Goal: Task Accomplishment & Management: Use online tool/utility

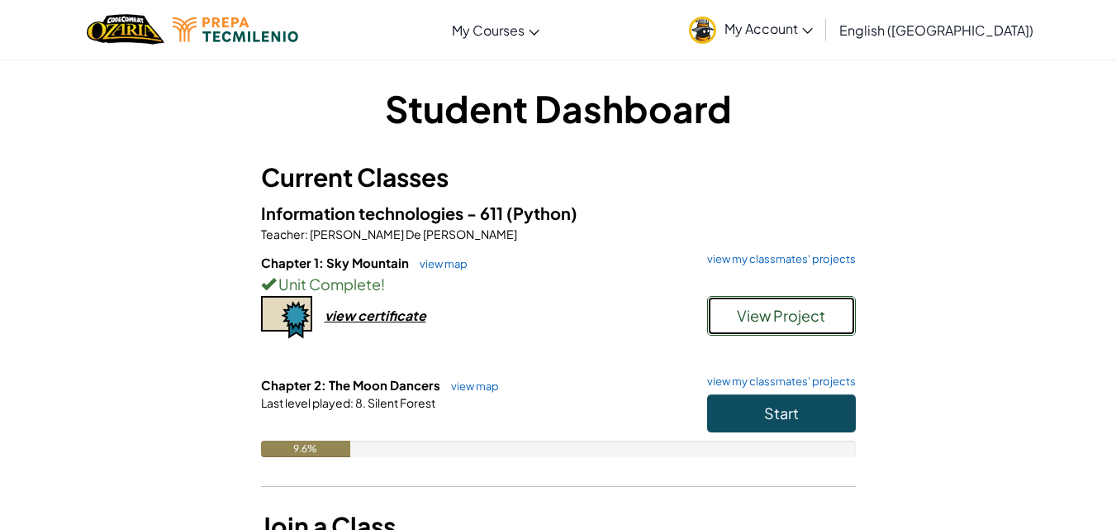
click at [747, 314] on span "View Project" at bounding box center [781, 315] width 88 height 19
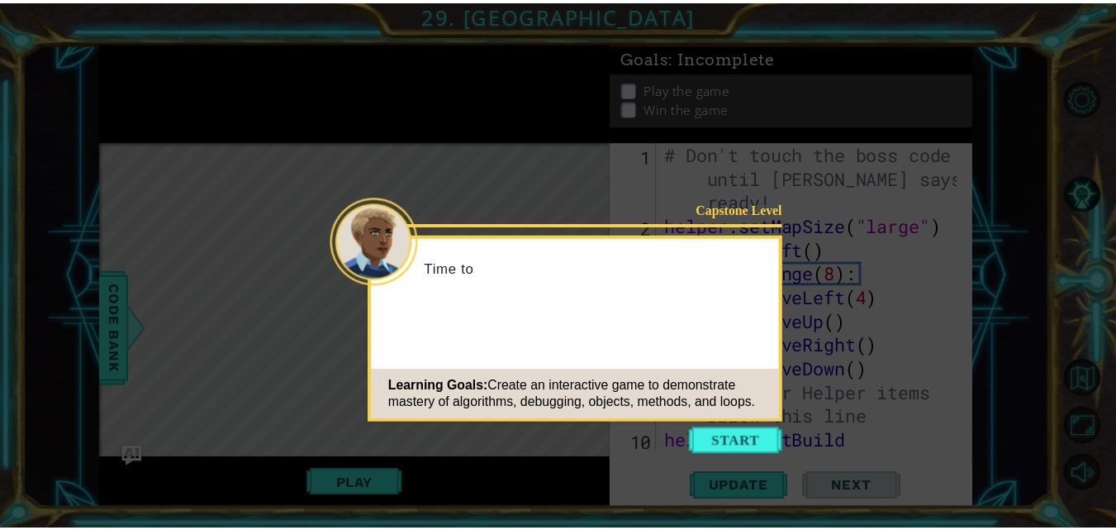
scroll to position [216, 0]
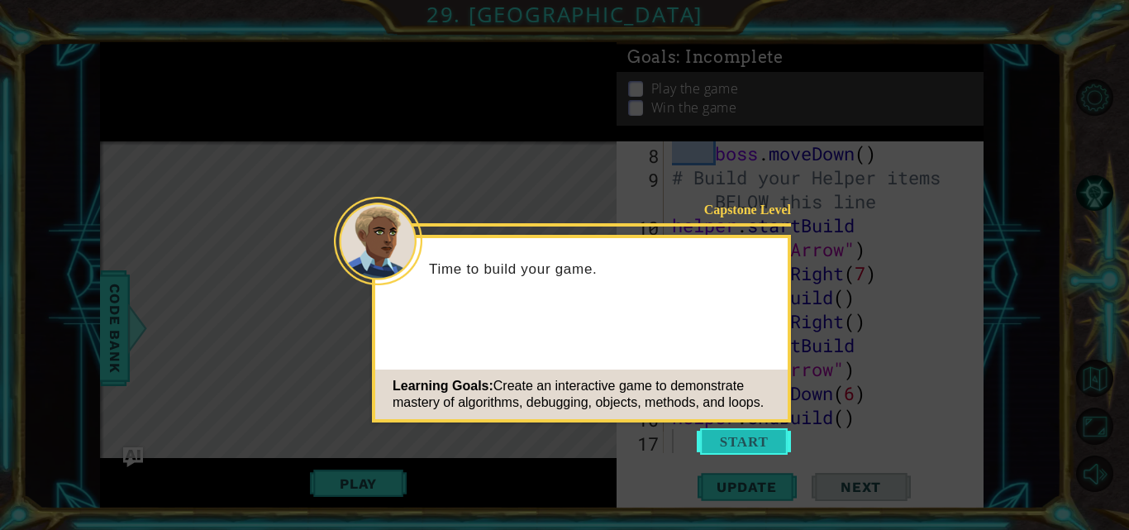
click at [735, 428] on button "Start" at bounding box center [744, 441] width 94 height 26
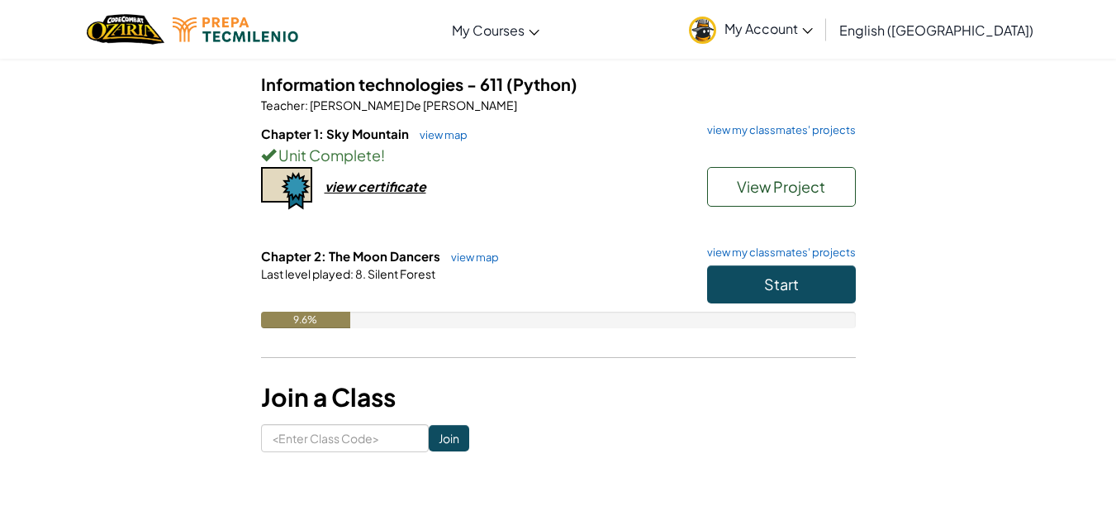
scroll to position [133, 0]
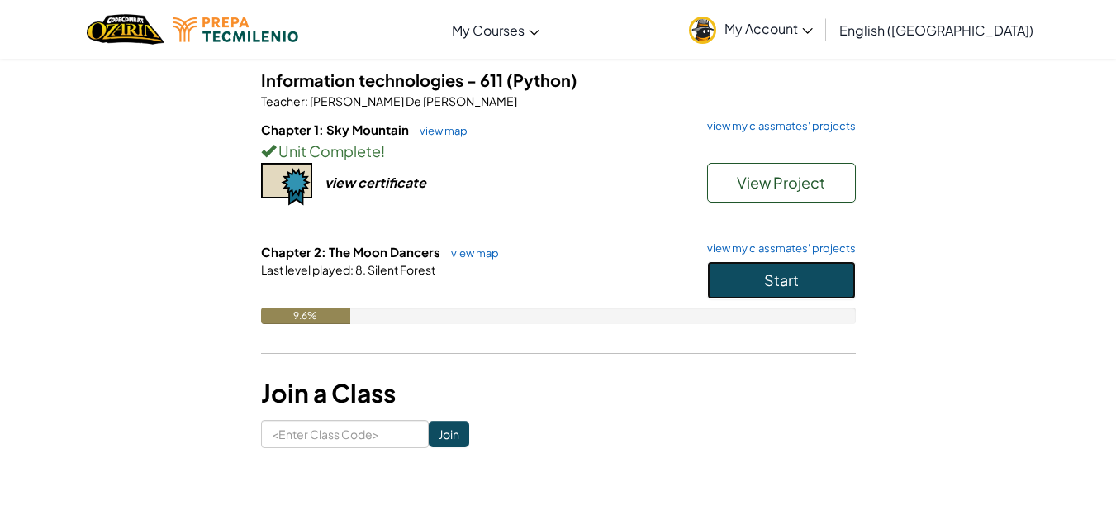
click at [768, 282] on span "Start" at bounding box center [781, 279] width 35 height 19
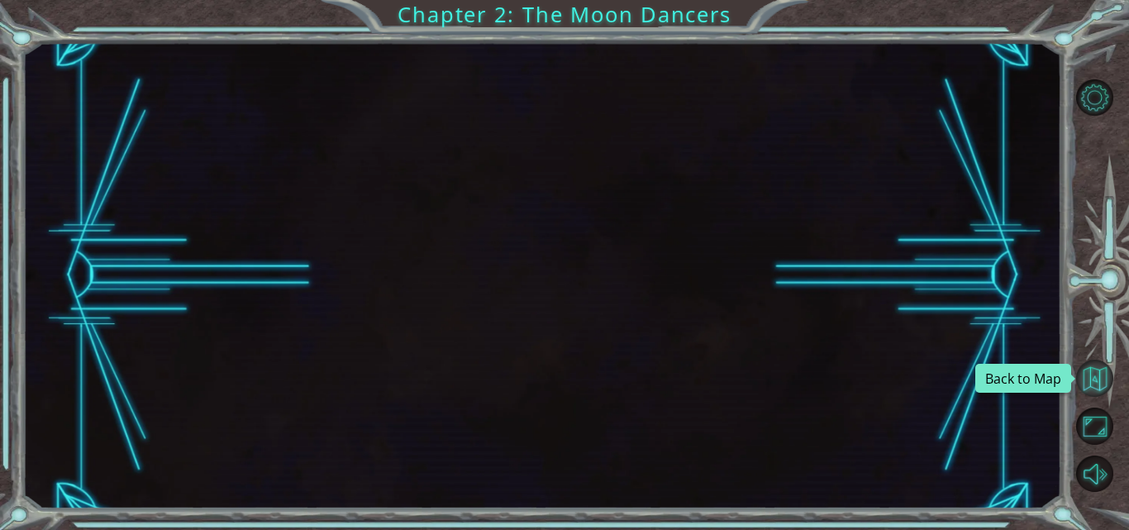
click at [1097, 363] on button "Back to Map" at bounding box center [1094, 377] width 37 height 37
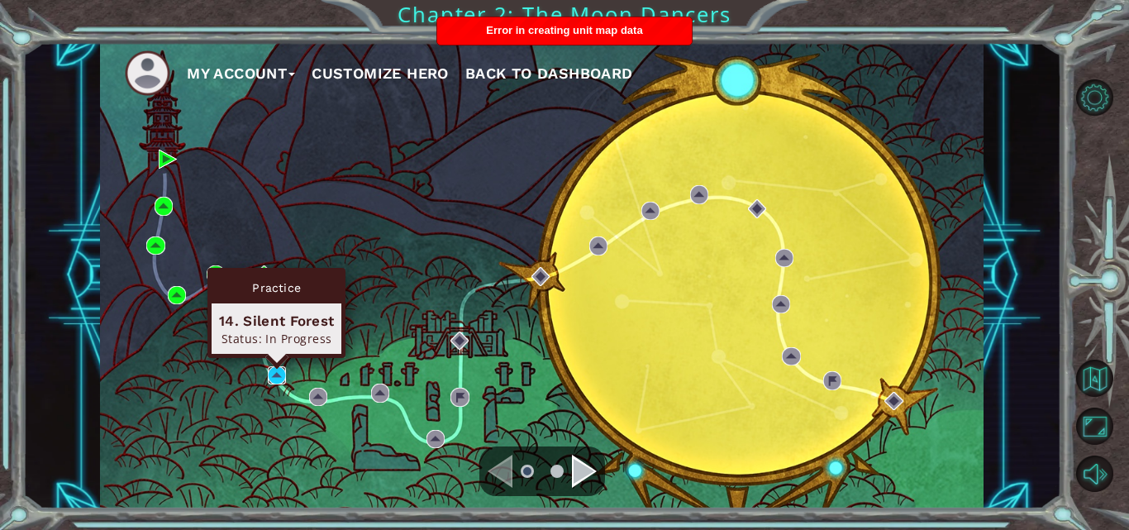
click at [278, 376] on img at bounding box center [277, 375] width 18 height 18
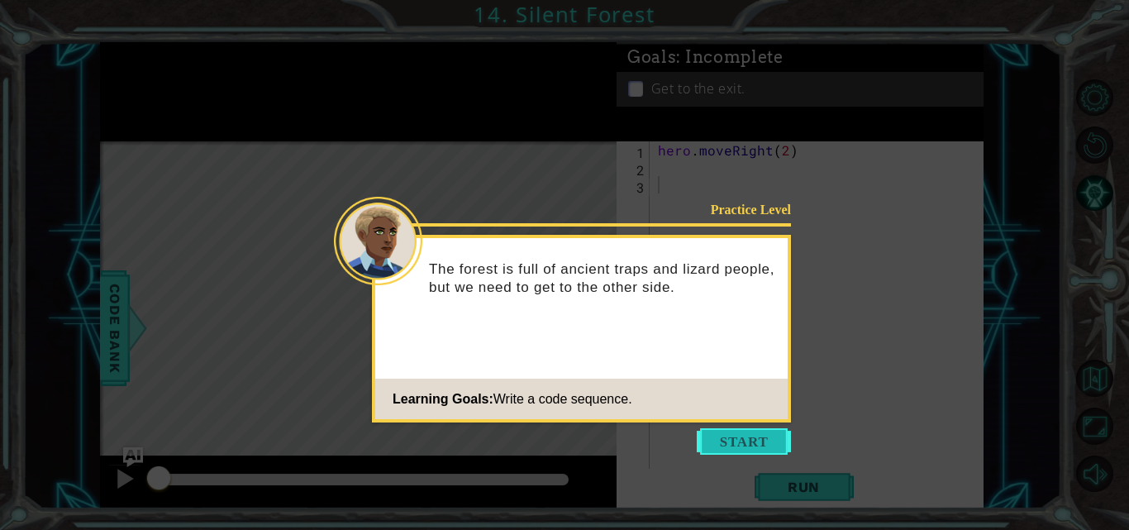
click at [735, 437] on button "Start" at bounding box center [744, 441] width 94 height 26
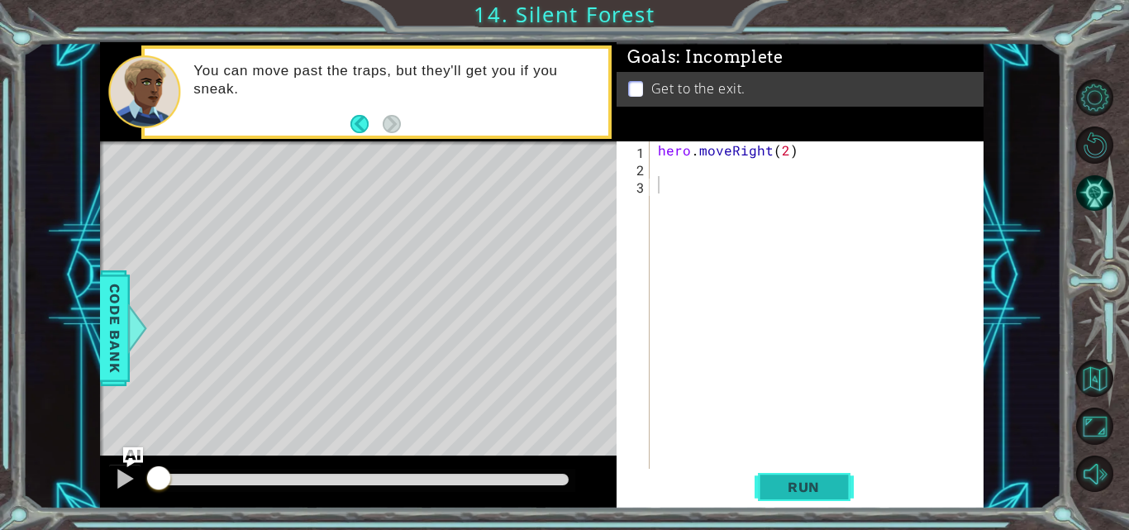
click at [799, 482] on span "Run" at bounding box center [803, 486] width 65 height 17
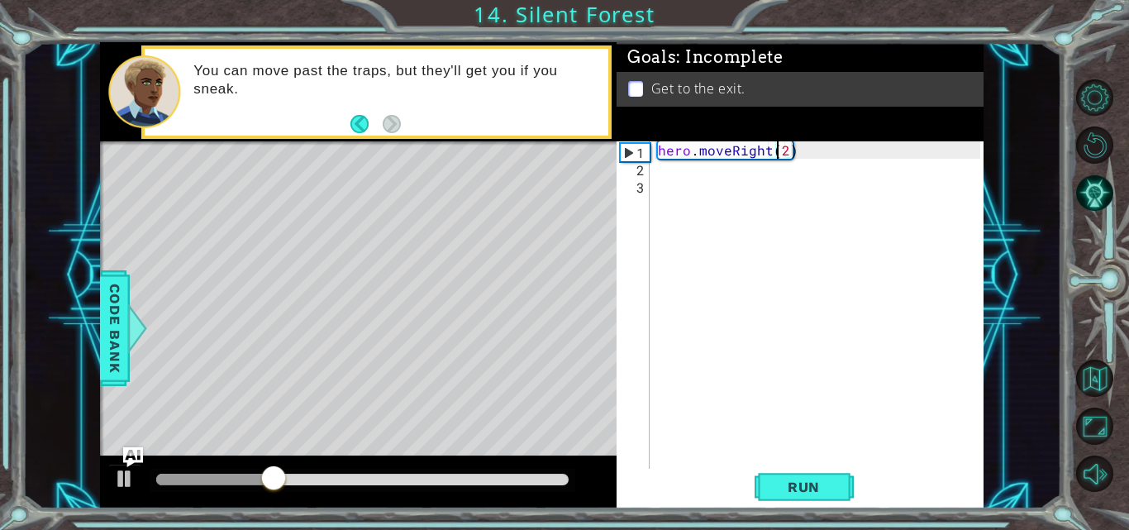
click at [778, 155] on div "hero . moveRight ( 2 )" at bounding box center [821, 323] width 334 height 364
drag, startPoint x: 726, startPoint y: 150, endPoint x: 697, endPoint y: 153, distance: 28.2
click at [697, 153] on div "hero . moveRight ( 2 )" at bounding box center [821, 323] width 334 height 364
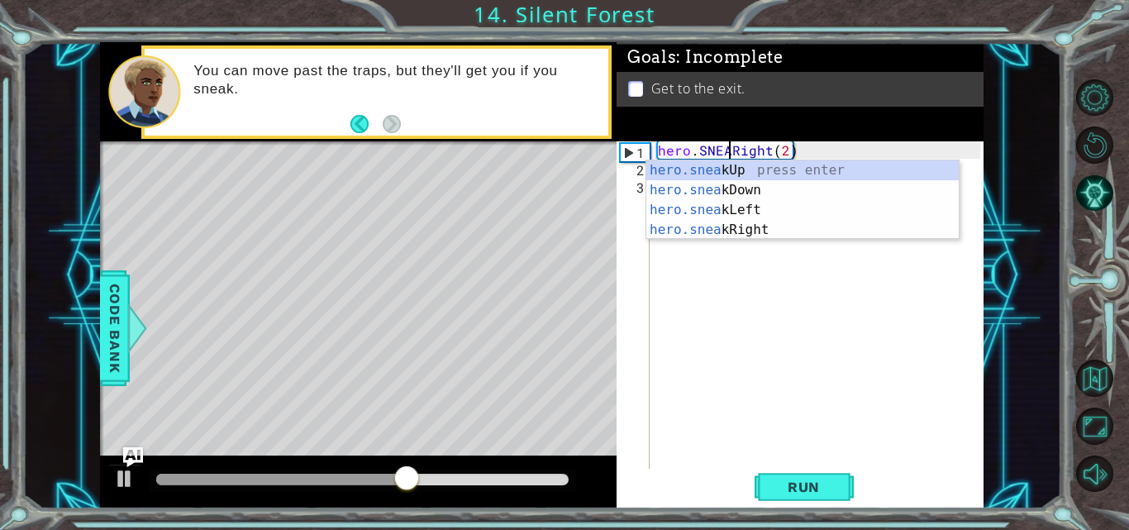
scroll to position [0, 6]
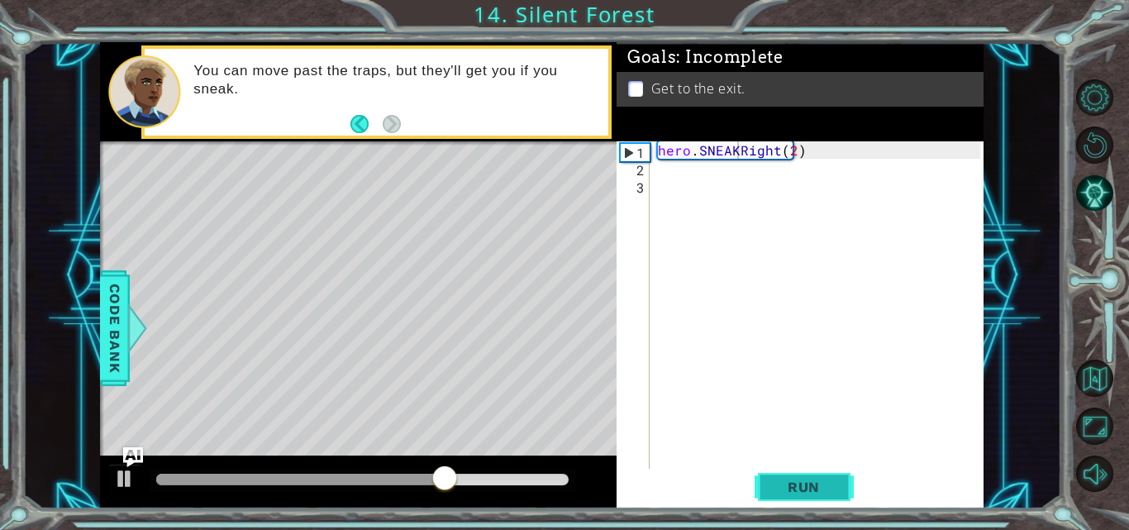
click at [794, 483] on span "Run" at bounding box center [803, 486] width 65 height 17
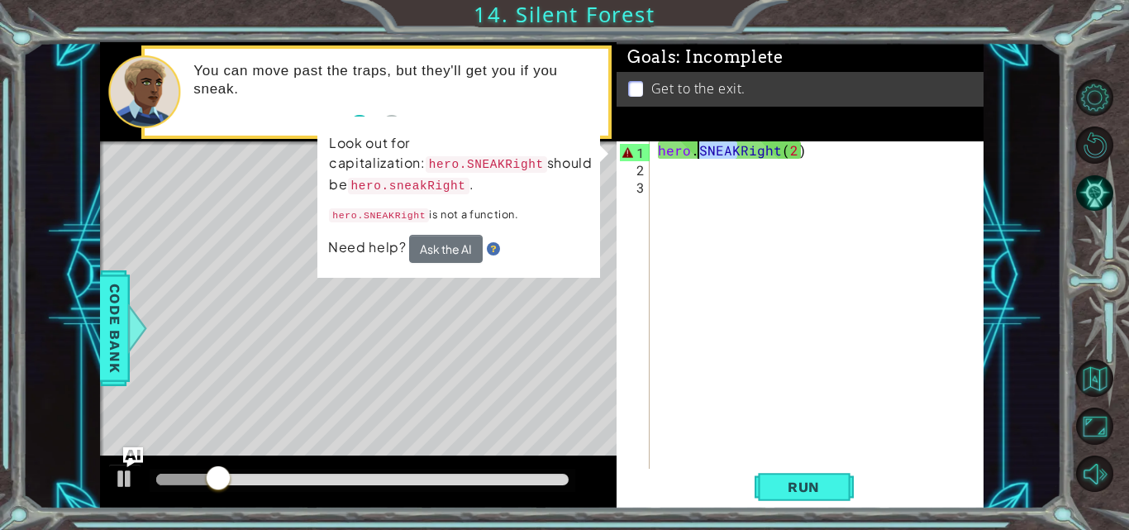
drag, startPoint x: 738, startPoint y: 155, endPoint x: 699, endPoint y: 155, distance: 38.8
click at [699, 155] on div "hero . SNEAKRight ( 2 )" at bounding box center [821, 323] width 334 height 364
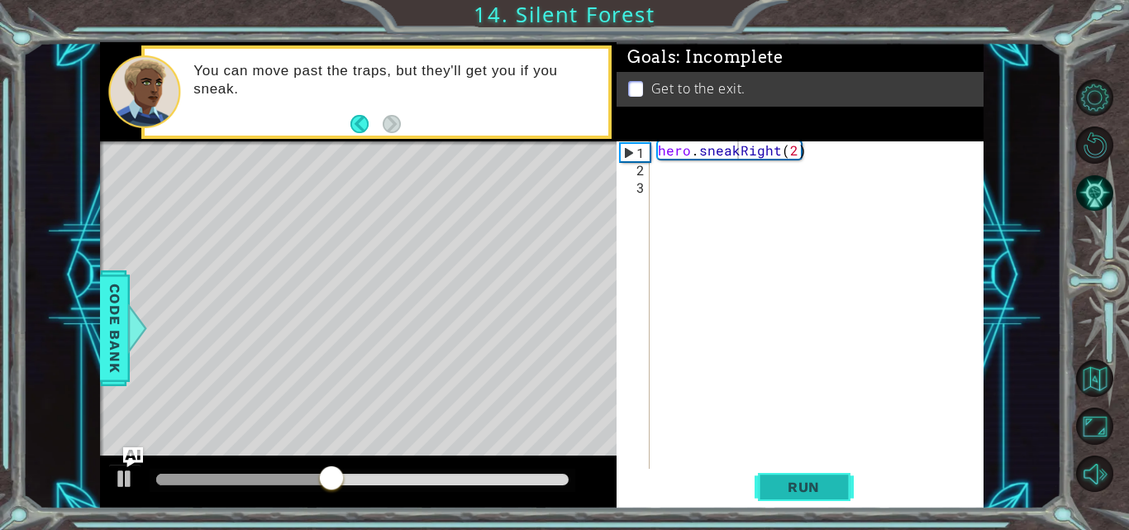
click at [824, 471] on button "Run" at bounding box center [803, 487] width 99 height 36
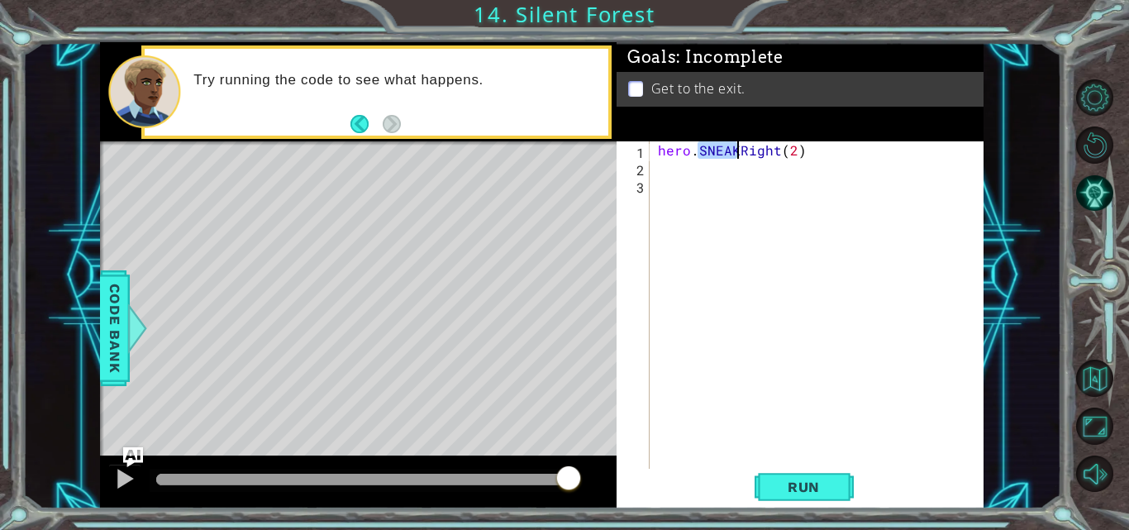
type textarea "hero.moveRight(2)"
click at [686, 170] on div "hero . moveRight ( 2 )" at bounding box center [821, 323] width 334 height 364
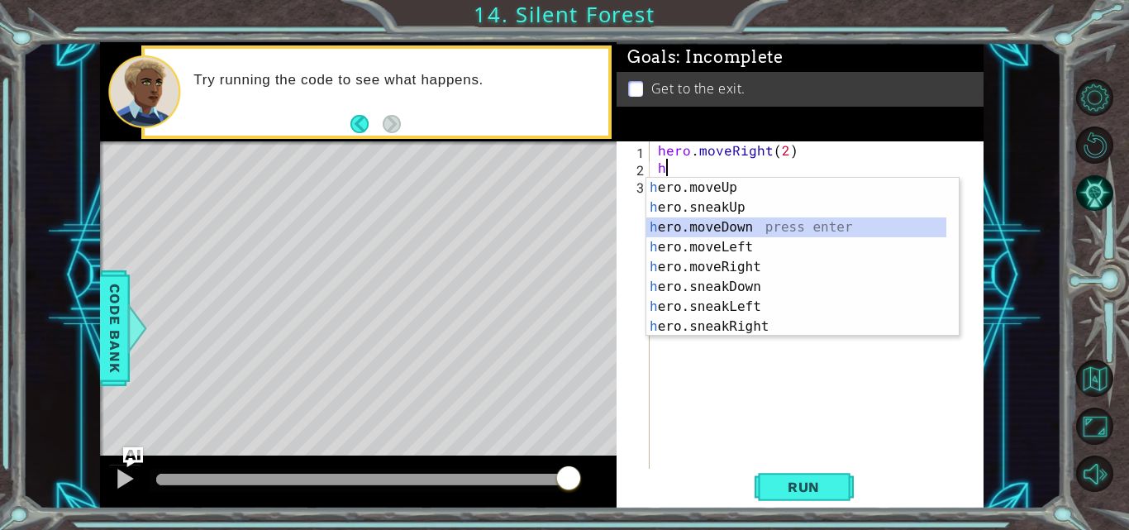
click at [705, 226] on div "h ero.moveUp press enter h ero.sneakUp press enter h ero.moveDown press enter h…" at bounding box center [796, 277] width 300 height 198
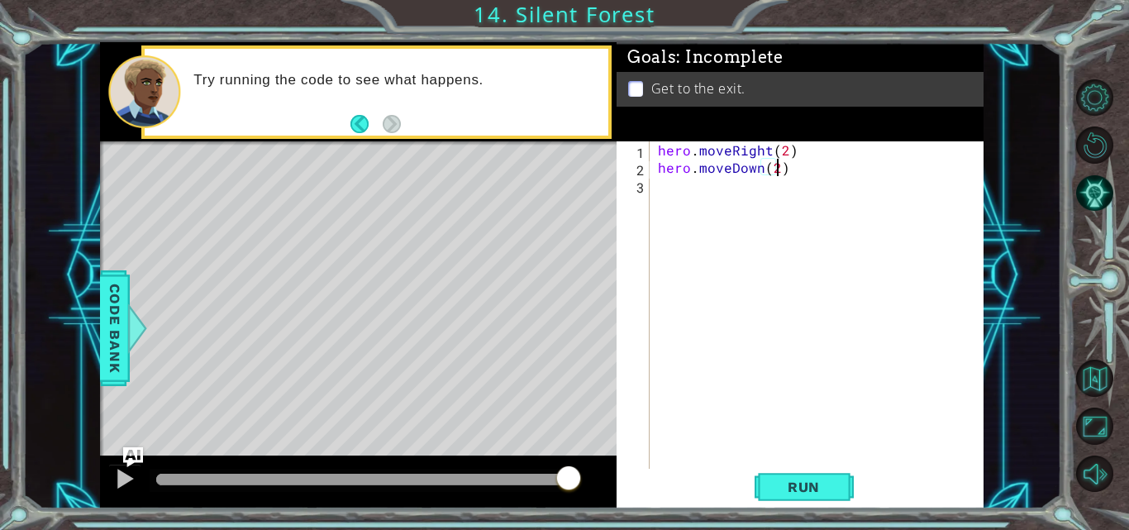
scroll to position [0, 7]
click at [798, 486] on span "Run" at bounding box center [803, 486] width 65 height 17
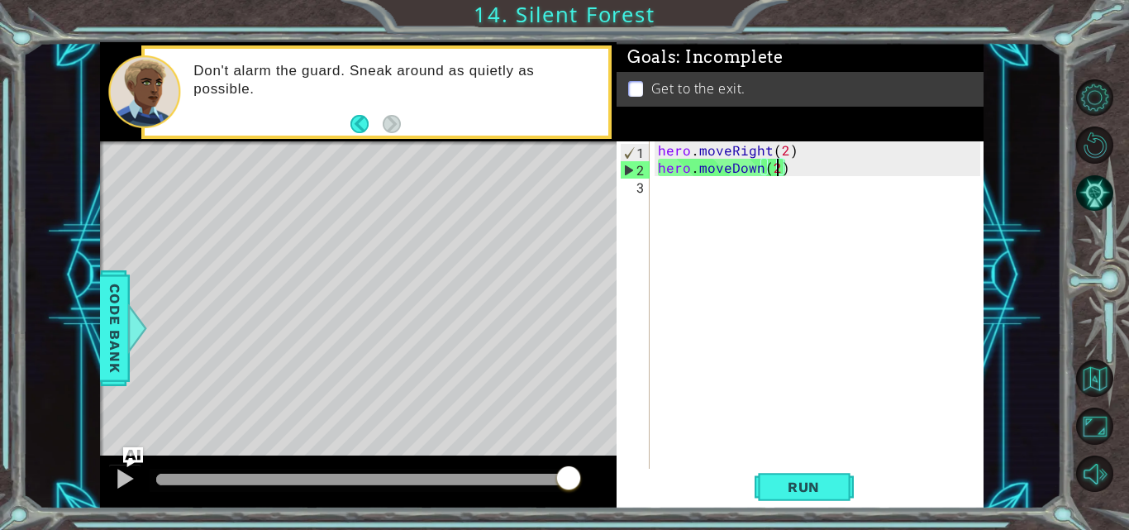
type textarea "hero.moveDown()"
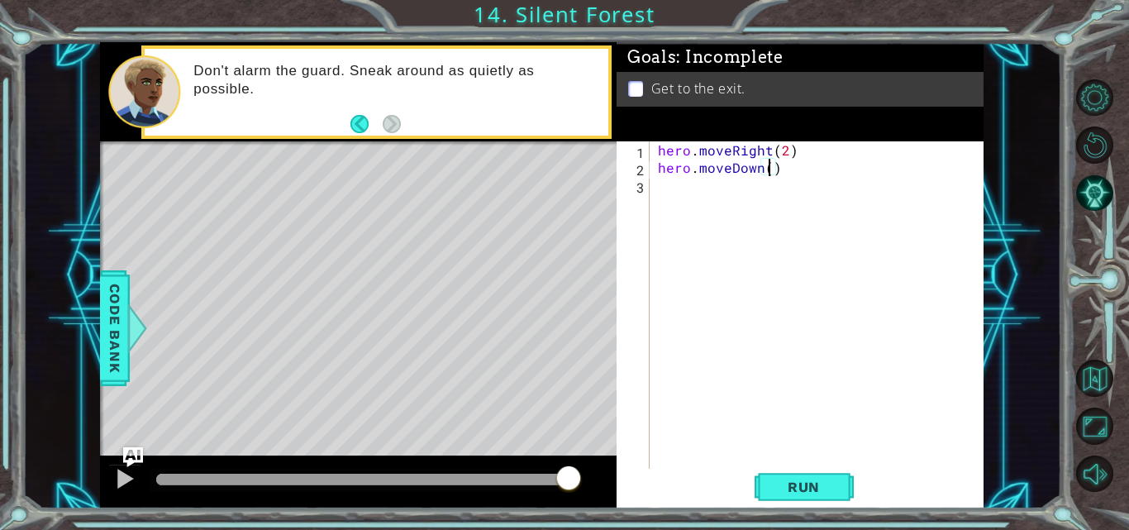
scroll to position [0, 7]
click at [797, 488] on span "Run" at bounding box center [803, 486] width 65 height 17
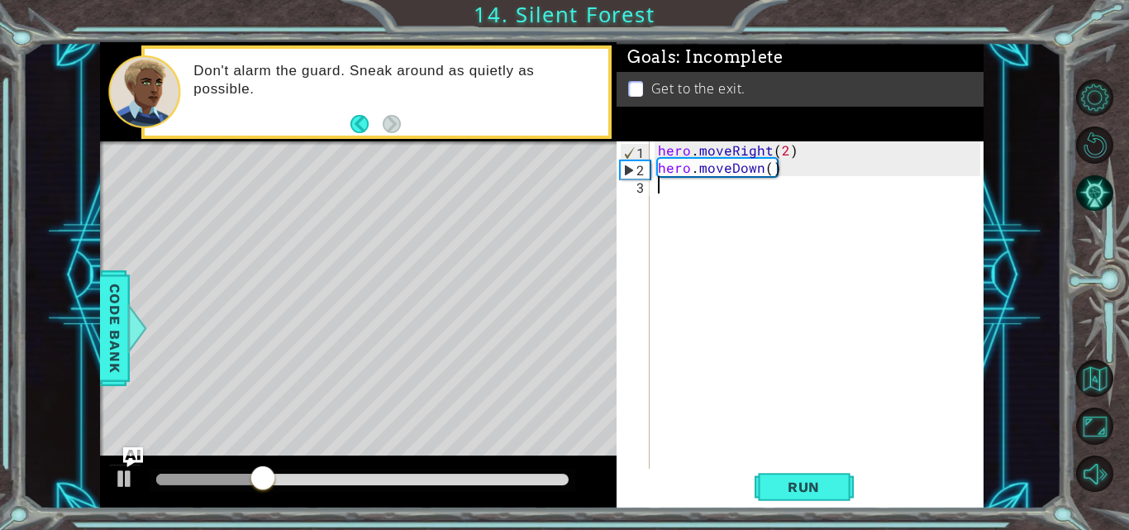
click at [716, 210] on div "hero . moveRight ( 2 ) hero . moveDown ( )" at bounding box center [821, 323] width 334 height 364
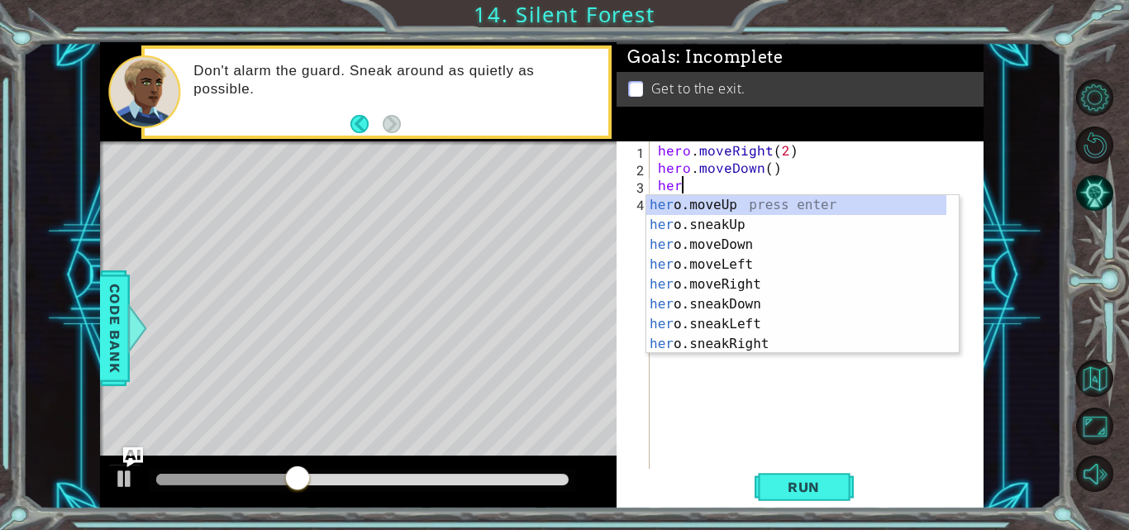
scroll to position [0, 1]
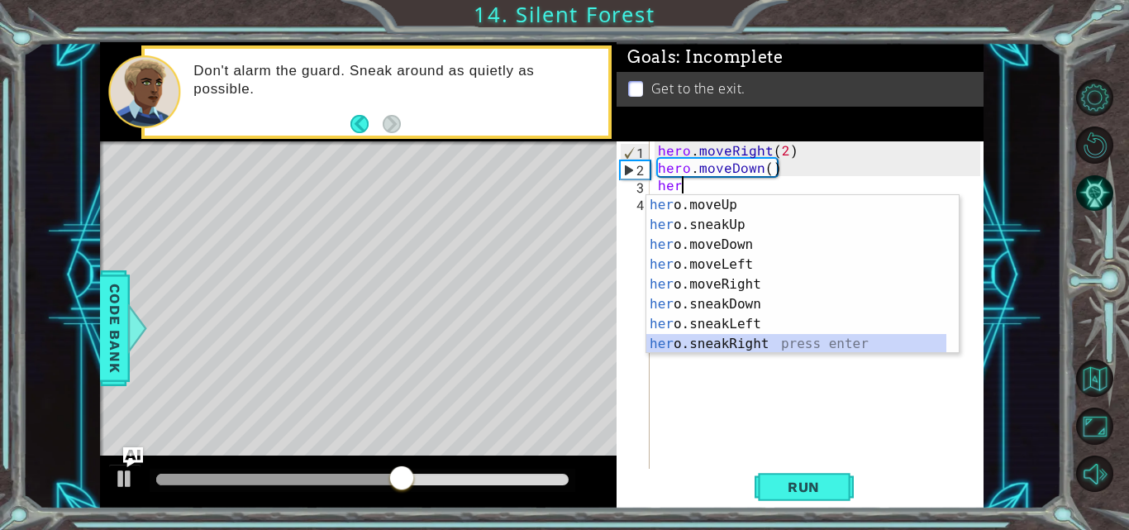
click at [732, 348] on div "her o.moveUp press enter her o.sneakUp press enter her o.moveDown press enter h…" at bounding box center [796, 294] width 300 height 198
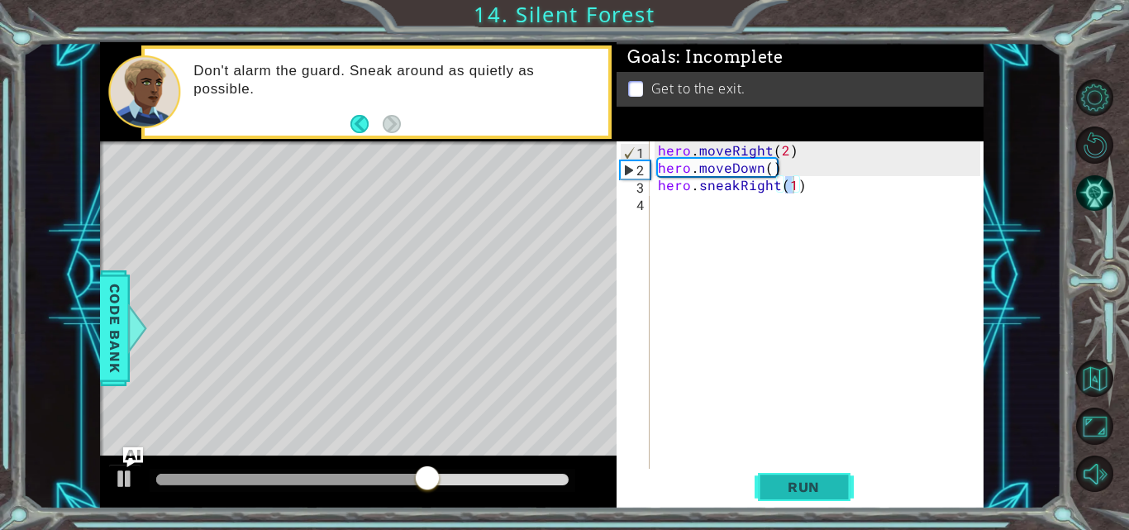
click at [811, 495] on span "Run" at bounding box center [803, 486] width 65 height 17
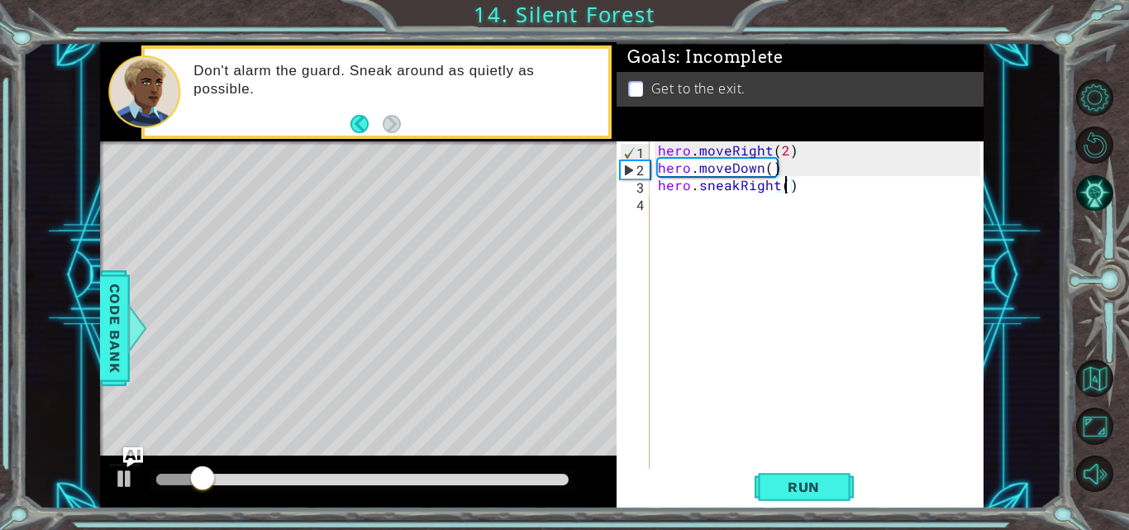
type textarea "hero.sneakRight(3)"
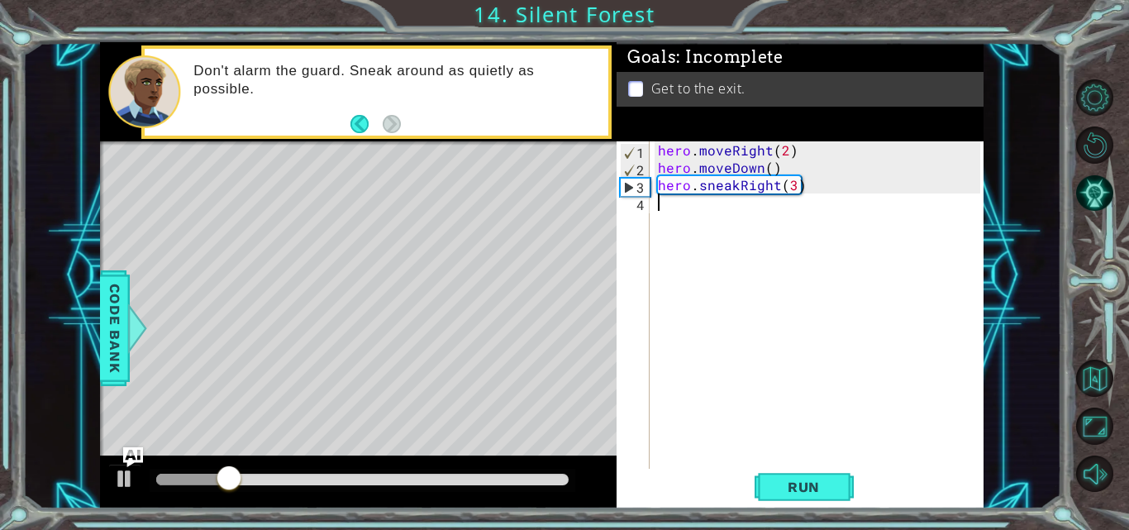
click at [786, 207] on div "hero . moveRight ( 2 ) hero . moveDown ( ) hero . sneakRight ( 3 )" at bounding box center [821, 323] width 334 height 364
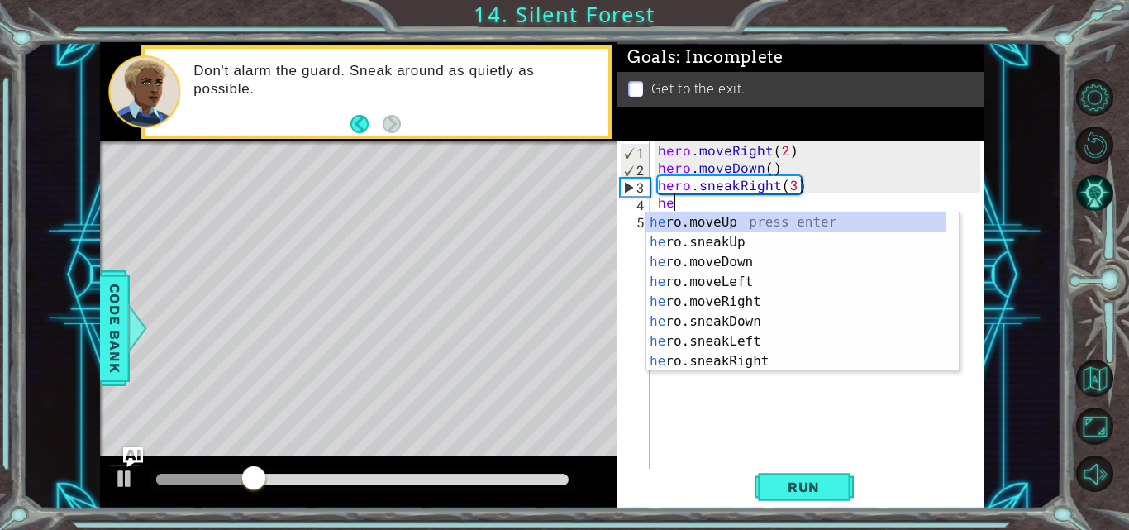
scroll to position [0, 1]
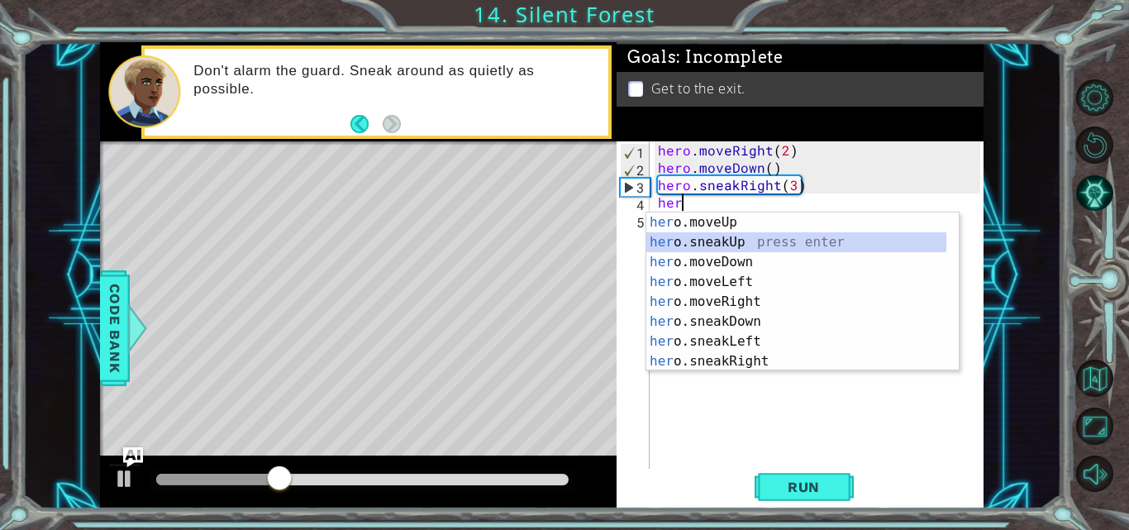
click at [744, 245] on div "her o.moveUp press enter her o.sneakUp press enter her o.moveDown press enter h…" at bounding box center [796, 311] width 300 height 198
type textarea "hero.sneakUp(1)"
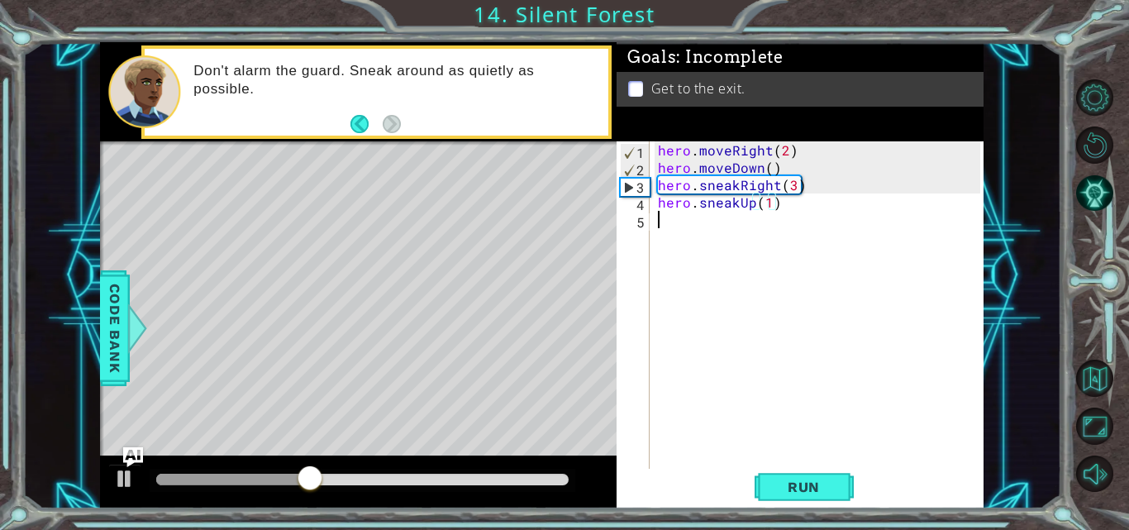
click at [780, 342] on div "hero . moveRight ( 2 ) hero . moveDown ( ) hero . sneakRight ( 3 ) hero . sneak…" at bounding box center [821, 323] width 334 height 364
click at [807, 484] on span "Run" at bounding box center [803, 486] width 65 height 17
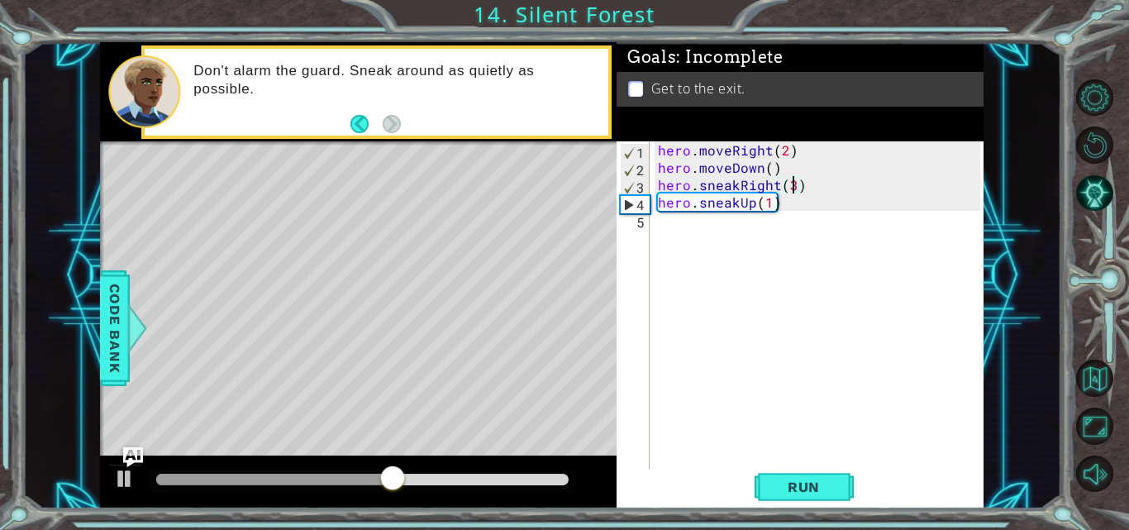
click at [790, 188] on div "hero . moveRight ( 2 ) hero . moveDown ( ) hero . sneakRight ( 3 ) hero . sneak…" at bounding box center [821, 323] width 334 height 364
type textarea "hero.sneakRight(2)"
click at [701, 237] on div "hero . moveRight ( 2 ) hero . moveDown ( ) hero . sneakRight ( 2 ) hero . sneak…" at bounding box center [821, 323] width 334 height 364
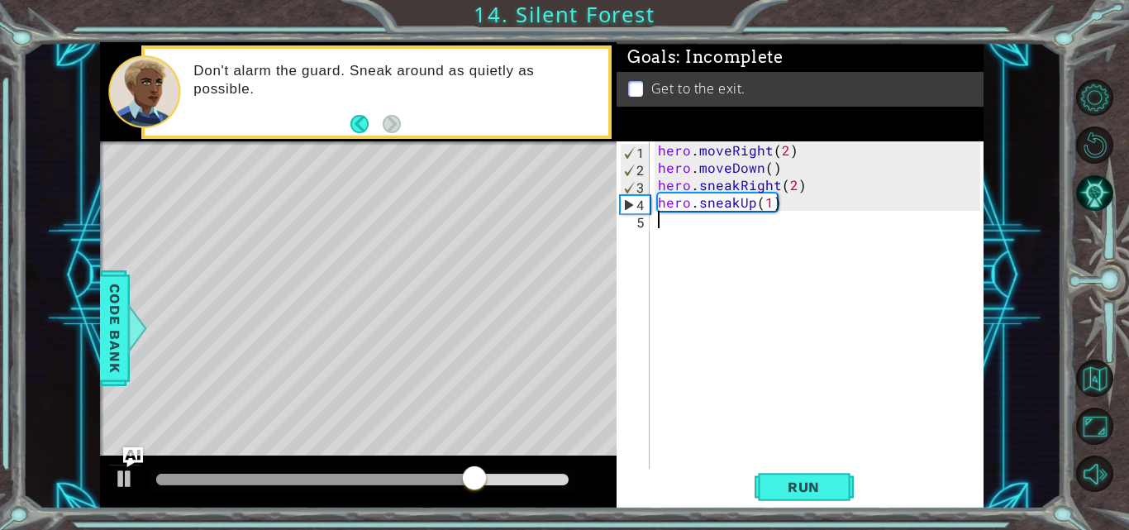
click at [749, 205] on div "hero . moveRight ( 2 ) hero . moveDown ( ) hero . sneakRight ( 2 ) hero . sneak…" at bounding box center [821, 323] width 334 height 364
click at [791, 190] on div "hero . moveRight ( 2 ) hero . moveDown ( ) hero . sneakRight ( 2 ) hero . sneak…" at bounding box center [821, 323] width 334 height 364
click at [751, 206] on div "hero . moveRight ( 2 ) hero . moveDown ( ) hero . sneakRight ( 1 ) hero . sneak…" at bounding box center [821, 323] width 334 height 364
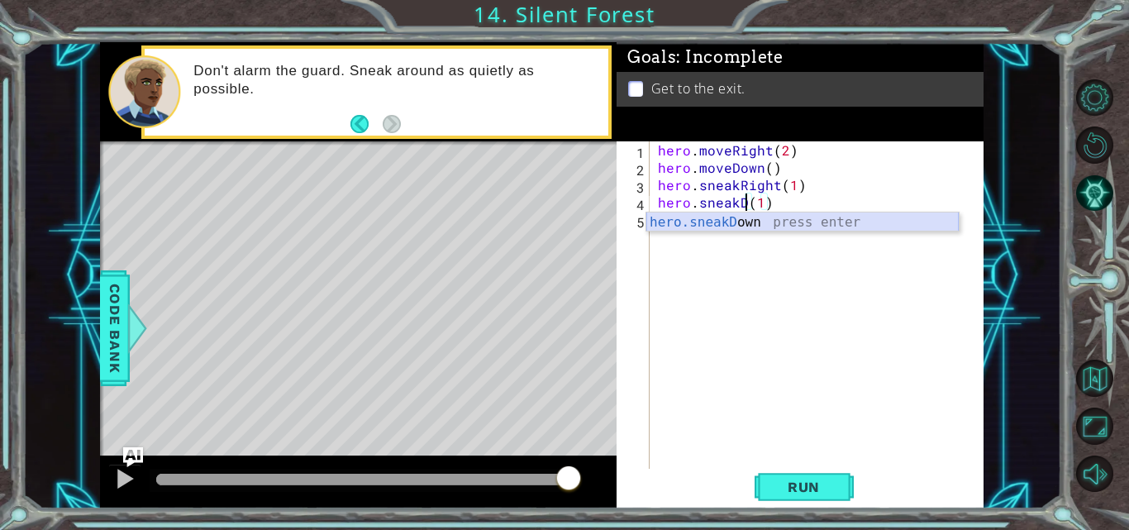
click at [759, 227] on div "hero.sneakD own press enter" at bounding box center [802, 241] width 312 height 59
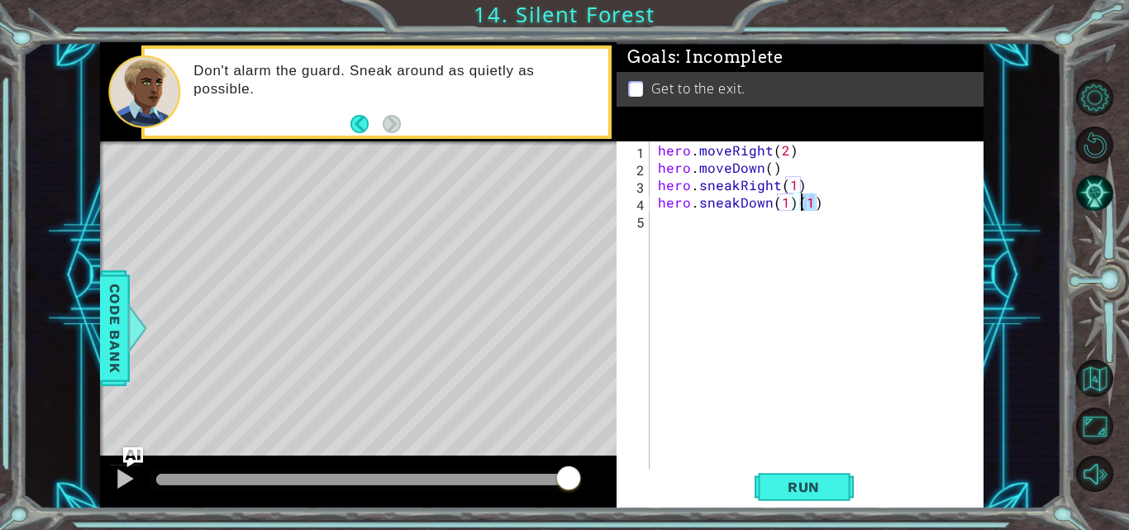
drag, startPoint x: 835, startPoint y: 200, endPoint x: 800, endPoint y: 207, distance: 36.3
click at [800, 207] on div "hero . moveRight ( 2 ) hero . moveDown ( ) hero . sneakRight ( 1 ) hero . sneak…" at bounding box center [821, 323] width 334 height 364
type textarea "hero.sneakDown(1)"
click at [783, 483] on span "Run" at bounding box center [803, 486] width 65 height 17
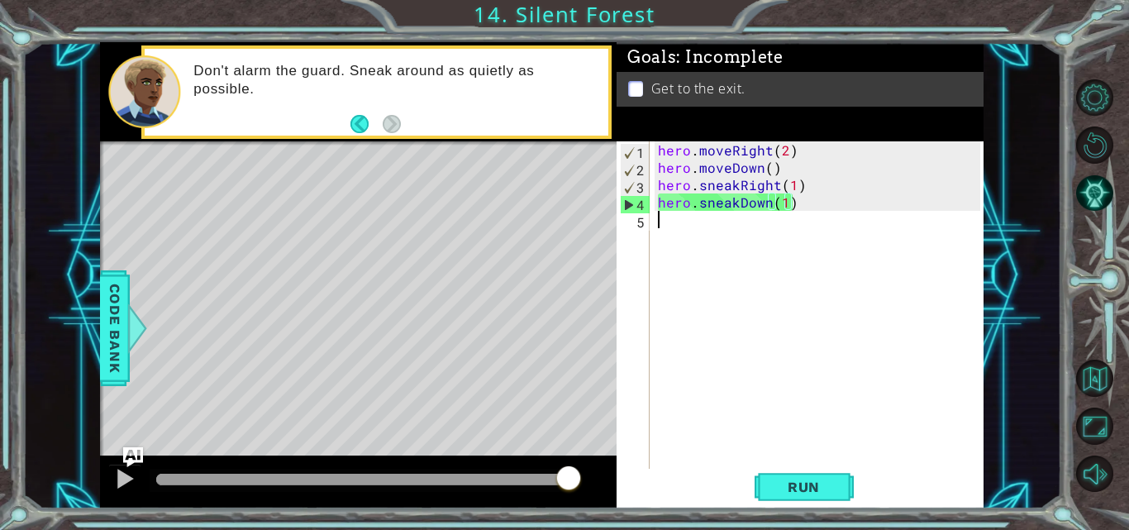
click at [753, 238] on div "hero . moveRight ( 2 ) hero . moveDown ( ) hero . sneakRight ( 1 ) hero . sneak…" at bounding box center [821, 323] width 334 height 364
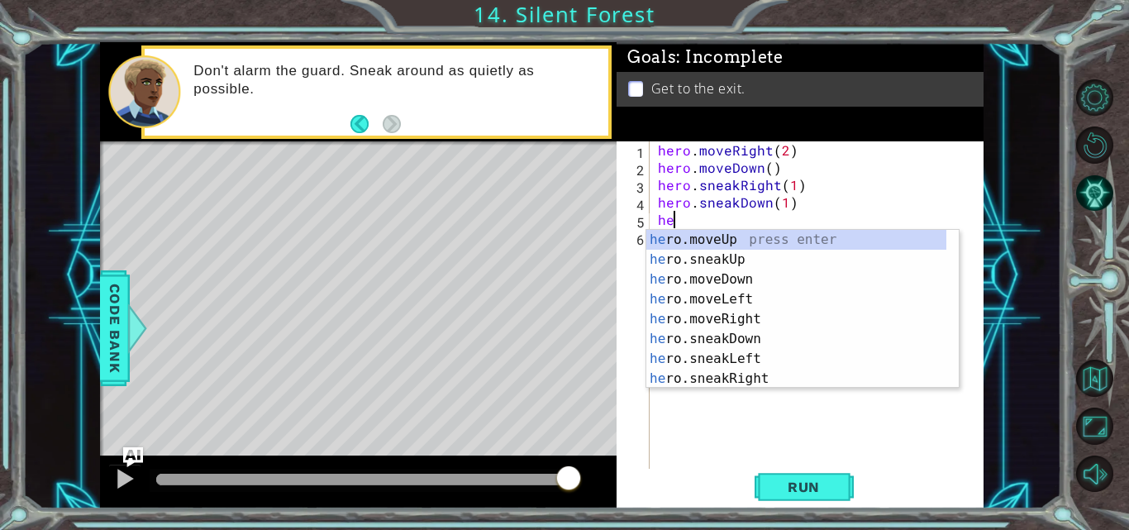
scroll to position [0, 1]
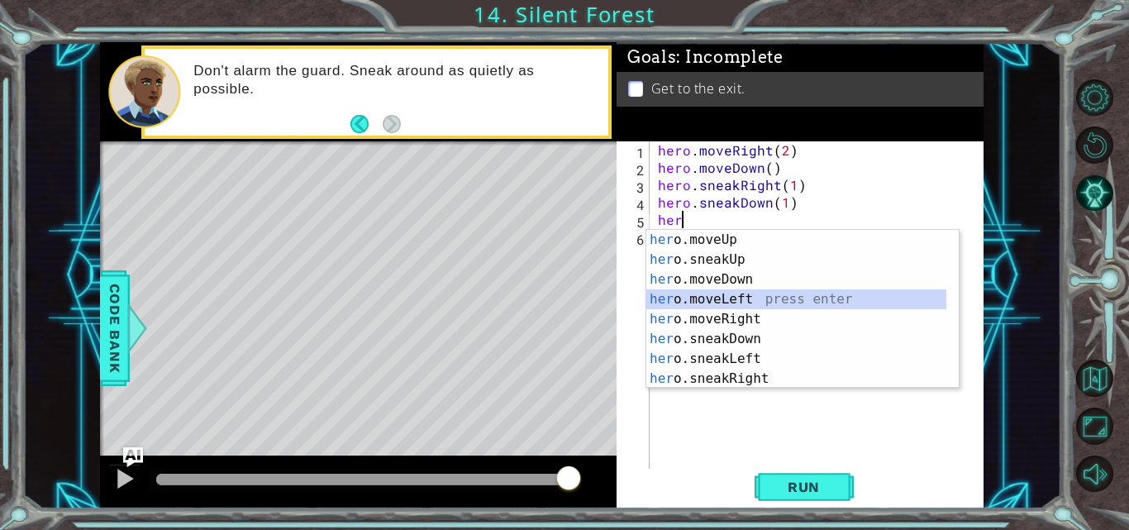
click at [735, 302] on div "her o.moveUp press enter her o.sneakUp press enter her o.moveDown press enter h…" at bounding box center [796, 329] width 300 height 198
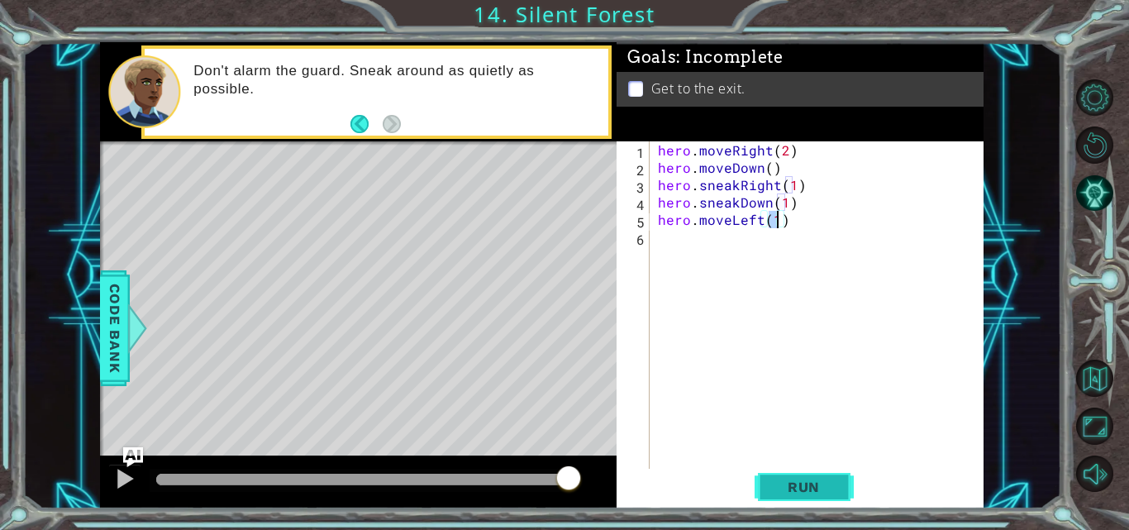
click at [786, 485] on span "Run" at bounding box center [803, 486] width 65 height 17
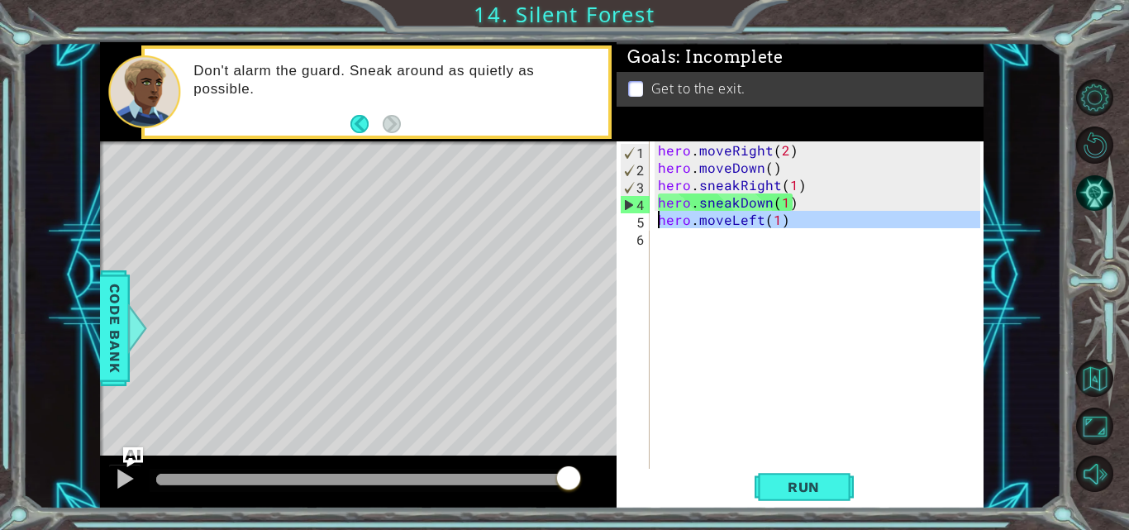
drag, startPoint x: 816, startPoint y: 237, endPoint x: 649, endPoint y: 226, distance: 167.3
click at [649, 226] on div "hero.moveLeft(1) 1 2 3 4 5 6 hero . moveRight ( 2 ) hero . moveDown ( ) hero . …" at bounding box center [798, 306] width 364 height 330
type textarea "hero.moveLeft(1)"
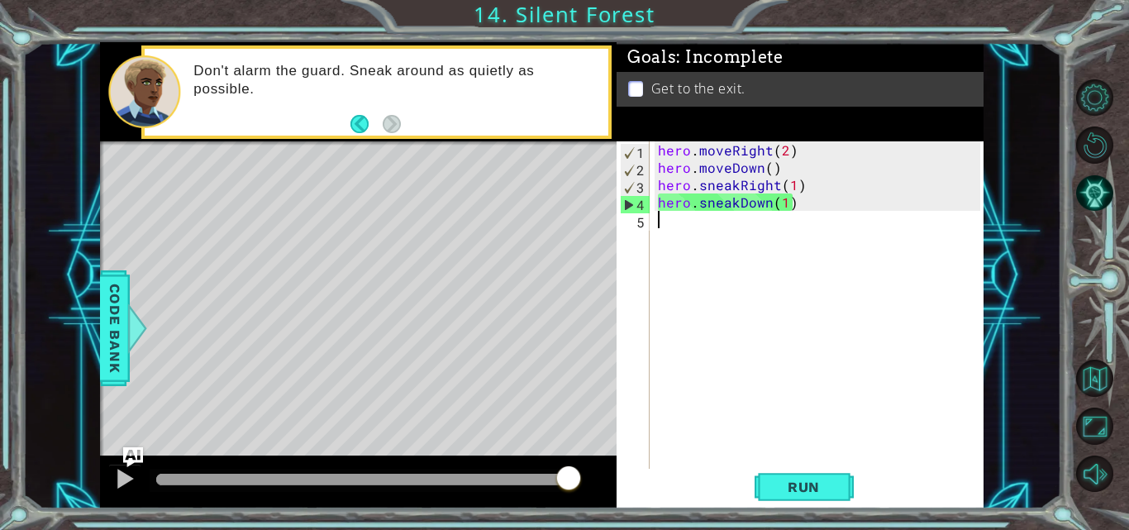
scroll to position [0, 0]
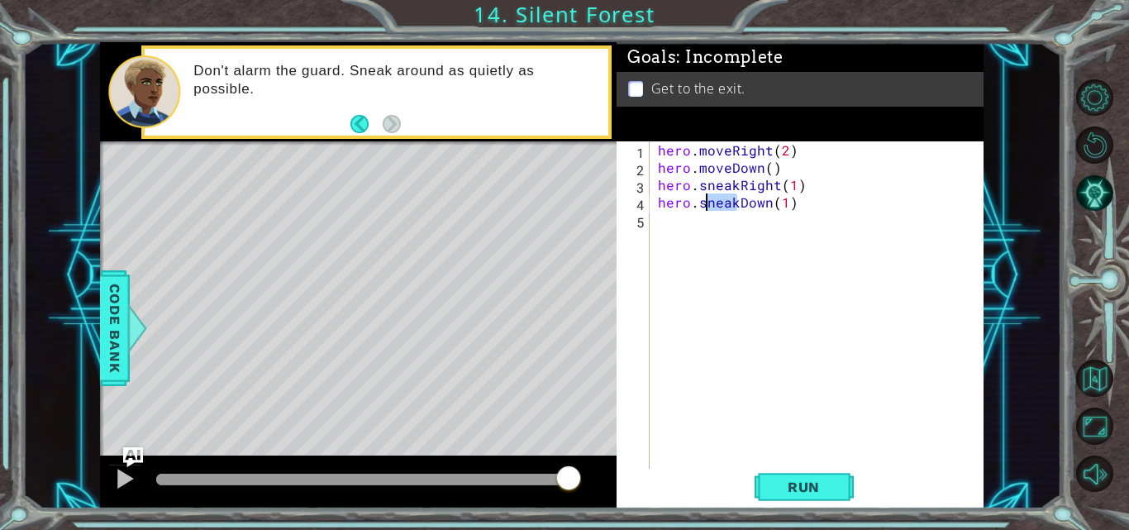
drag, startPoint x: 734, startPoint y: 202, endPoint x: 702, endPoint y: 208, distance: 32.9
click at [702, 208] on div "hero . moveRight ( 2 ) hero . moveDown ( ) hero . sneakRight ( 1 ) hero . sneak…" at bounding box center [821, 323] width 334 height 364
click at [702, 208] on div "hero . moveRight ( 2 ) hero . moveDown ( ) hero . sneakRight ( 1 ) hero . sneak…" at bounding box center [817, 306] width 326 height 330
drag, startPoint x: 695, startPoint y: 203, endPoint x: 768, endPoint y: 204, distance: 73.5
click at [768, 204] on div "hero . moveRight ( 2 ) hero . moveDown ( ) hero . sneakRight ( 1 ) hero . sneak…" at bounding box center [821, 323] width 334 height 364
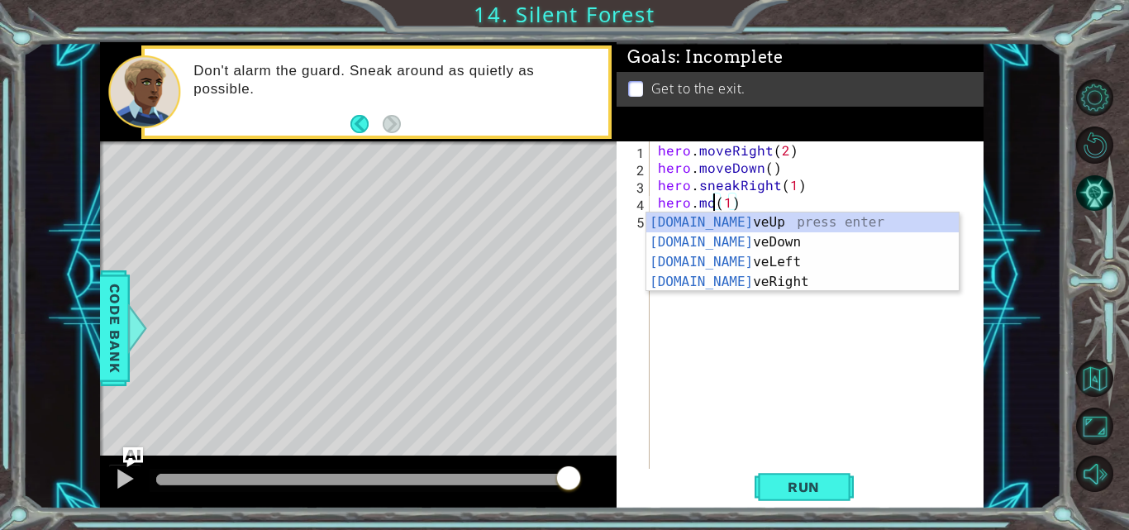
scroll to position [0, 4]
click at [742, 218] on div "hero.mo veUp press enter hero.mo veDown press enter hero.mo veLeft press enter …" at bounding box center [802, 271] width 312 height 119
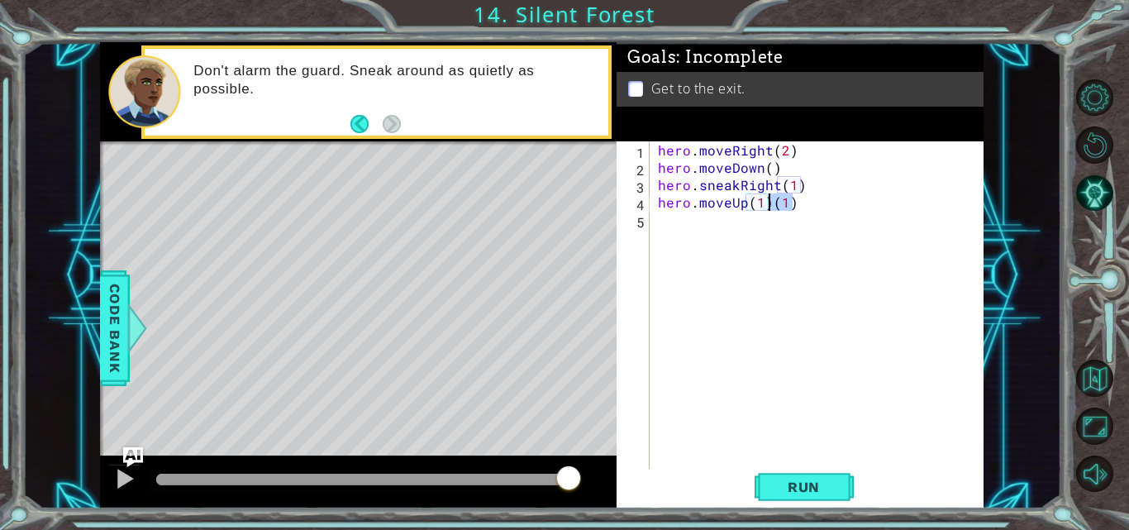
drag, startPoint x: 798, startPoint y: 196, endPoint x: 770, endPoint y: 201, distance: 28.5
click at [770, 201] on div "hero . moveRight ( 2 ) hero . moveDown ( ) hero . sneakRight ( 1 ) hero . moveU…" at bounding box center [821, 323] width 334 height 364
click at [790, 182] on div "hero . moveRight ( 2 ) hero . moveDown ( ) hero . sneakRight ( 1 ) hero . moveU…" at bounding box center [821, 323] width 334 height 364
type textarea "hero.sneakRight(2)"
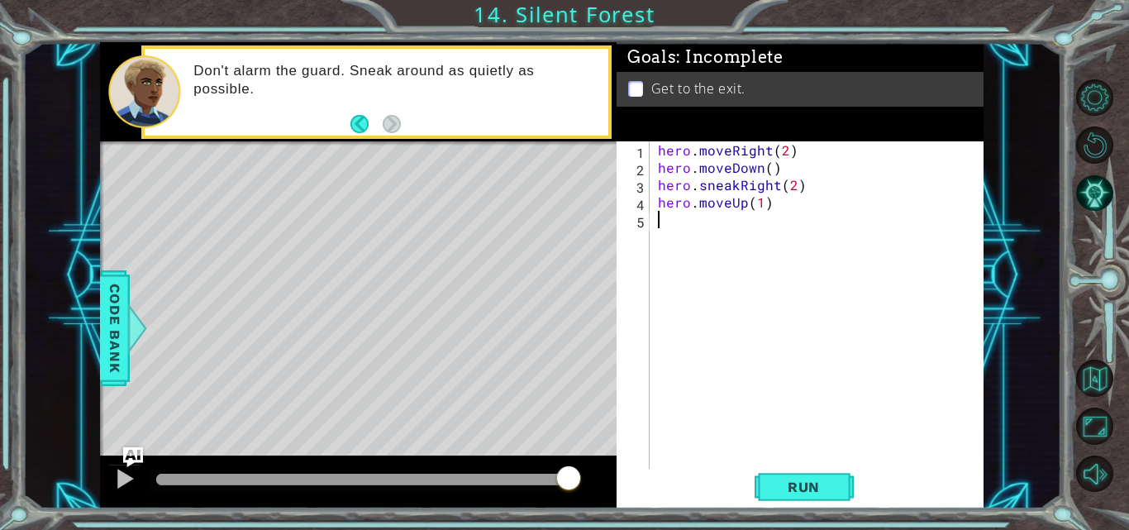
click at [728, 224] on div "hero . moveRight ( 2 ) hero . moveDown ( ) hero . sneakRight ( 2 ) hero . moveU…" at bounding box center [821, 323] width 334 height 364
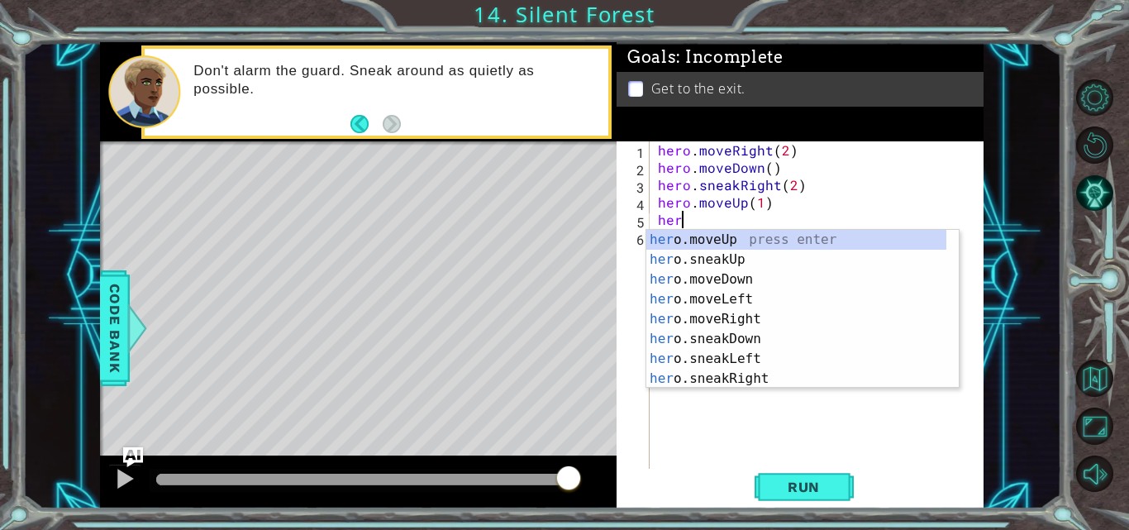
scroll to position [0, 1]
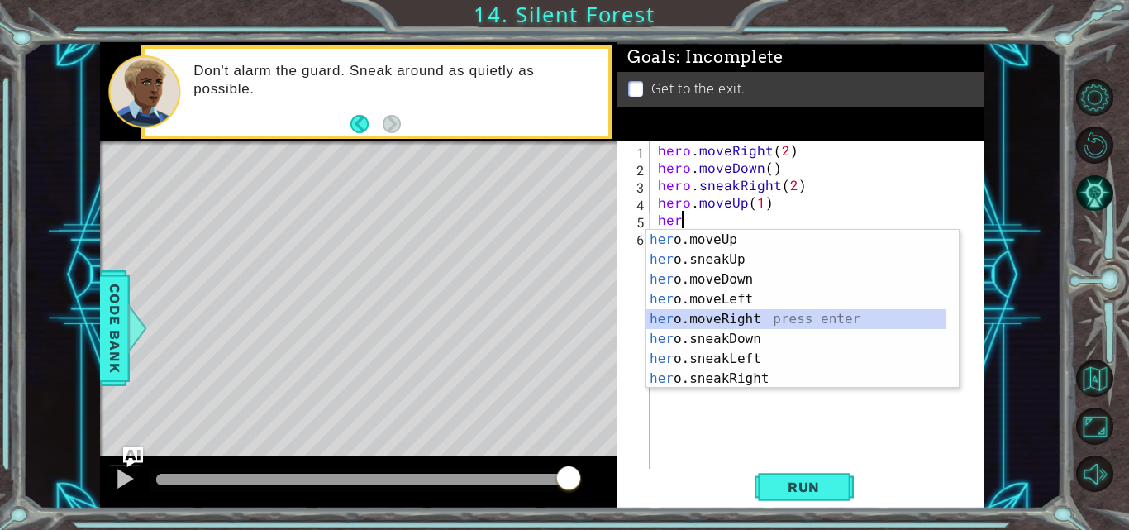
click at [726, 317] on div "her o.moveUp press enter her o.sneakUp press enter her o.moveDown press enter h…" at bounding box center [796, 329] width 300 height 198
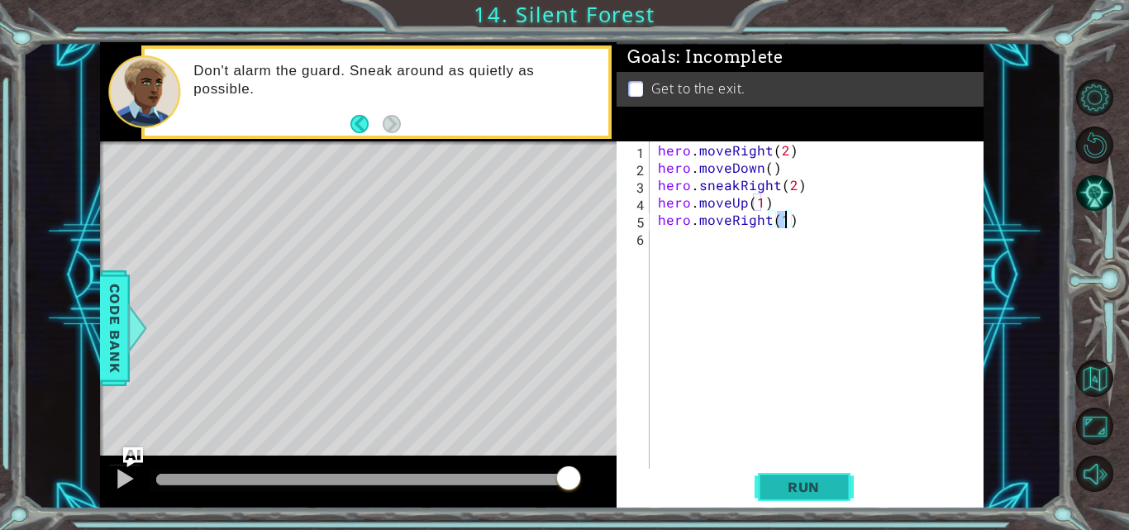
type textarea "hero.moveRight(1)"
click at [806, 483] on span "Run" at bounding box center [803, 486] width 65 height 17
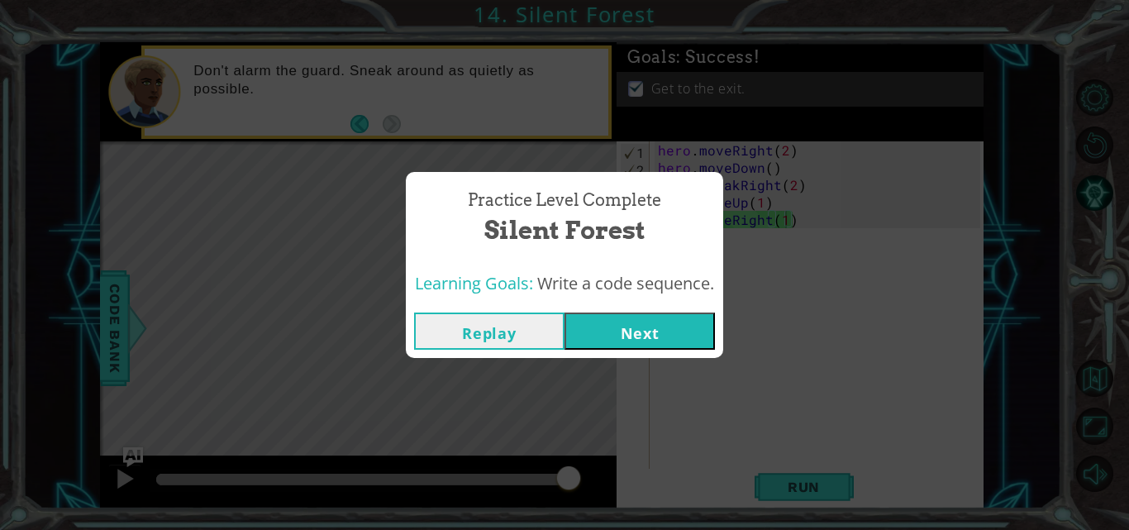
click at [618, 330] on button "Next" at bounding box center [639, 330] width 150 height 37
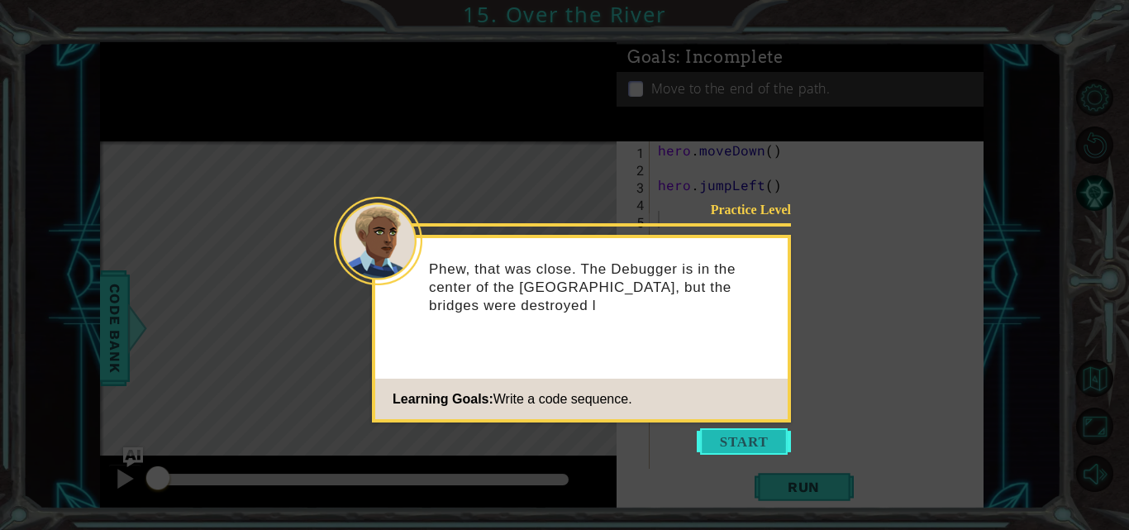
click at [708, 429] on button "Start" at bounding box center [744, 441] width 94 height 26
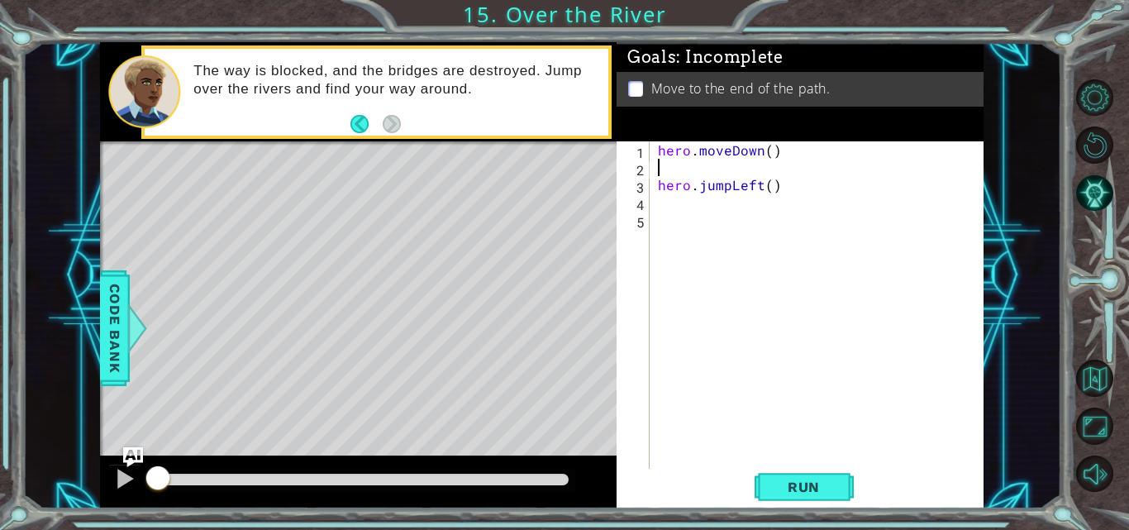
click at [683, 164] on div "hero . moveDown ( ) hero . jumpLeft ( )" at bounding box center [821, 323] width 334 height 364
type textarea "hero.moveDown()"
click at [694, 190] on div "hero . moveDown ( ) hero . jumpLeft ( )" at bounding box center [821, 323] width 334 height 364
type textarea "m"
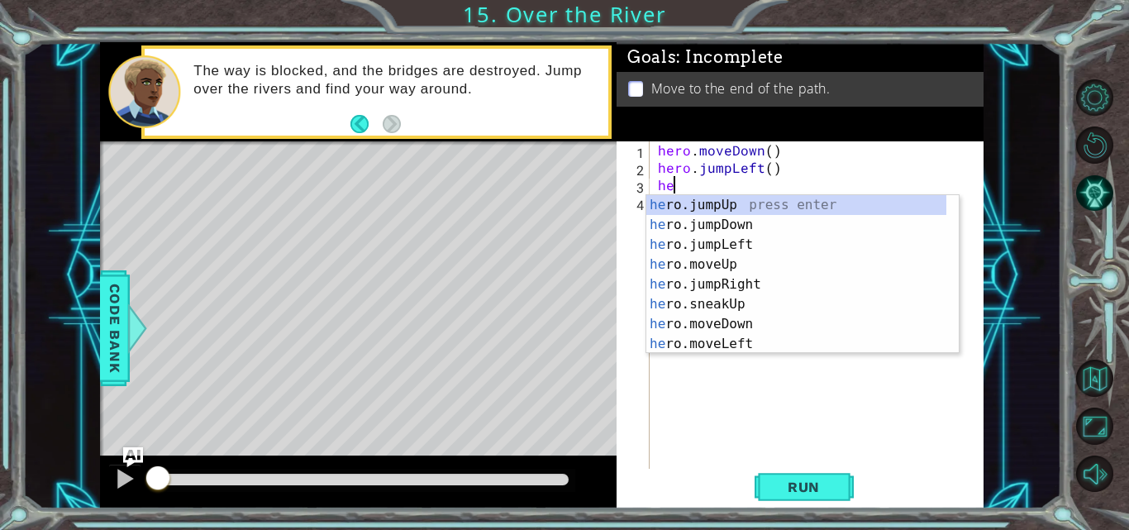
scroll to position [0, 1]
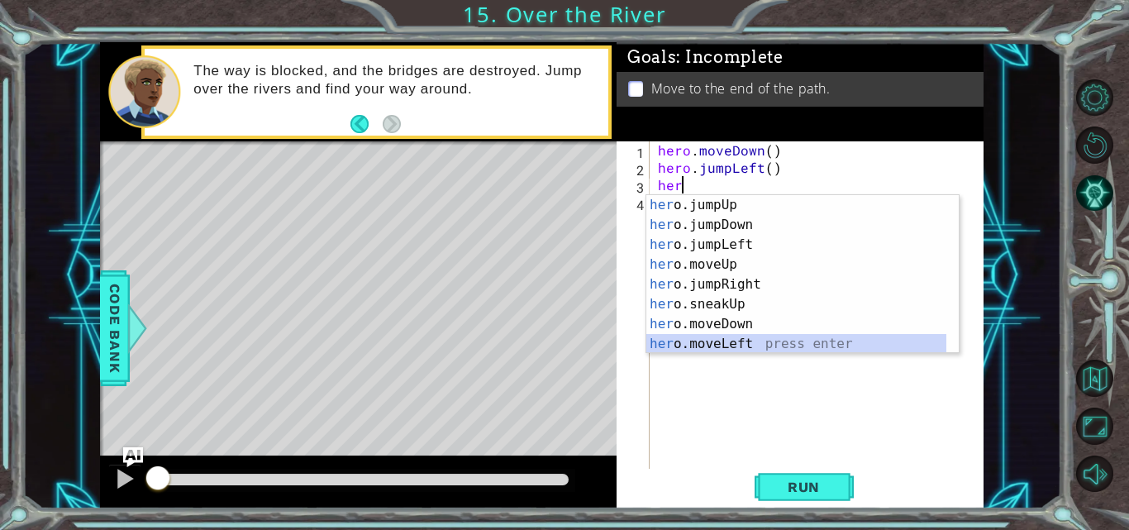
click at [733, 337] on div "her o.jumpUp press enter her o.jumpDown press enter her o.jumpLeft press enter …" at bounding box center [796, 294] width 300 height 198
type textarea "hero.moveLeft(1)"
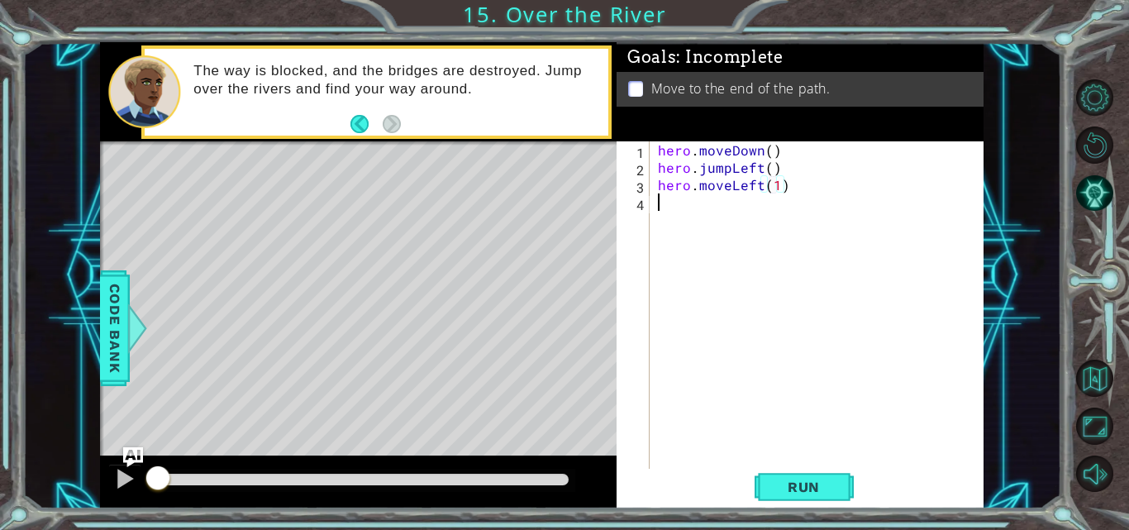
click at [760, 218] on div "hero . moveDown ( ) hero . jumpLeft ( ) hero . moveLeft ( 1 )" at bounding box center [821, 323] width 334 height 364
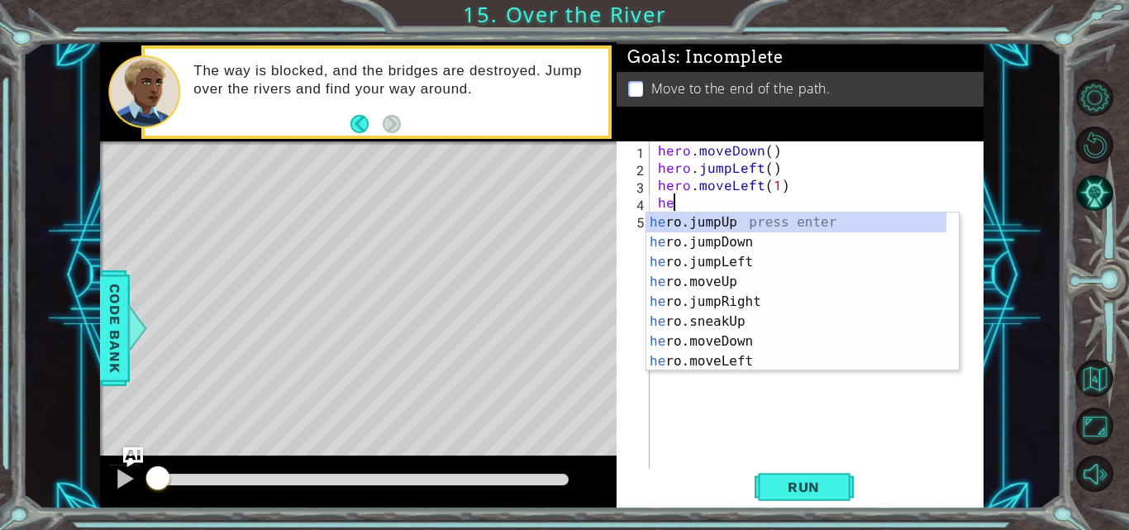
type textarea "her"
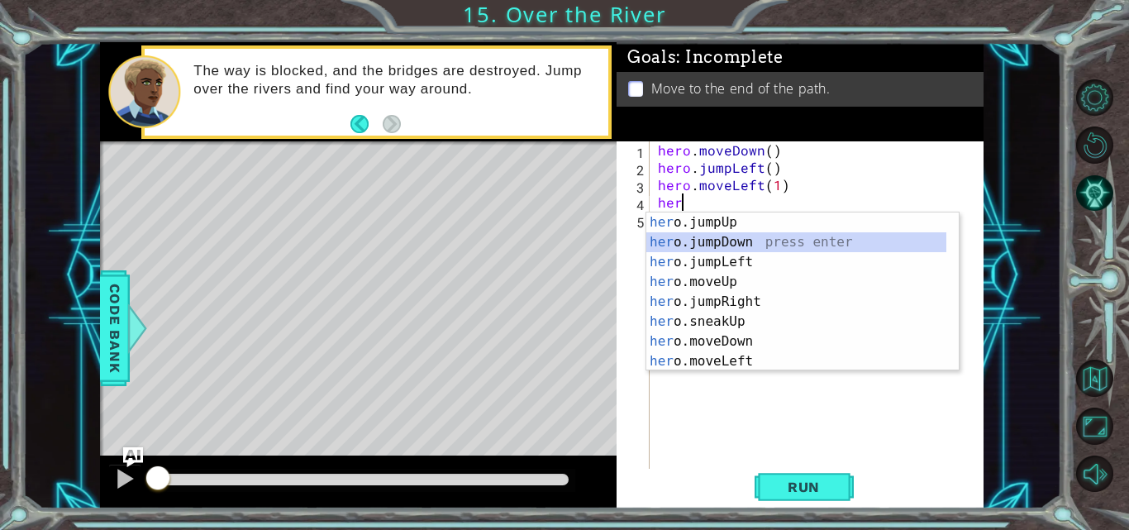
click at [738, 236] on div "her o.jumpUp press enter her o.jumpDown press enter her o.jumpLeft press enter …" at bounding box center [796, 311] width 300 height 198
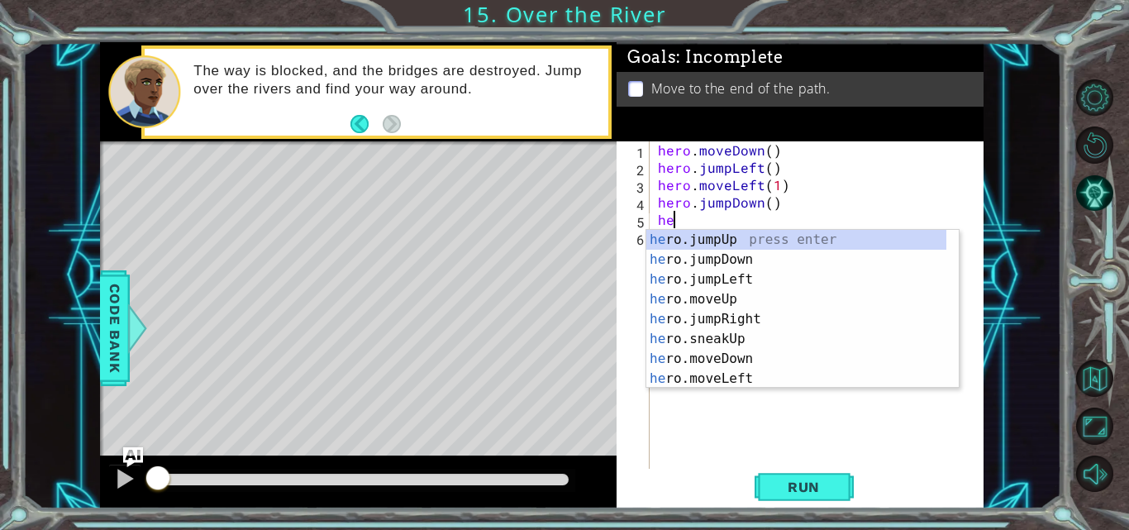
type textarea "her"
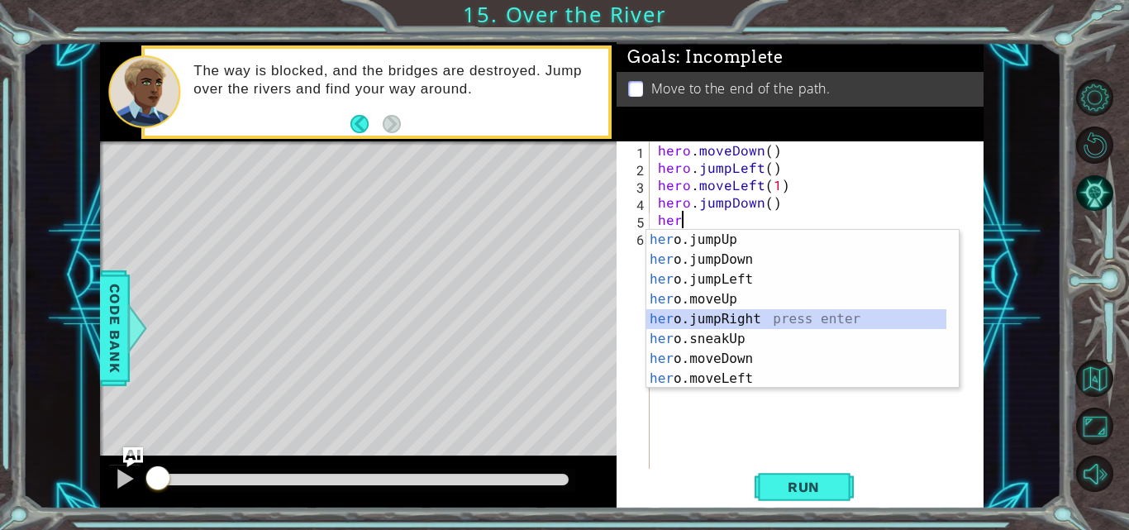
click at [730, 312] on div "her o.jumpUp press enter her o.jumpDown press enter her o.jumpLeft press enter …" at bounding box center [796, 329] width 300 height 198
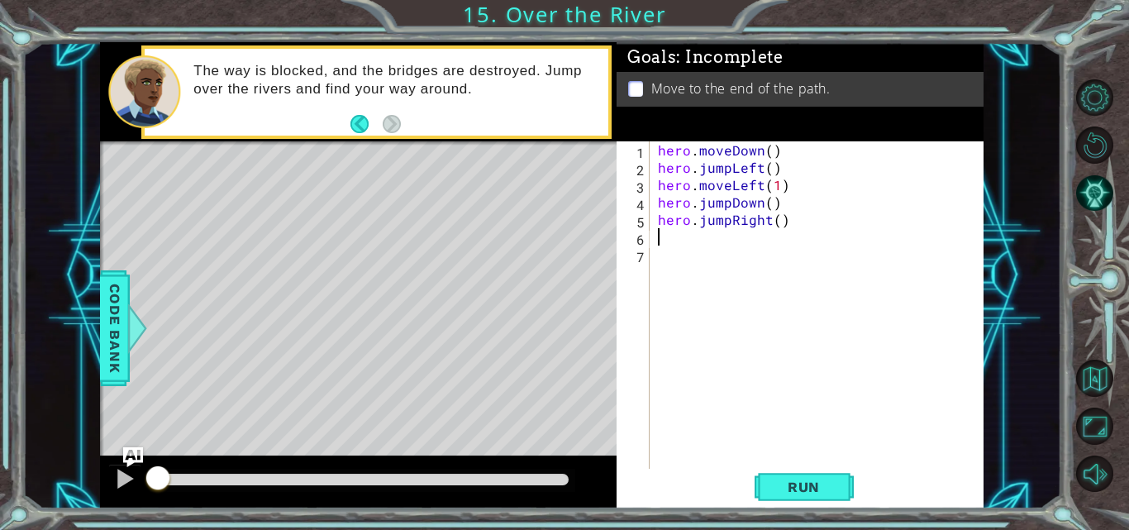
scroll to position [0, 0]
type textarea "j"
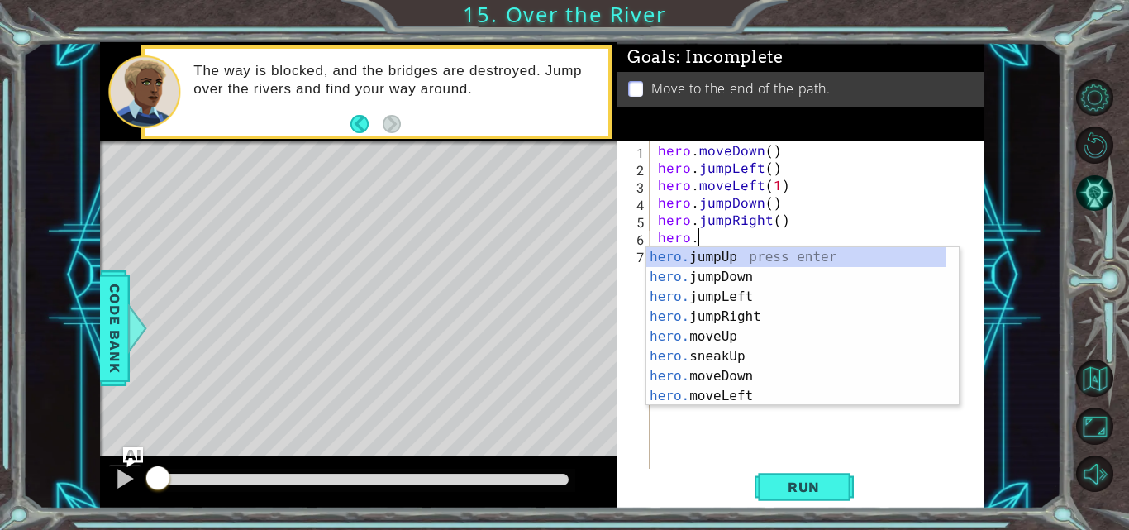
scroll to position [0, 2]
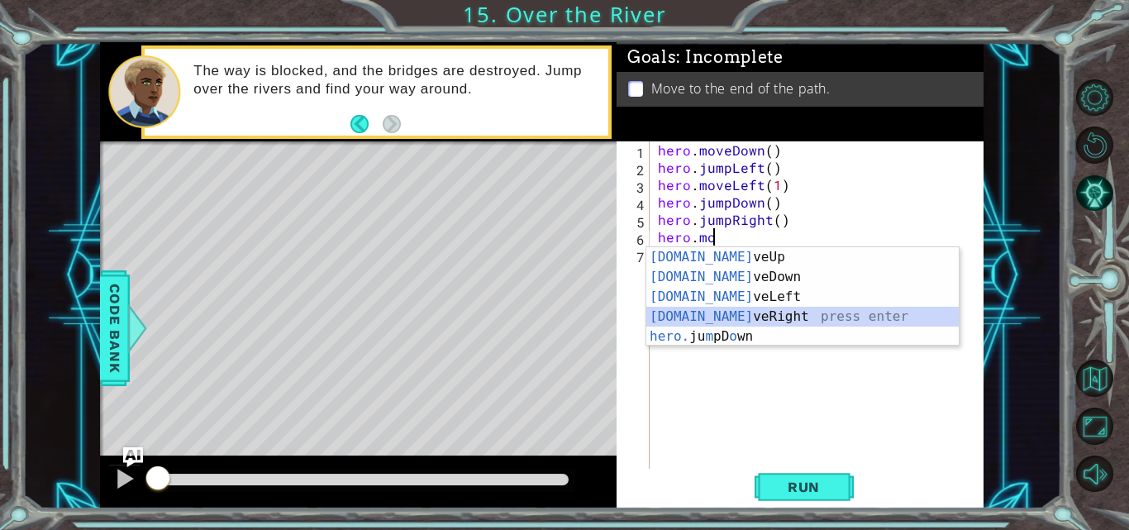
click at [740, 313] on div "hero.mo veUp press enter hero.mo veDown press enter hero.mo veLeft press enter …" at bounding box center [802, 316] width 312 height 139
type textarea "hero.moveRight(1)"
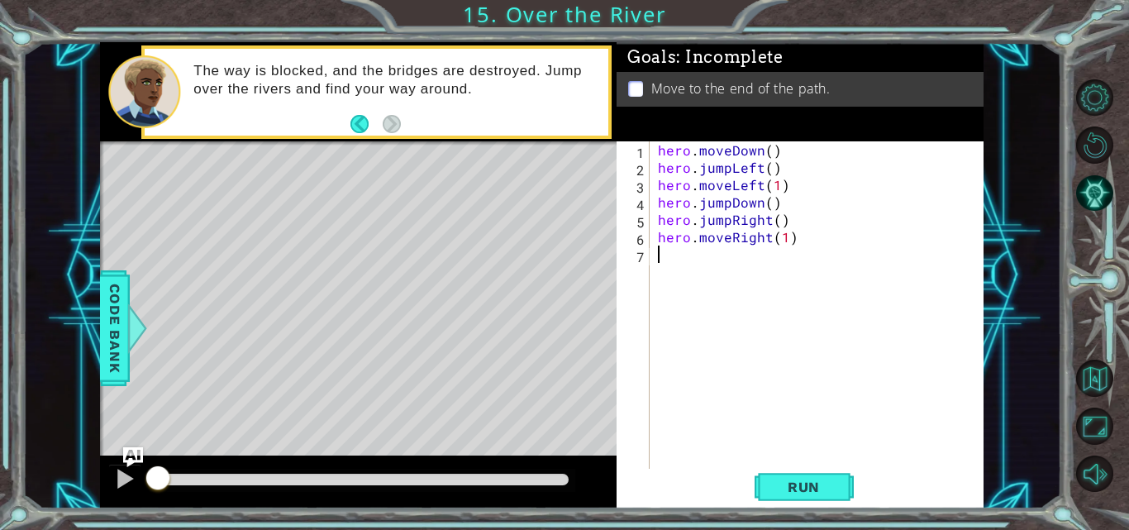
click at [726, 276] on div "hero . moveDown ( ) hero . jumpLeft ( ) hero . moveLeft ( 1 ) hero . jumpDown (…" at bounding box center [821, 323] width 334 height 364
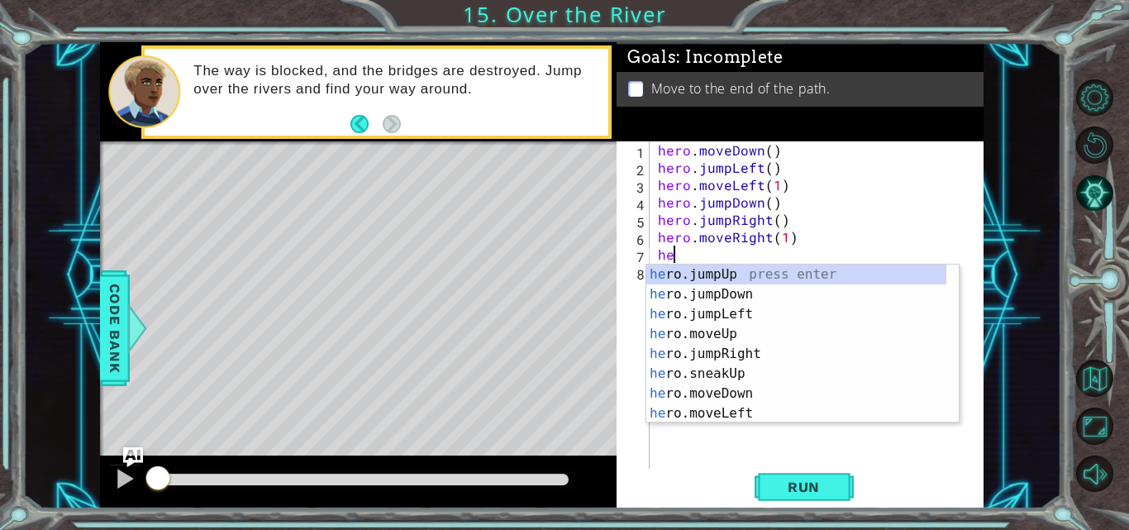
type textarea "her"
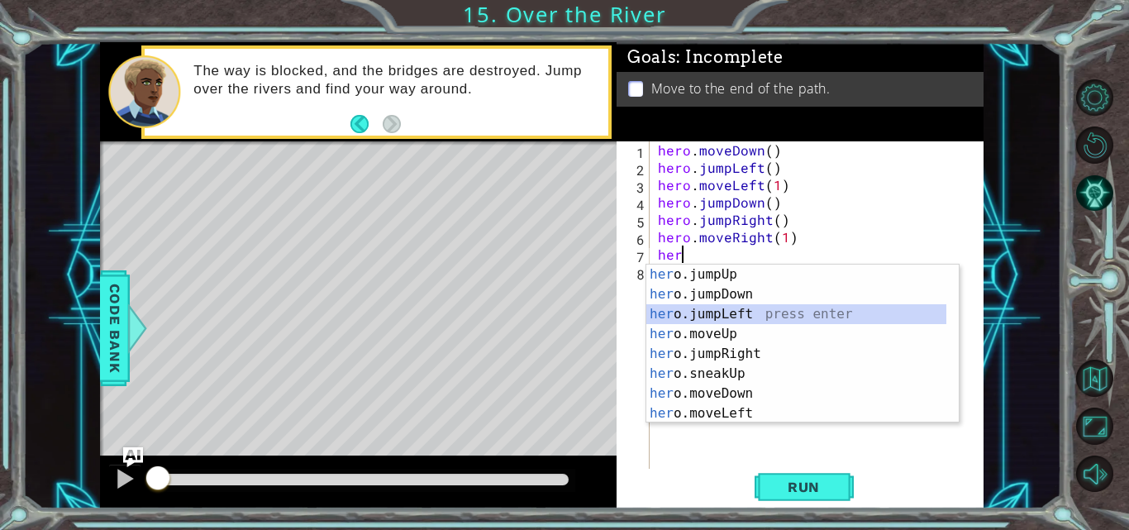
click at [721, 308] on div "her o.jumpUp press enter her o.jumpDown press enter her o.jumpLeft press enter …" at bounding box center [796, 363] width 300 height 198
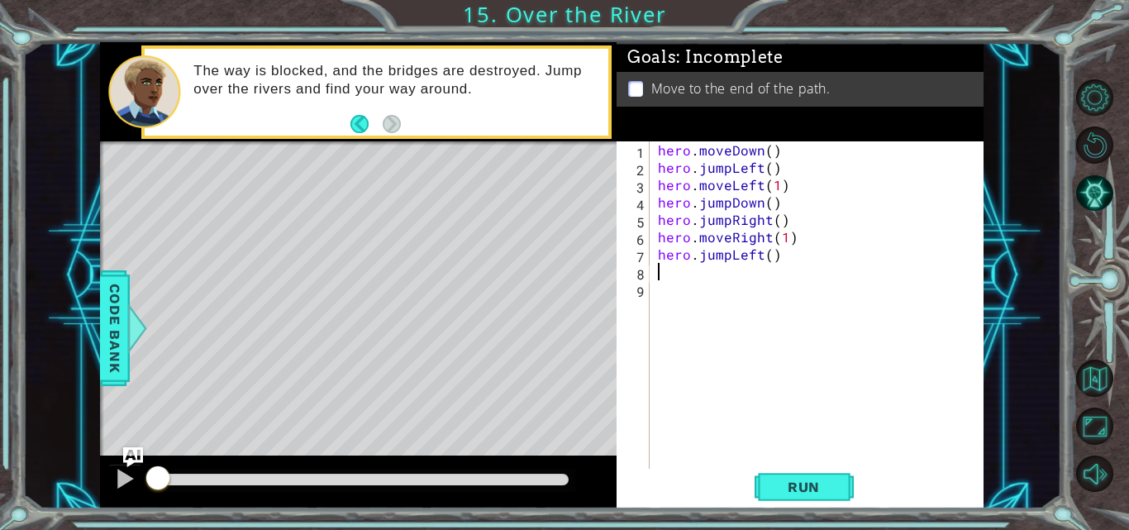
scroll to position [0, 0]
click at [774, 485] on span "Run" at bounding box center [803, 486] width 65 height 17
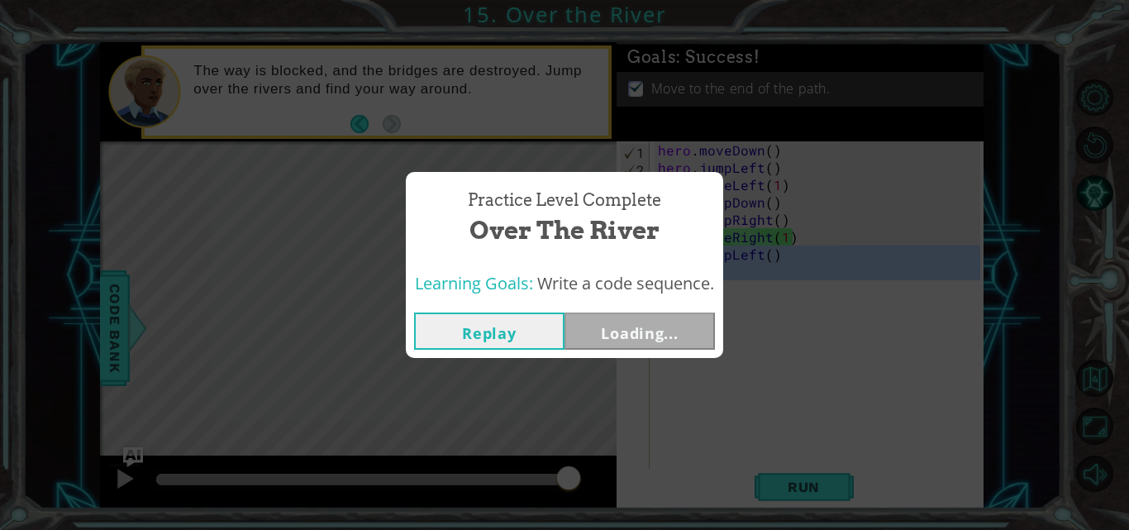
drag, startPoint x: 838, startPoint y: 282, endPoint x: 669, endPoint y: 258, distance: 170.3
click at [669, 258] on body "1 ההההההההההההההההההההההההההההההההההההההההההההההההההההההההההההההההההההההההההההה…" at bounding box center [564, 265] width 1129 height 530
click at [519, 336] on button "Replay" at bounding box center [489, 330] width 150 height 37
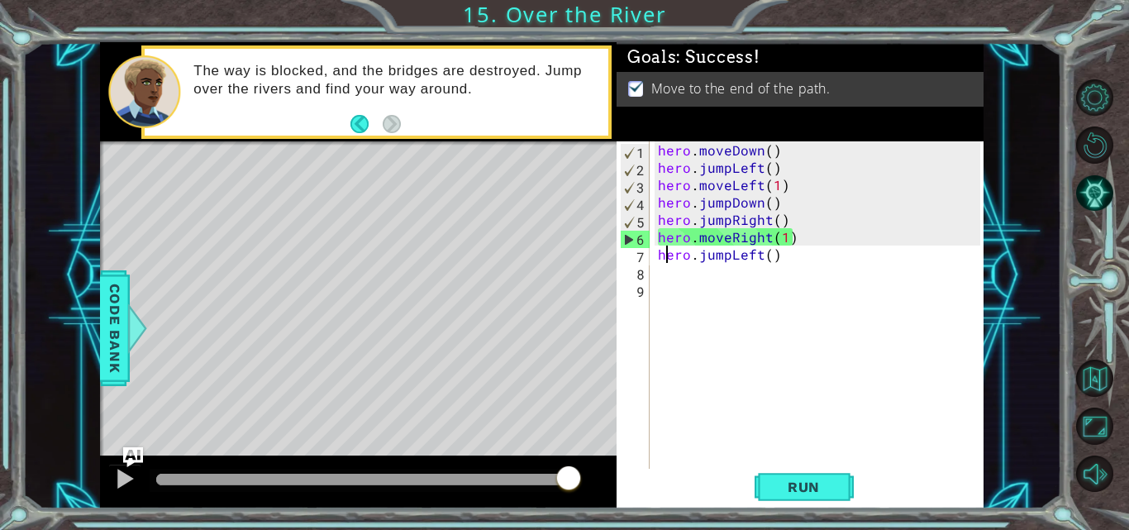
type textarea "ero.jumpLeft()"
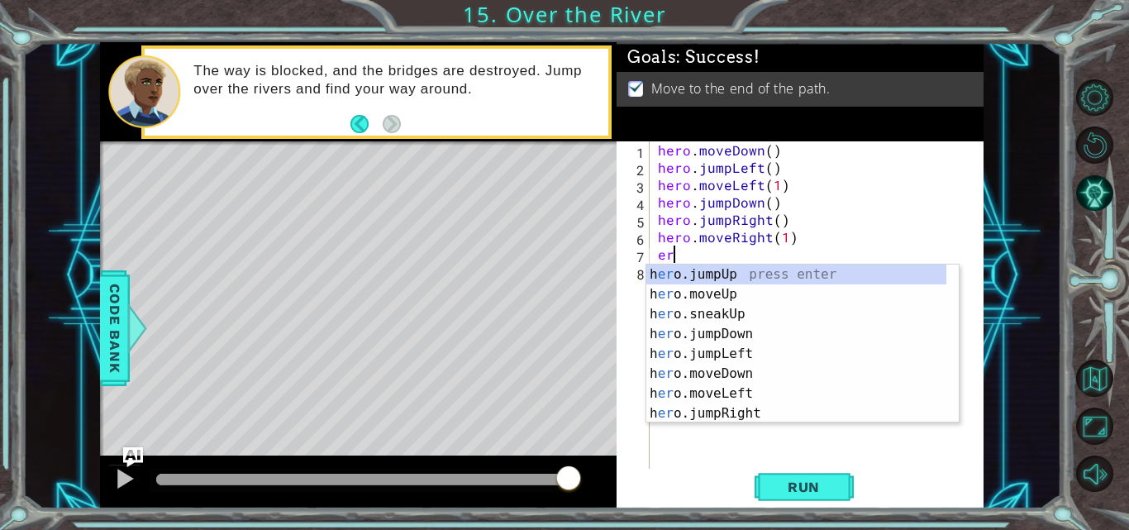
type textarea "e"
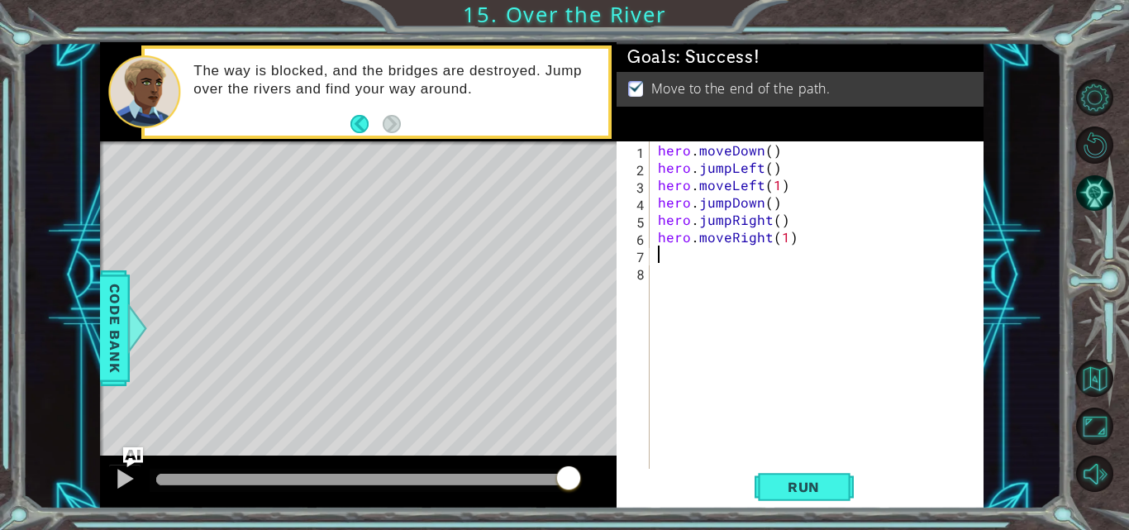
type textarea "hero.moveRight(1)"
click at [799, 476] on button "Run" at bounding box center [803, 487] width 99 height 36
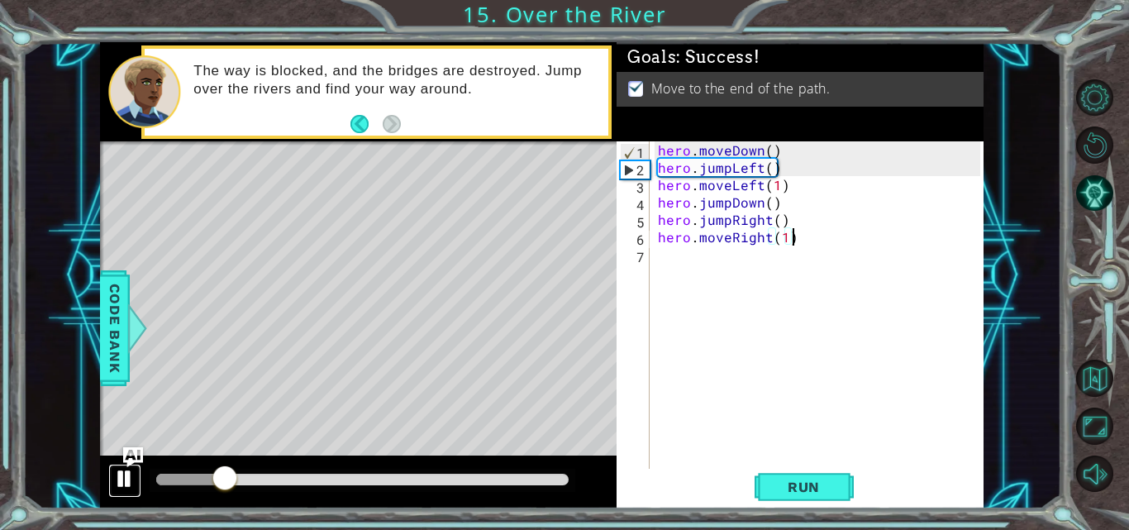
click at [132, 477] on div at bounding box center [124, 478] width 21 height 21
click at [132, 459] on img "Ask AI" at bounding box center [132, 456] width 21 height 21
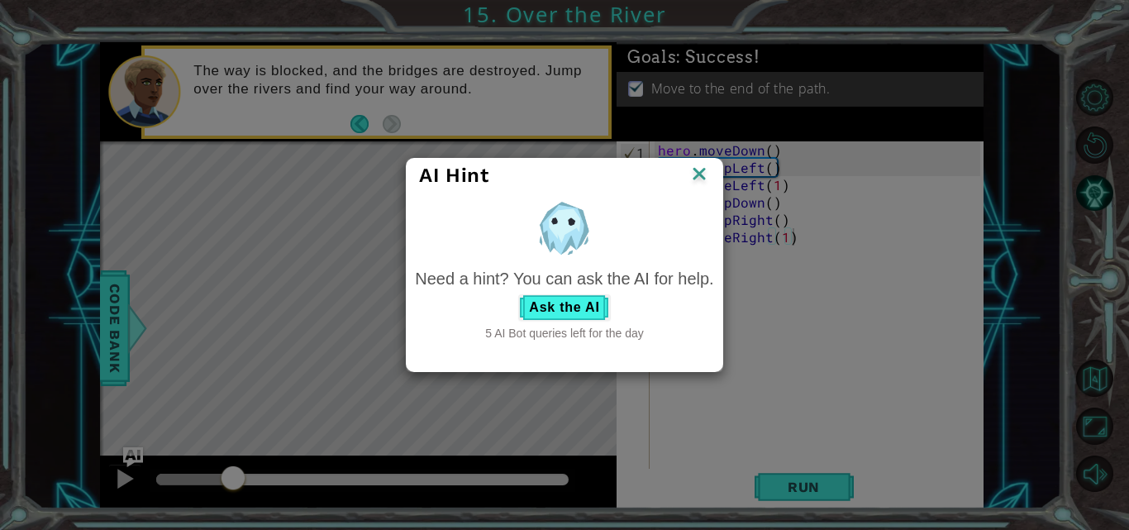
click at [702, 173] on img at bounding box center [698, 175] width 21 height 25
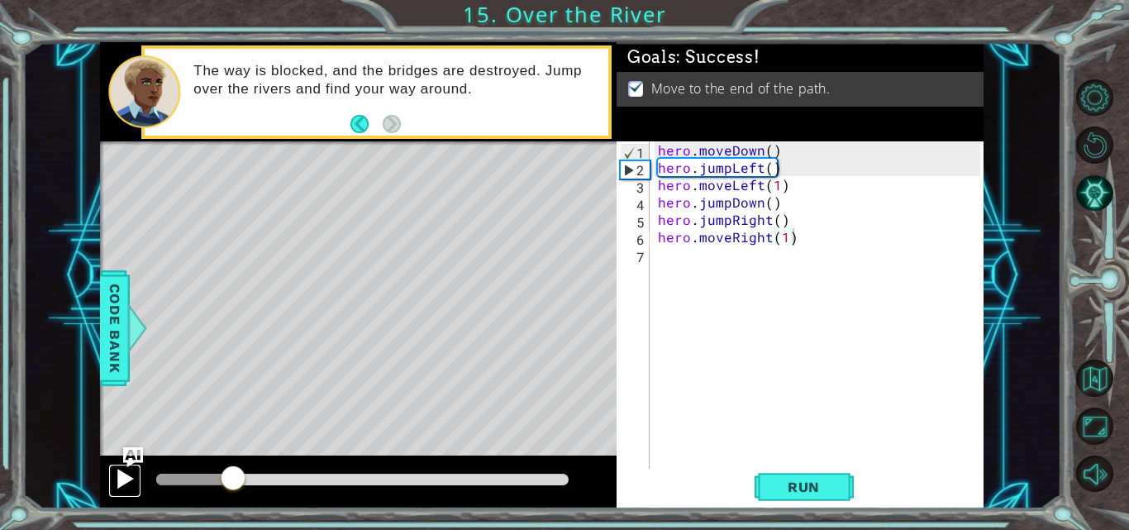
click at [122, 484] on div at bounding box center [124, 478] width 21 height 21
drag, startPoint x: 275, startPoint y: 478, endPoint x: 229, endPoint y: 488, distance: 47.3
click at [229, 485] on div at bounding box center [362, 479] width 412 height 12
drag, startPoint x: 229, startPoint y: 488, endPoint x: 216, endPoint y: 487, distance: 13.3
click at [216, 487] on div at bounding box center [217, 479] width 30 height 30
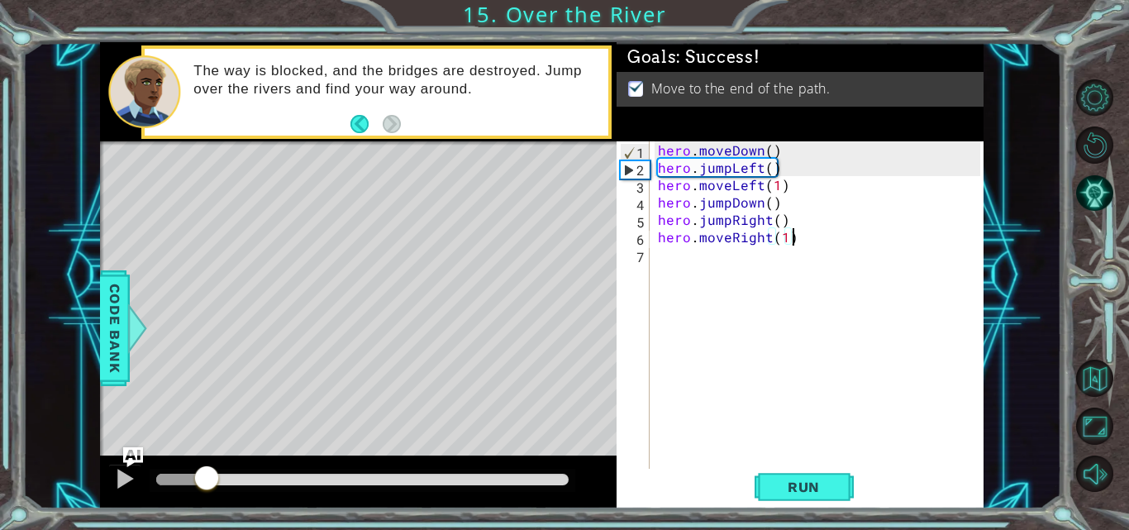
drag, startPoint x: 354, startPoint y: 485, endPoint x: 207, endPoint y: 465, distance: 147.6
click at [207, 473] on div at bounding box center [181, 479] width 50 height 12
drag, startPoint x: 207, startPoint y: 465, endPoint x: 247, endPoint y: 482, distance: 43.0
click at [247, 482] on div at bounding box center [358, 481] width 516 height 53
drag, startPoint x: 247, startPoint y: 482, endPoint x: 205, endPoint y: 483, distance: 42.2
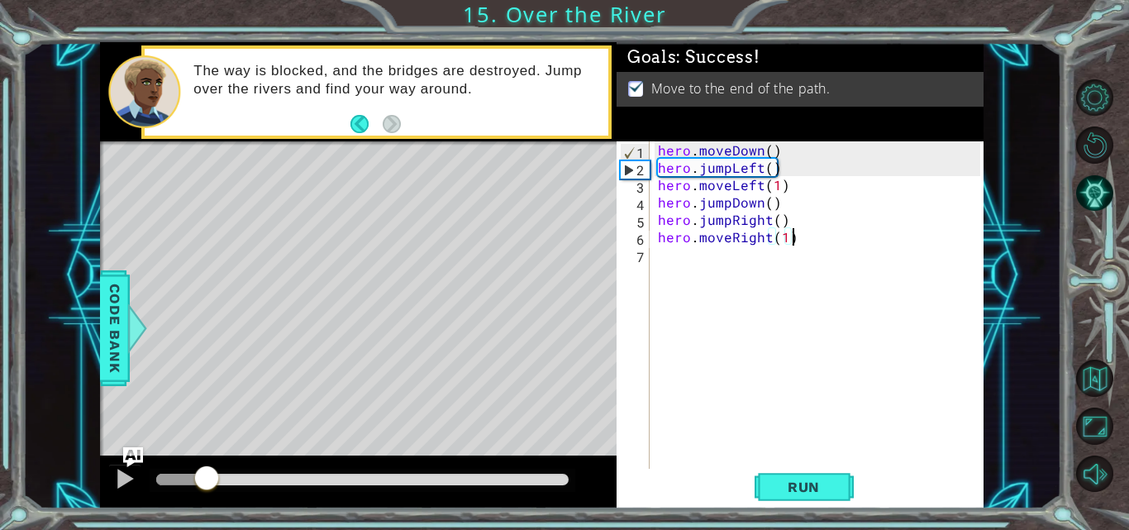
click at [205, 483] on div at bounding box center [207, 479] width 30 height 30
drag, startPoint x: 248, startPoint y: 469, endPoint x: 198, endPoint y: 469, distance: 49.6
click at [198, 469] on div at bounding box center [196, 479] width 30 height 30
drag, startPoint x: 245, startPoint y: 474, endPoint x: 230, endPoint y: 474, distance: 14.9
click at [230, 474] on div at bounding box center [236, 479] width 30 height 30
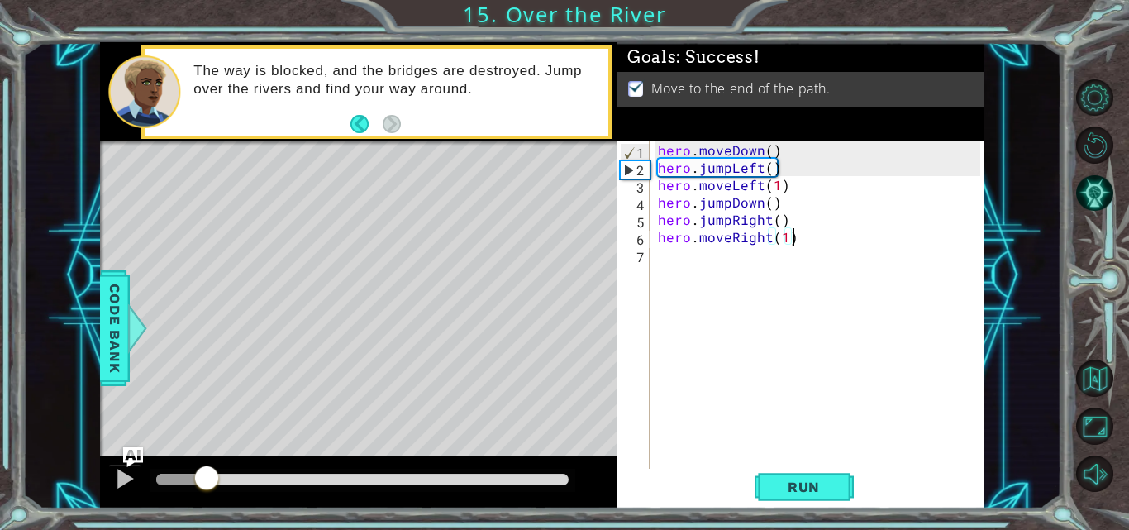
drag, startPoint x: 230, startPoint y: 474, endPoint x: 207, endPoint y: 476, distance: 22.4
click at [207, 476] on div at bounding box center [181, 479] width 50 height 12
drag, startPoint x: 248, startPoint y: 475, endPoint x: 225, endPoint y: 477, distance: 23.2
click at [225, 477] on div at bounding box center [225, 479] width 30 height 30
drag, startPoint x: 282, startPoint y: 478, endPoint x: 207, endPoint y: 474, distance: 75.3
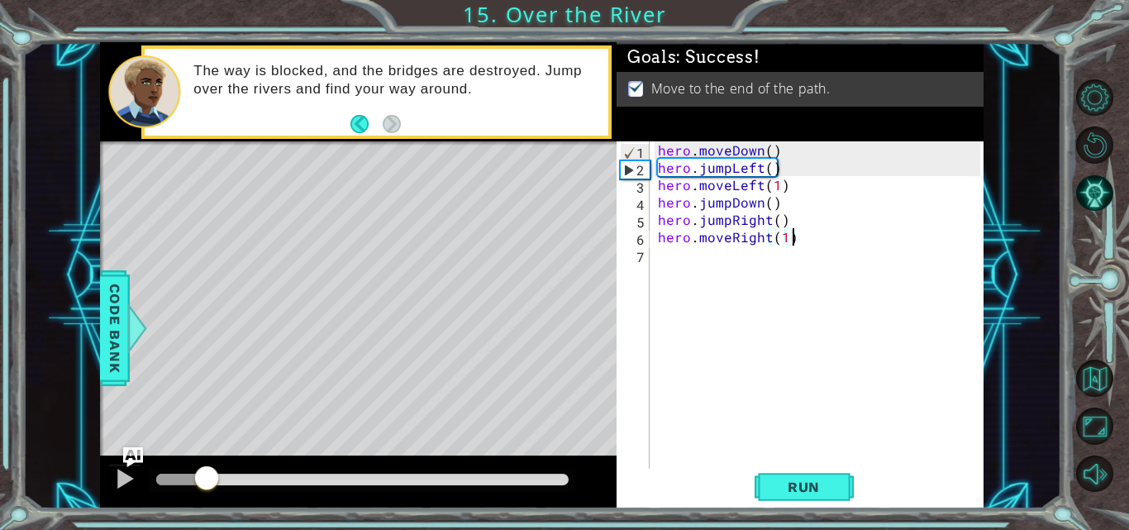
click at [207, 474] on div at bounding box center [181, 479] width 50 height 12
drag, startPoint x: 278, startPoint y: 476, endPoint x: 214, endPoint y: 474, distance: 63.6
click at [214, 474] on div at bounding box center [214, 479] width 30 height 30
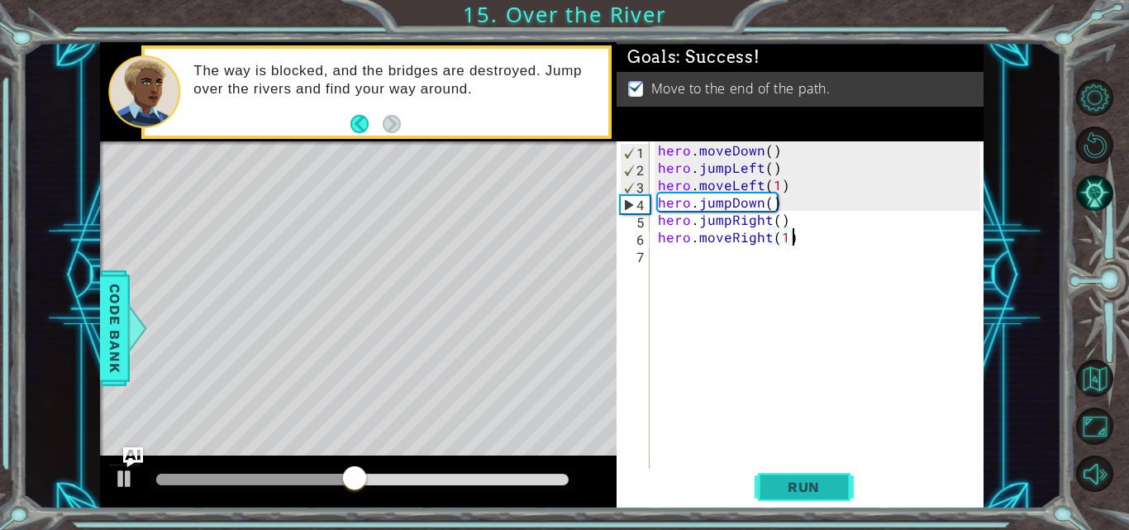
click at [816, 491] on span "Run" at bounding box center [803, 486] width 65 height 17
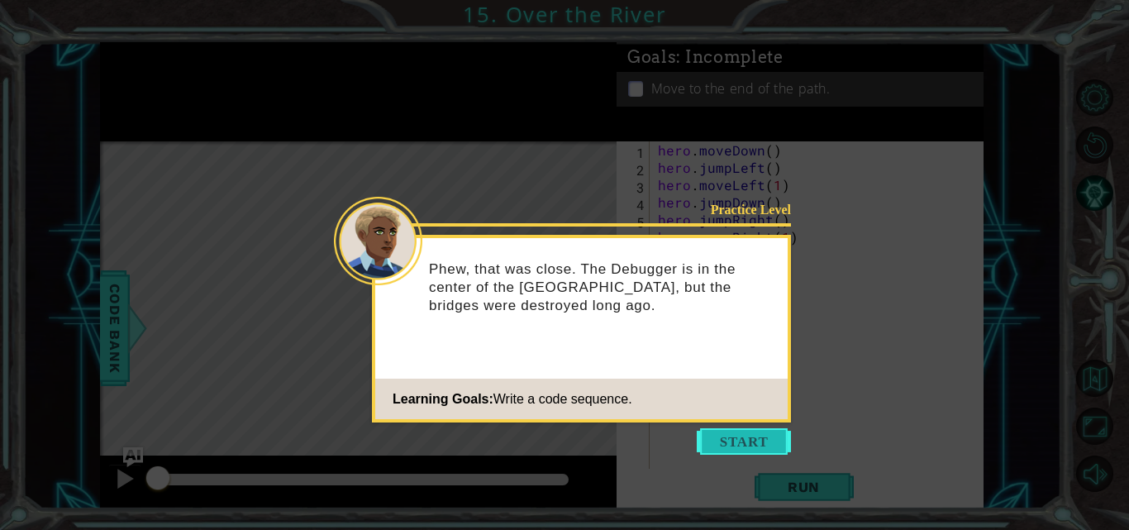
click at [738, 428] on button "Start" at bounding box center [744, 441] width 94 height 26
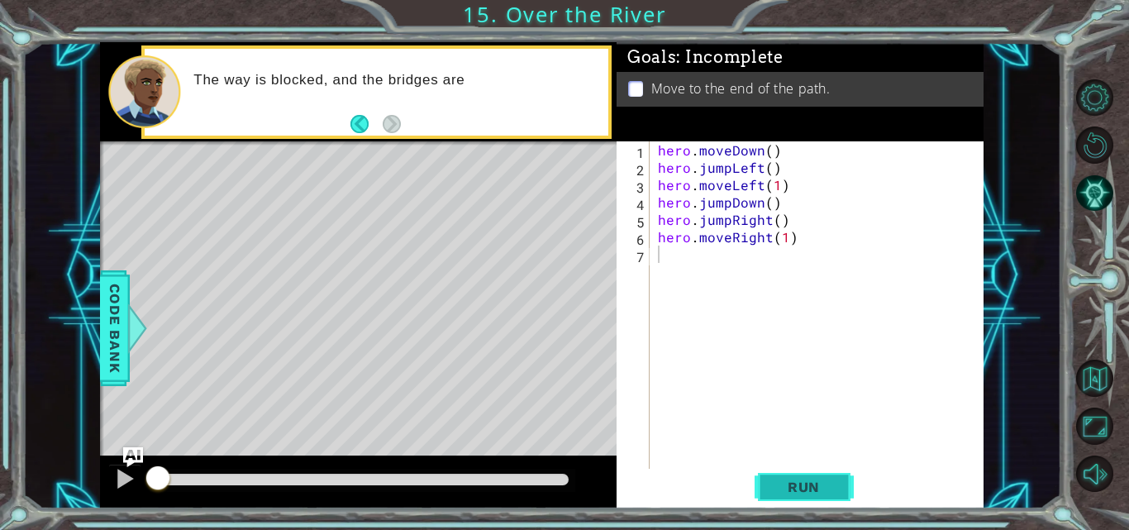
click at [803, 494] on span "Run" at bounding box center [803, 486] width 65 height 17
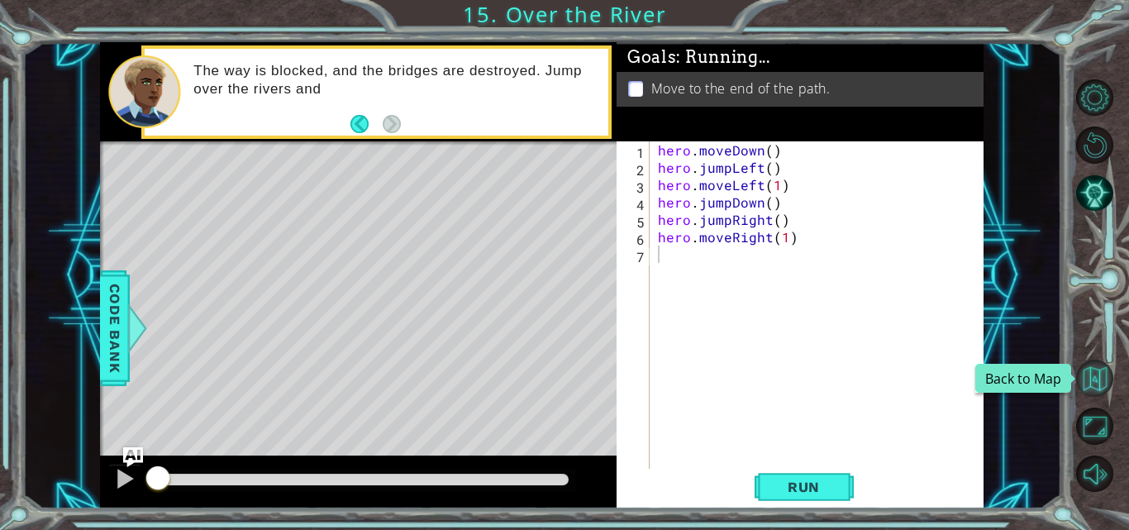
click at [1105, 383] on button "Back to Map" at bounding box center [1094, 377] width 37 height 37
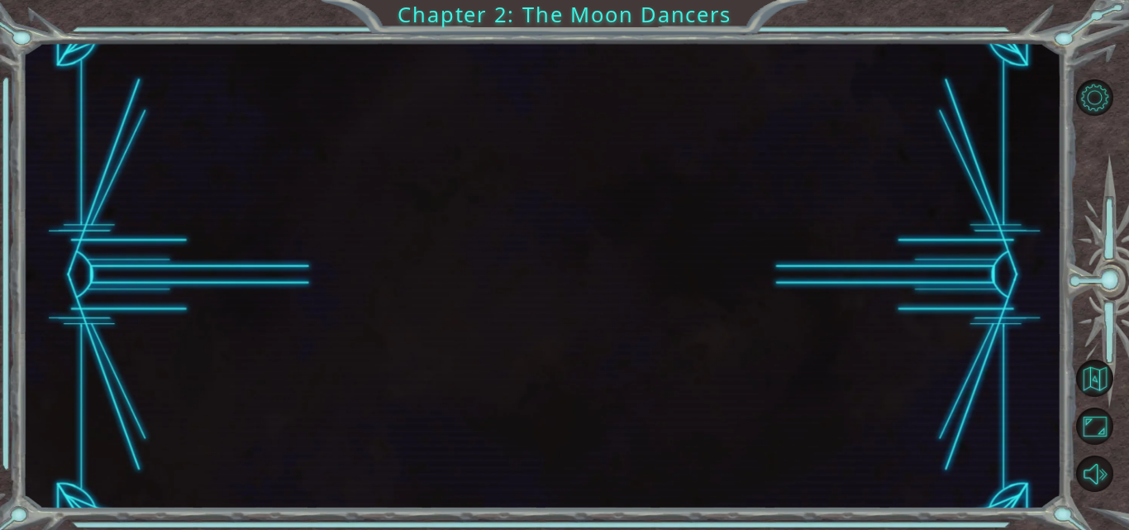
click at [670, 174] on div "Chapter 2: The Moon Dancers" at bounding box center [564, 265] width 1129 height 530
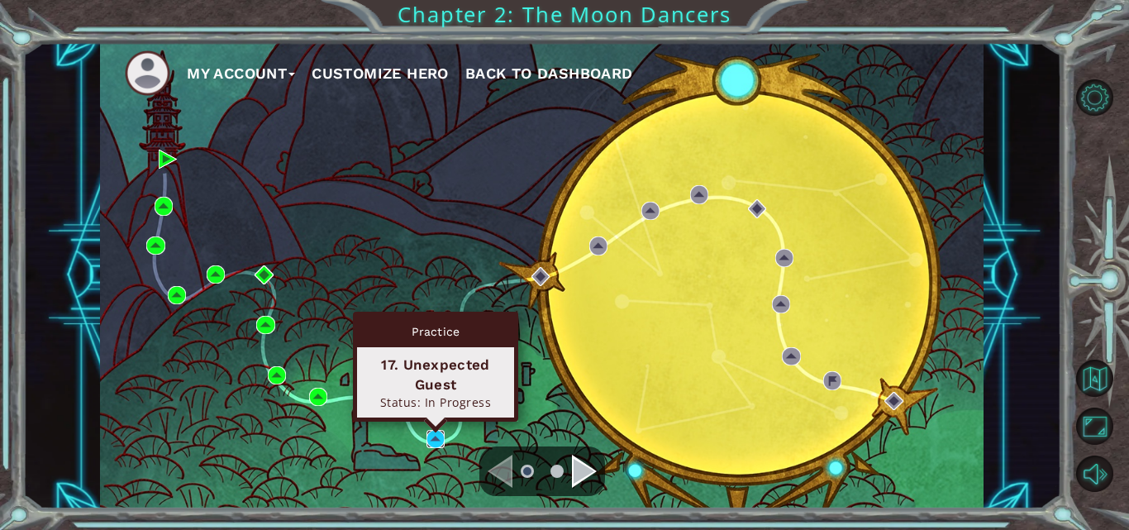
click at [436, 440] on img at bounding box center [435, 439] width 18 height 18
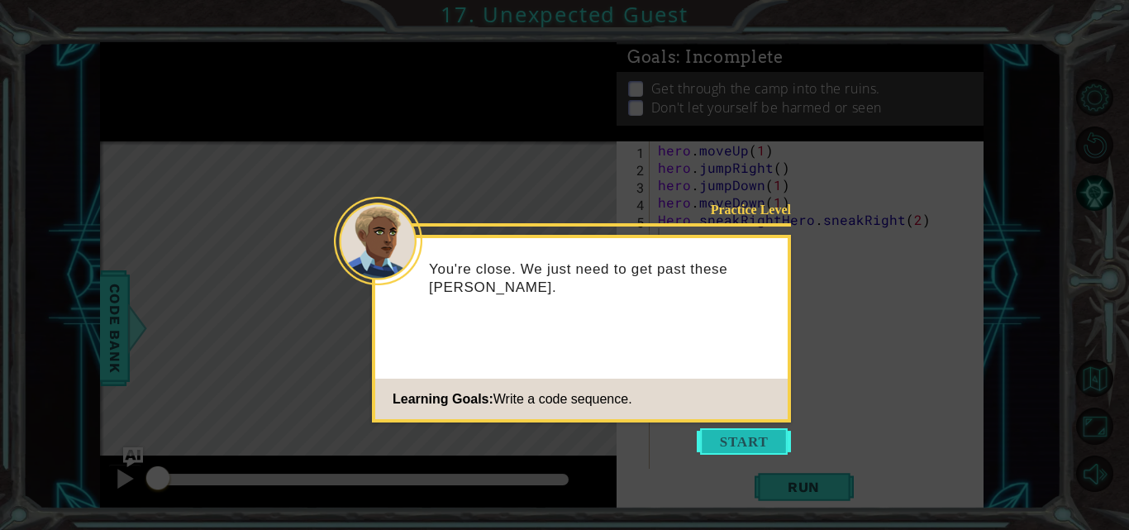
click at [735, 446] on button "Start" at bounding box center [744, 441] width 94 height 26
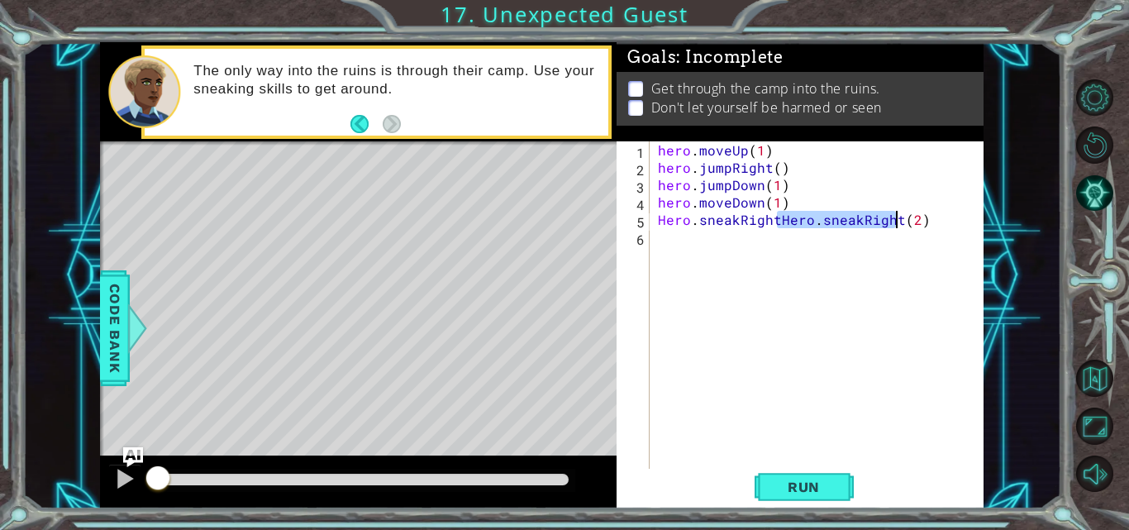
drag, startPoint x: 773, startPoint y: 221, endPoint x: 893, endPoint y: 223, distance: 119.8
click at [893, 223] on div "hero . moveUp ( 1 ) hero . jumpRight ( ) hero . jumpDown ( 1 ) hero . moveDown …" at bounding box center [821, 323] width 334 height 364
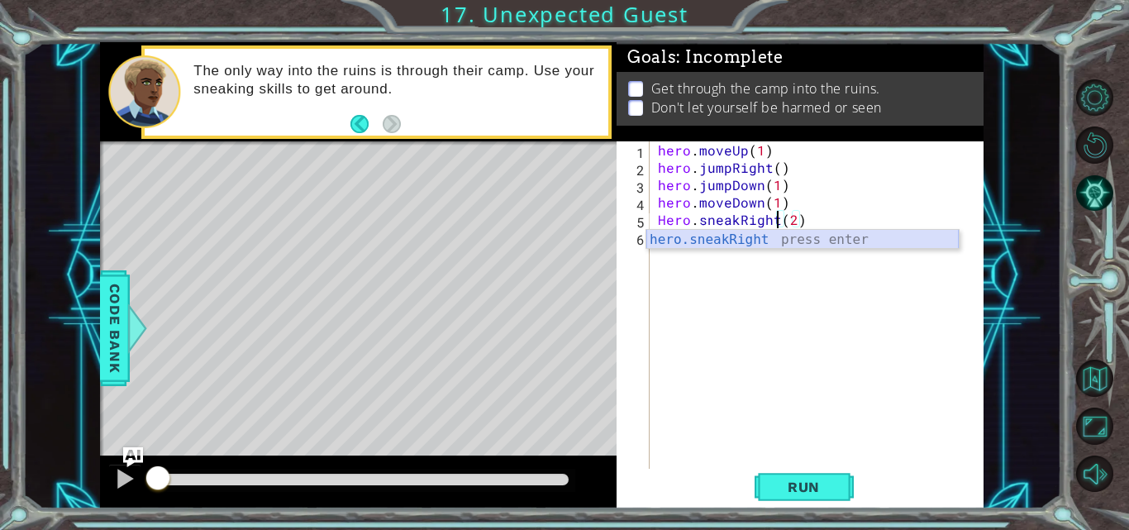
click at [862, 244] on div "hero.sneakRight press enter" at bounding box center [802, 259] width 312 height 59
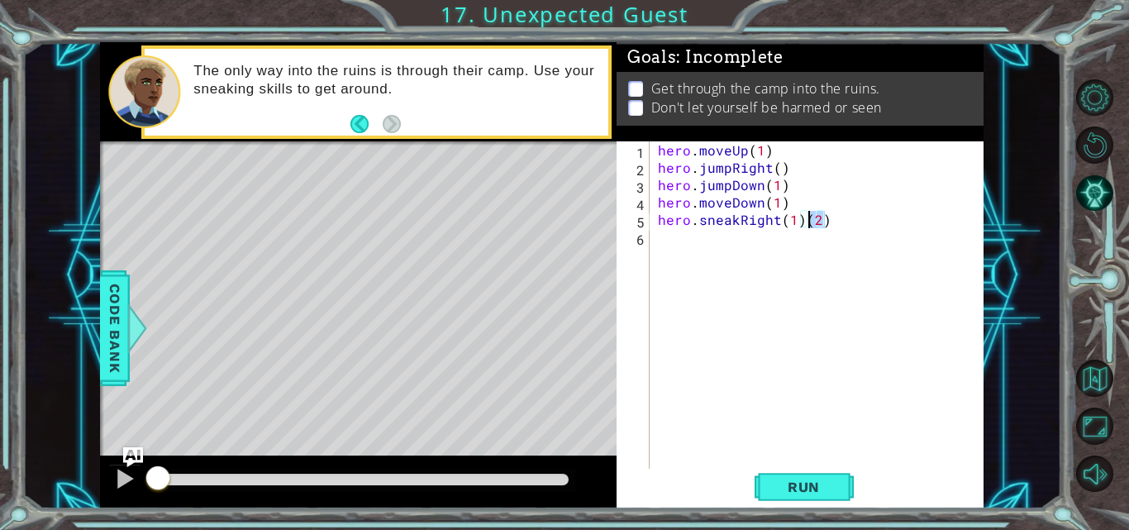
drag, startPoint x: 850, startPoint y: 223, endPoint x: 798, endPoint y: 229, distance: 52.4
click at [798, 229] on div "hero . moveUp ( 1 ) hero . jumpRight ( ) hero . jumpDown ( 1 ) hero . moveDown …" at bounding box center [821, 323] width 334 height 364
type textarea "hero.sneakRight(1)(2)"
click at [798, 229] on div "hero . moveUp ( 1 ) hero . jumpRight ( ) hero . jumpDown ( 1 ) hero . moveDown …" at bounding box center [817, 306] width 326 height 330
drag, startPoint x: 797, startPoint y: 222, endPoint x: 780, endPoint y: 224, distance: 17.4
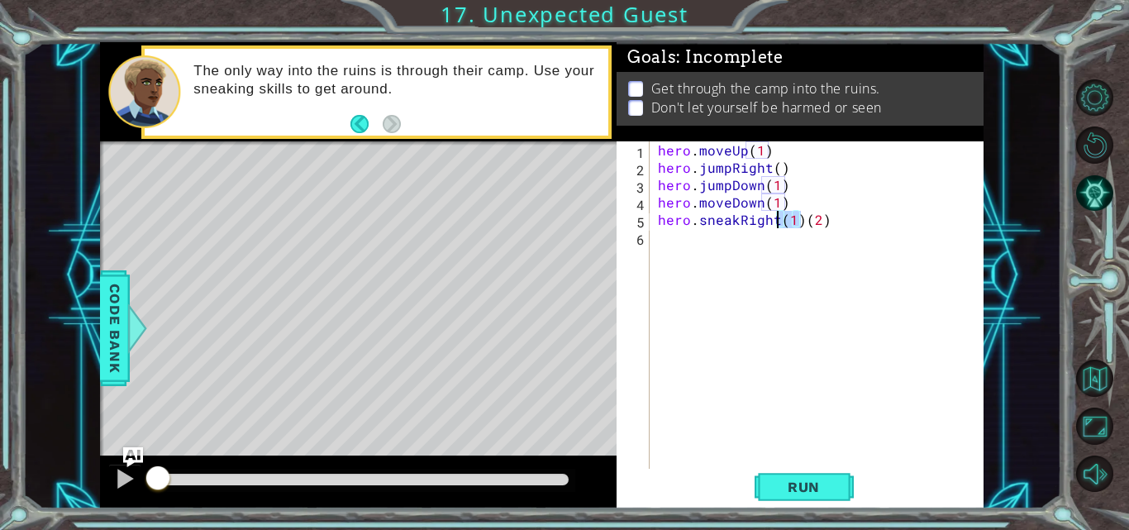
click at [780, 224] on div "hero . moveUp ( 1 ) hero . jumpRight ( ) hero . jumpDown ( 1 ) hero . moveDown …" at bounding box center [821, 323] width 334 height 364
type textarea "hero.sneakRight(2)"
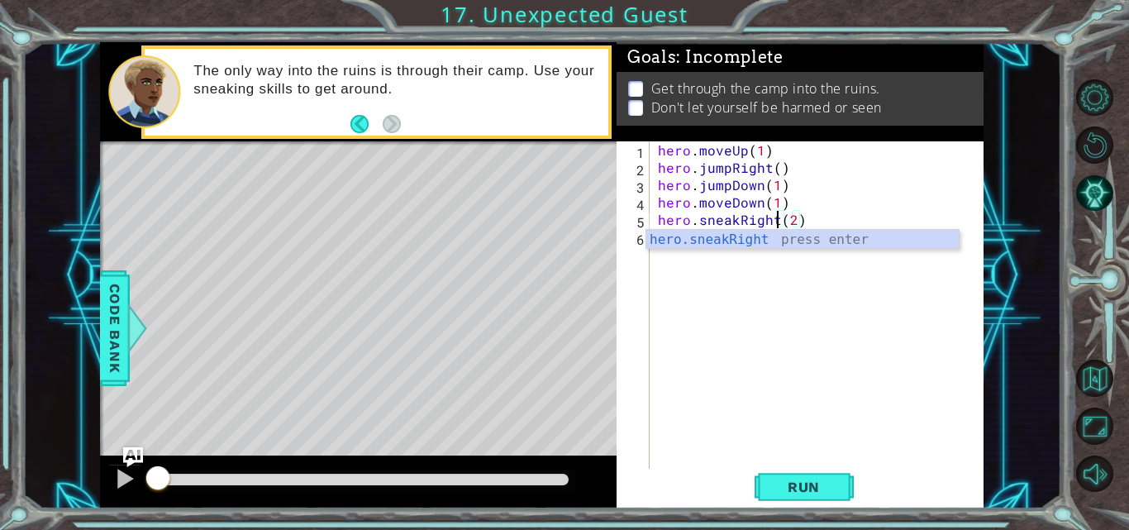
click at [778, 261] on div "hero . moveUp ( 1 ) hero . jumpRight ( ) hero . jumpDown ( 1 ) hero . moveDown …" at bounding box center [821, 323] width 334 height 364
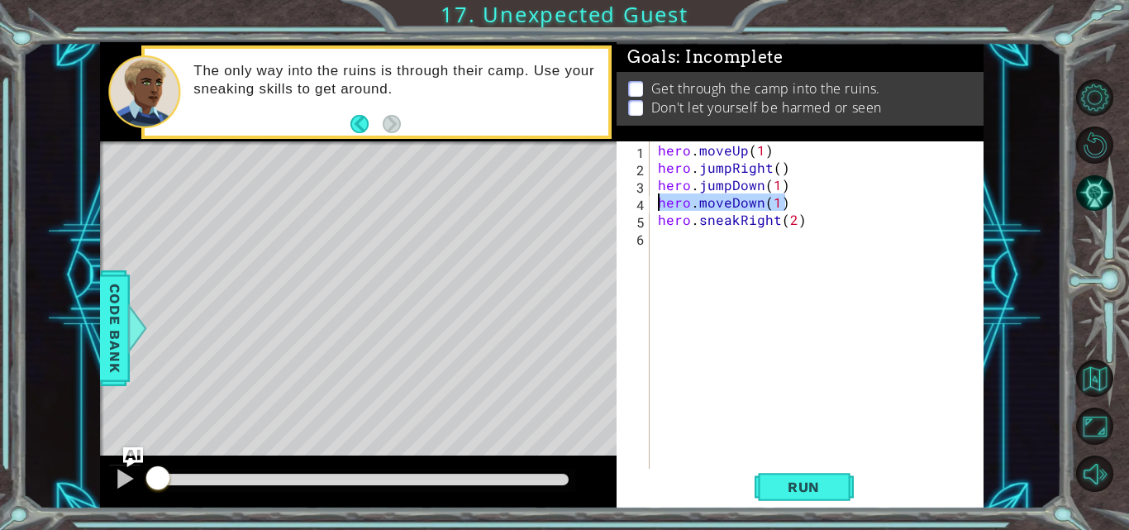
drag, startPoint x: 791, startPoint y: 204, endPoint x: 658, endPoint y: 204, distance: 133.0
click at [658, 204] on div "hero . moveUp ( 1 ) hero . jumpRight ( ) hero . jumpDown ( 1 ) hero . moveDown …" at bounding box center [821, 323] width 334 height 364
type textarea "hero.moveDown(1)"
click at [792, 201] on div "hero . moveUp ( 1 ) hero . jumpRight ( ) hero . jumpDown ( 1 ) hero . sneakRigh…" at bounding box center [821, 323] width 334 height 364
type textarea "hero.sneakRight()"
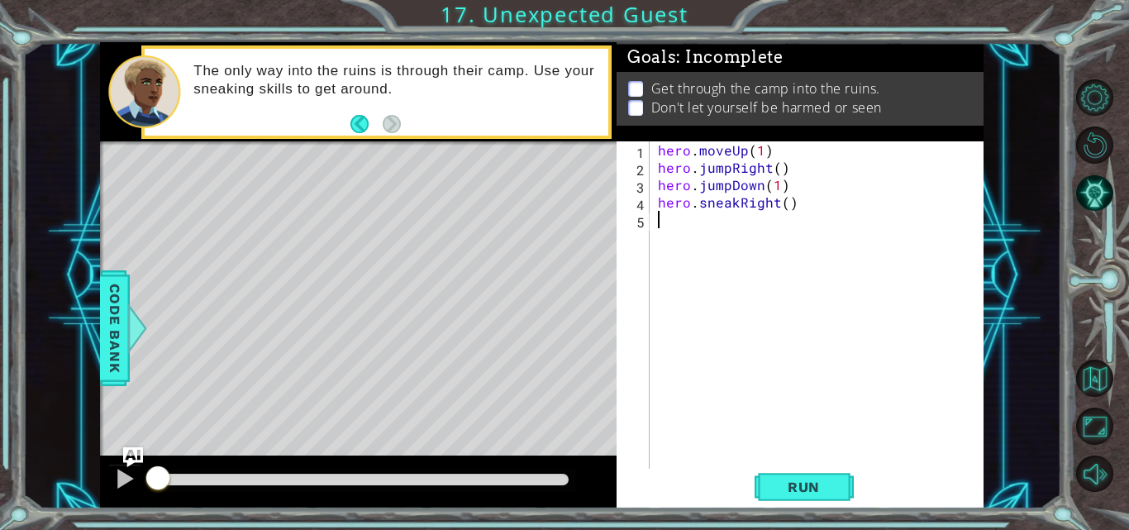
click at [760, 235] on div "hero . moveUp ( 1 ) hero . jumpRight ( ) hero . jumpDown ( 1 ) hero . sneakRigh…" at bounding box center [821, 323] width 334 height 364
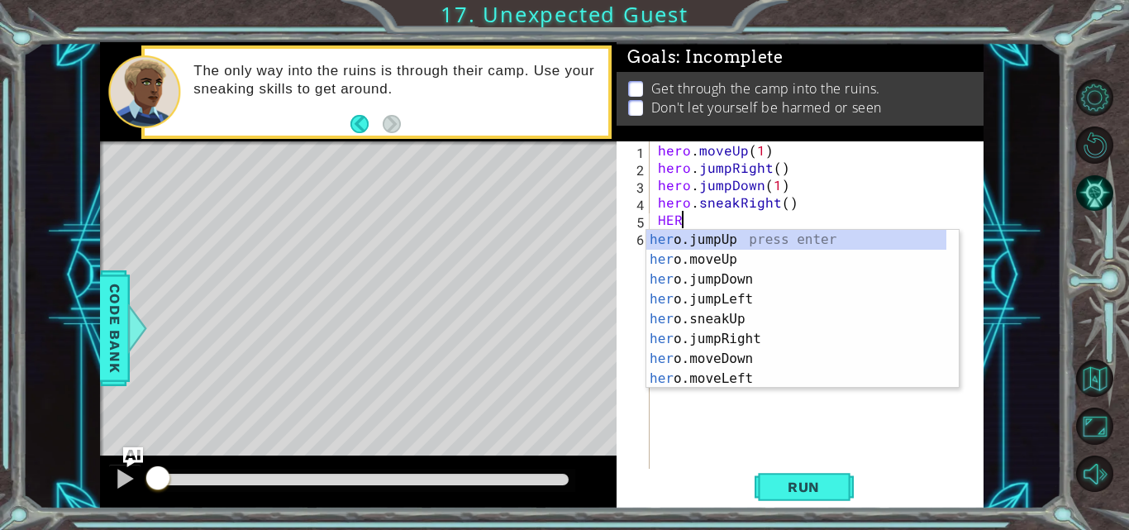
scroll to position [0, 1]
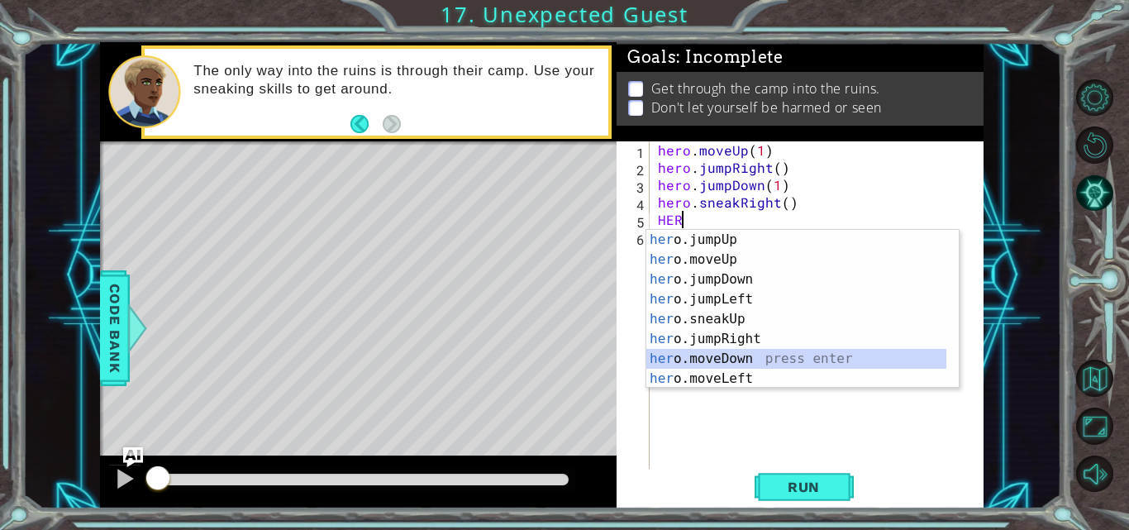
click at [743, 360] on div "her o.jumpUp press enter her o.moveUp press enter her o.jumpDown press enter he…" at bounding box center [796, 329] width 300 height 198
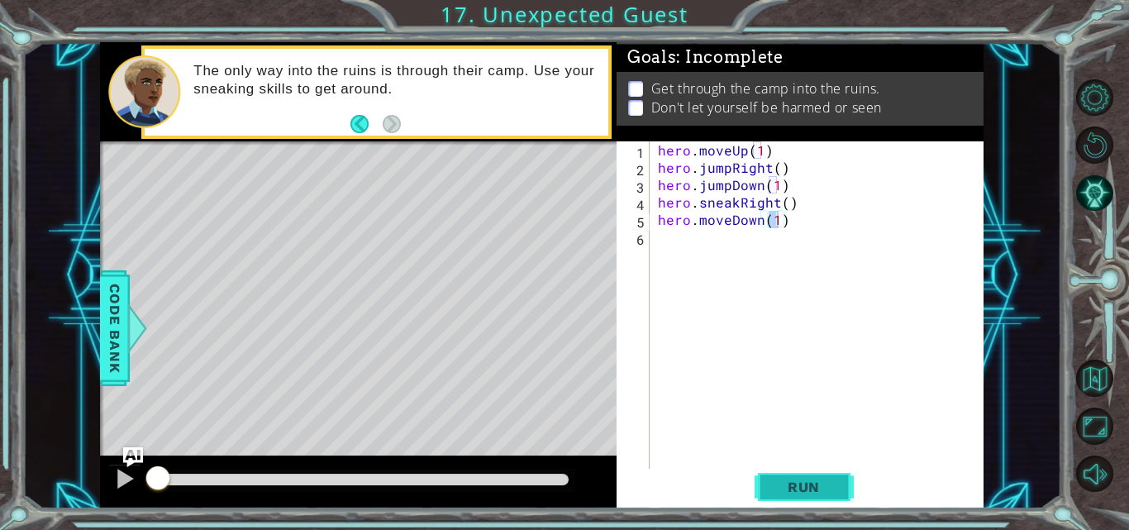
click at [788, 487] on span "Run" at bounding box center [803, 486] width 65 height 17
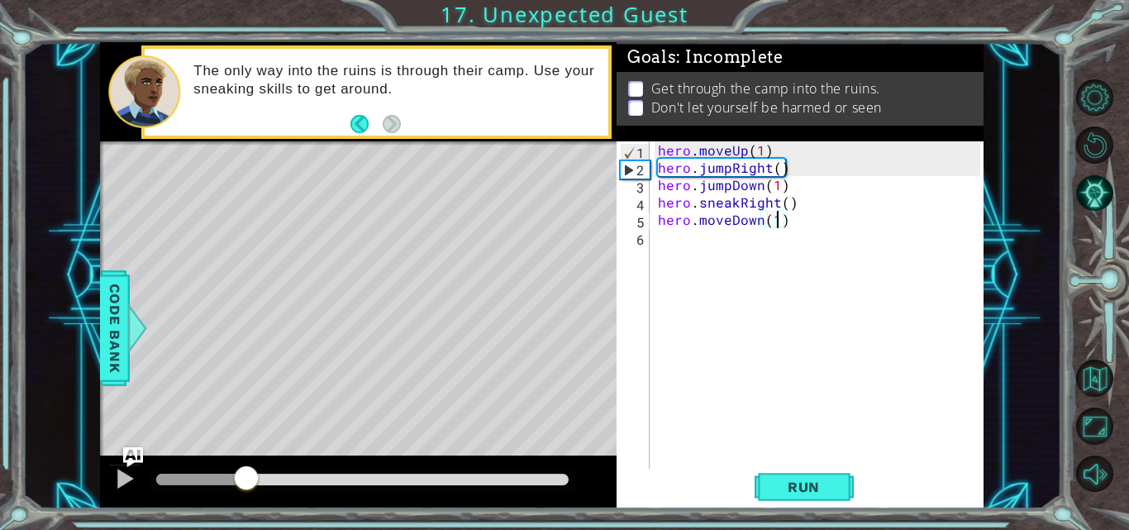
drag, startPoint x: 174, startPoint y: 476, endPoint x: 258, endPoint y: 483, distance: 83.8
click at [245, 483] on div at bounding box center [200, 479] width 89 height 12
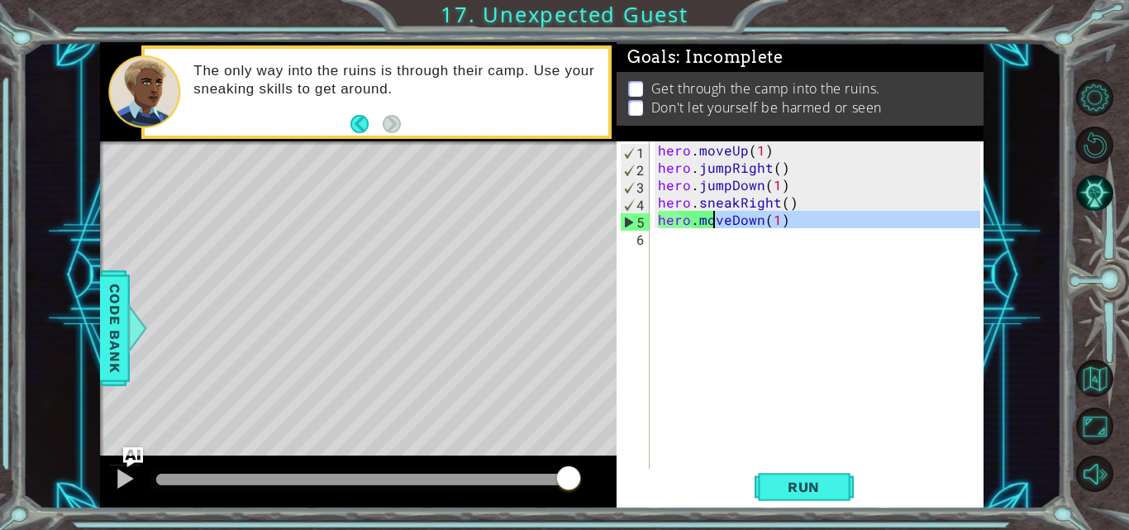
drag, startPoint x: 726, startPoint y: 229, endPoint x: 707, endPoint y: 220, distance: 21.1
click at [707, 220] on div "hero . moveUp ( 1 ) hero . jumpRight ( ) hero . jumpDown ( 1 ) hero . sneakRigh…" at bounding box center [821, 323] width 334 height 364
click at [707, 220] on div "hero . moveUp ( 1 ) hero . jumpRight ( ) hero . jumpDown ( 1 ) hero . sneakRigh…" at bounding box center [817, 306] width 326 height 330
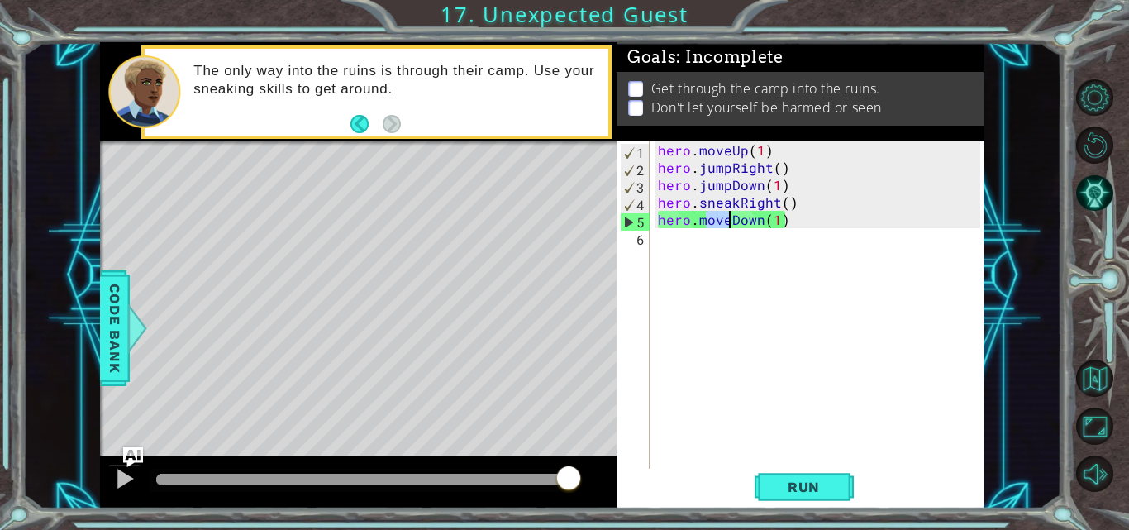
drag, startPoint x: 702, startPoint y: 221, endPoint x: 726, endPoint y: 220, distance: 24.8
click at [726, 220] on div "hero . moveUp ( 1 ) hero . jumpRight ( ) hero . jumpDown ( 1 ) hero . sneakRigh…" at bounding box center [821, 323] width 334 height 364
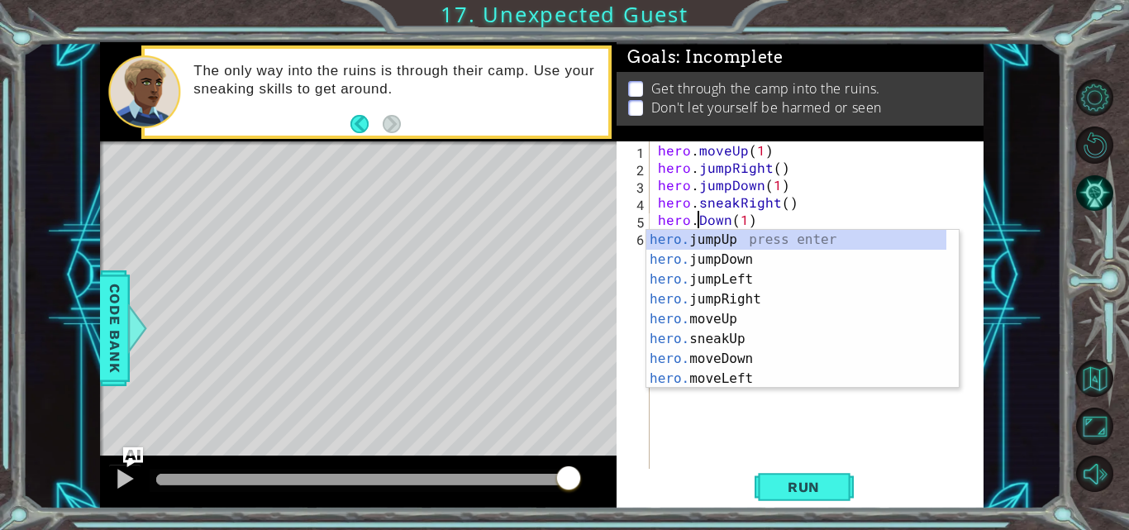
scroll to position [0, 3]
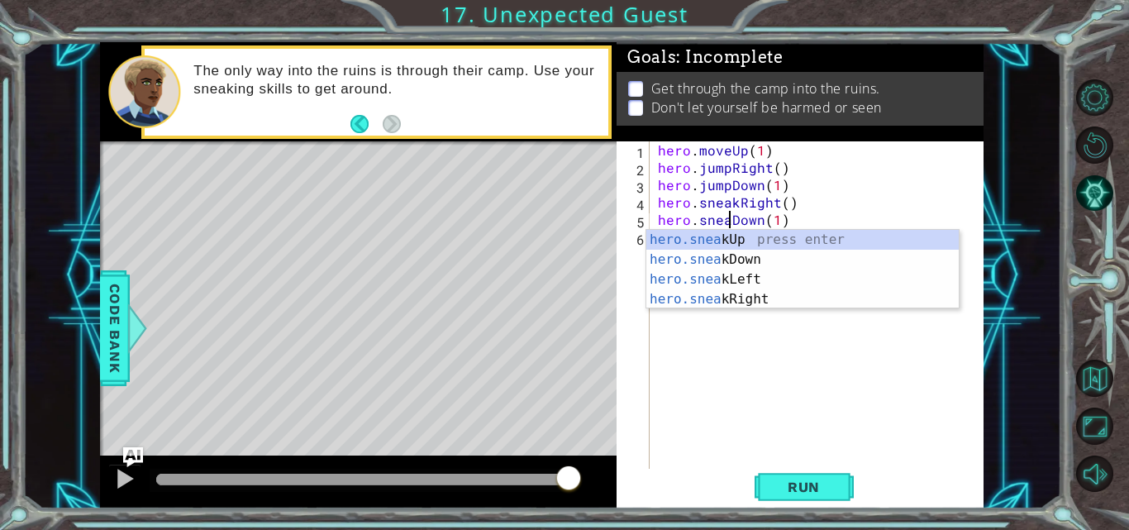
type textarea "hero.sneakDown(1)"
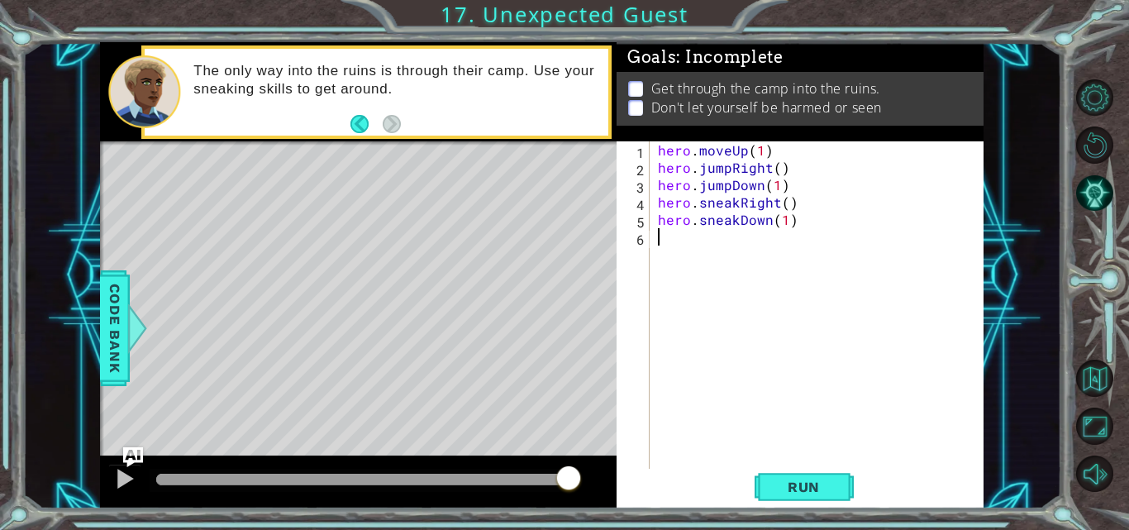
click at [718, 328] on div "hero . moveUp ( 1 ) hero . jumpRight ( ) hero . jumpDown ( 1 ) hero . sneakRigh…" at bounding box center [821, 323] width 334 height 364
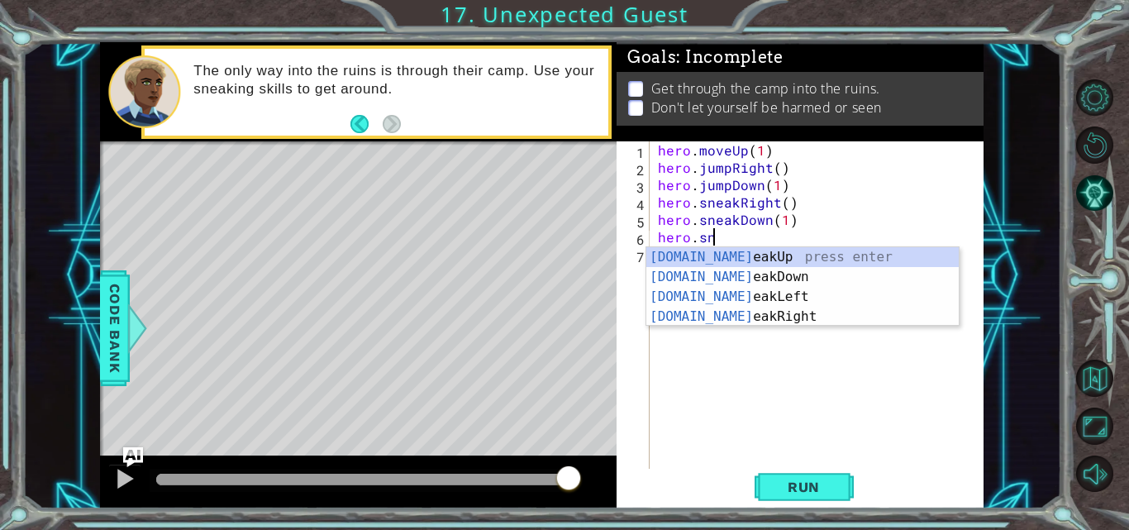
scroll to position [0, 3]
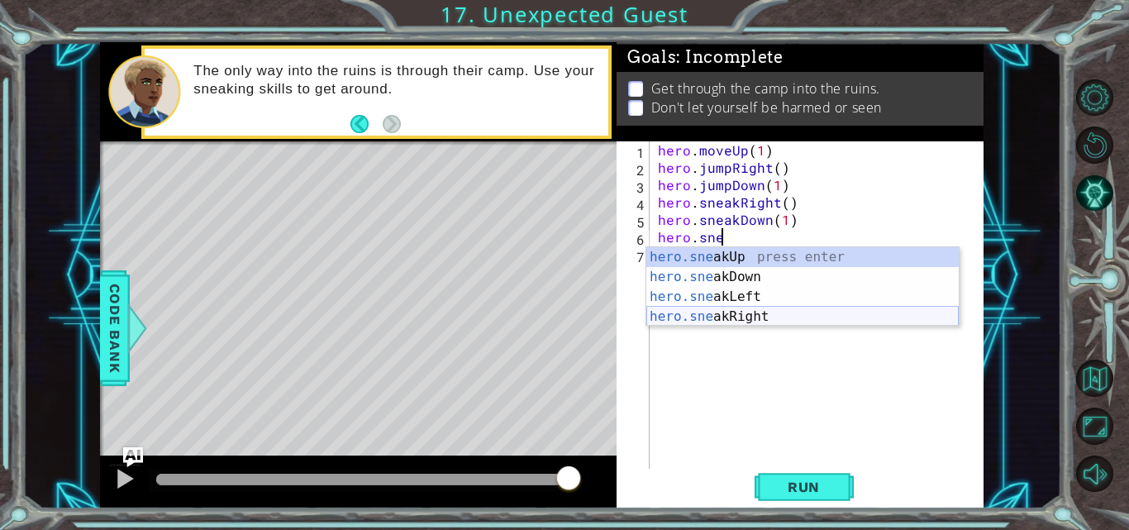
click at [757, 314] on div "hero.sne akUp press enter hero.sne akDown press enter hero.sne akLeft press ent…" at bounding box center [802, 306] width 312 height 119
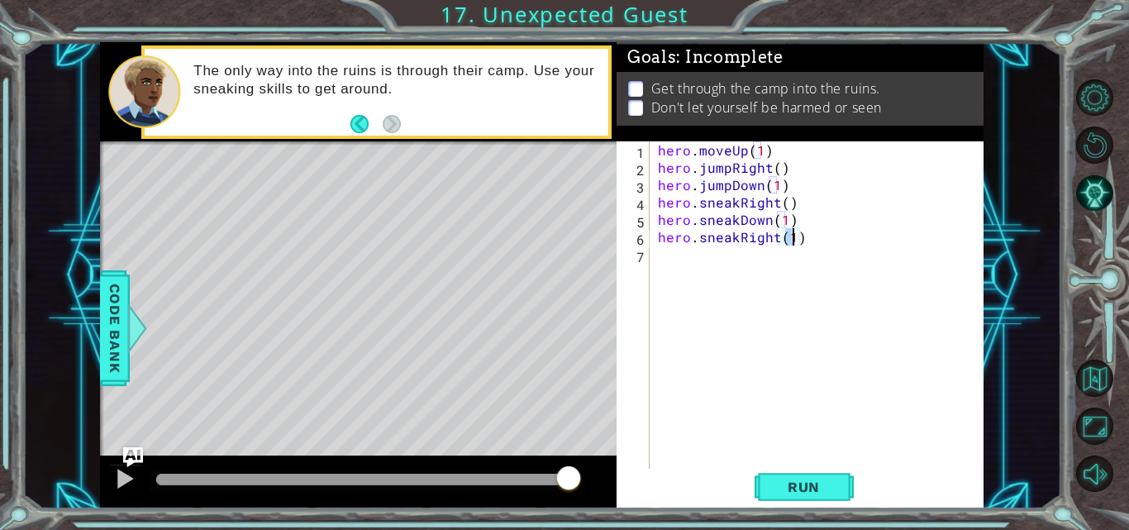
type textarea "hero.sneakRight(2)"
click at [778, 267] on div "hero . moveUp ( 1 ) hero . jumpRight ( ) hero . jumpDown ( 1 ) hero . sneakRigh…" at bounding box center [821, 323] width 334 height 364
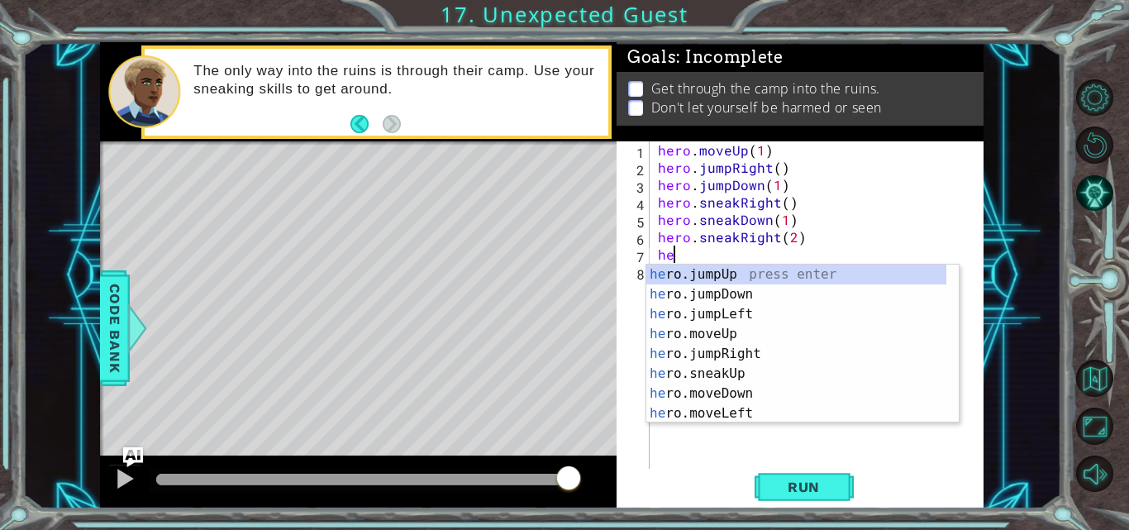
scroll to position [0, 1]
click at [762, 369] on div "her o.jumpUp press enter her o.jumpDown press enter her o.jumpLeft press enter …" at bounding box center [796, 363] width 300 height 198
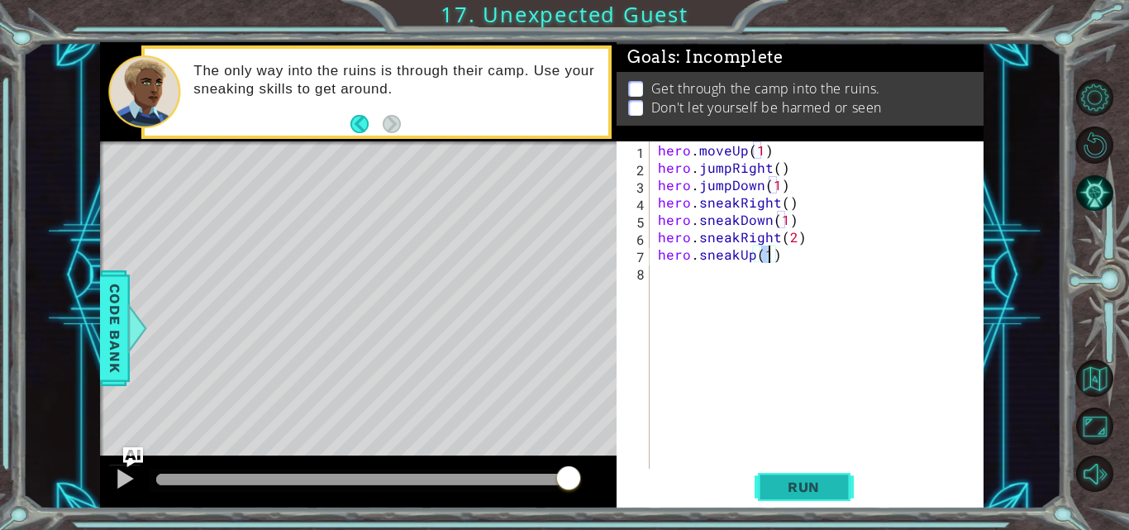
type textarea "hero.sneakUp(1)"
click at [790, 487] on span "Run" at bounding box center [803, 486] width 65 height 17
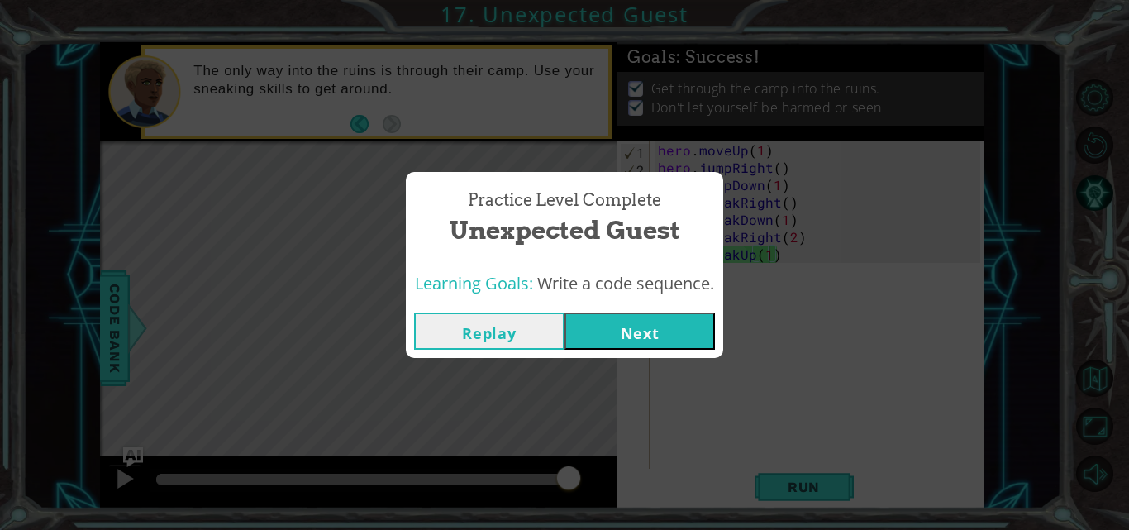
click at [657, 341] on button "Next" at bounding box center [639, 330] width 150 height 37
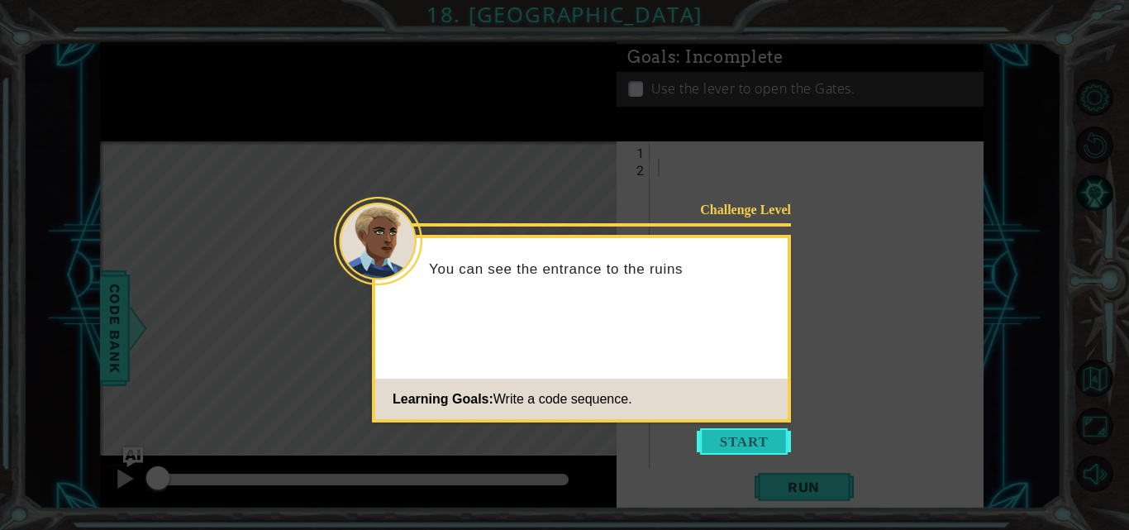
click at [712, 447] on button "Start" at bounding box center [744, 441] width 94 height 26
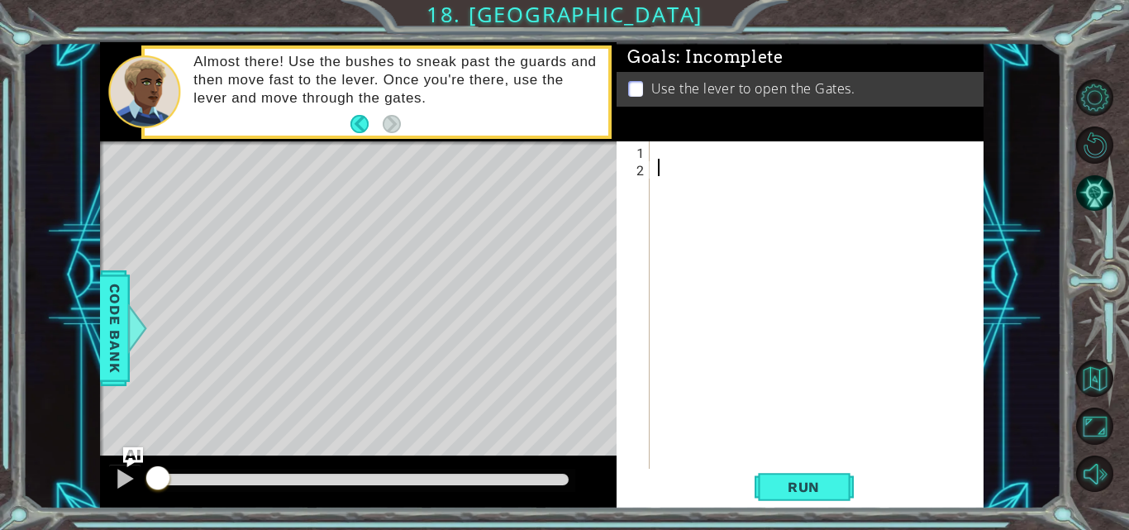
click at [663, 159] on div at bounding box center [821, 323] width 334 height 364
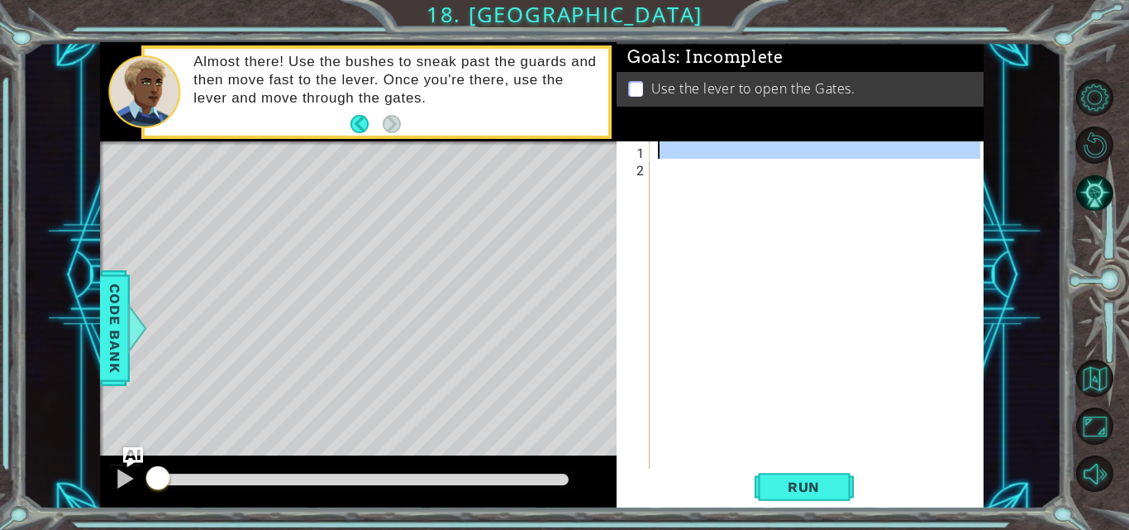
drag, startPoint x: 663, startPoint y: 162, endPoint x: 663, endPoint y: 151, distance: 10.7
click at [663, 151] on div at bounding box center [821, 323] width 334 height 364
click at [663, 151] on div at bounding box center [817, 306] width 326 height 330
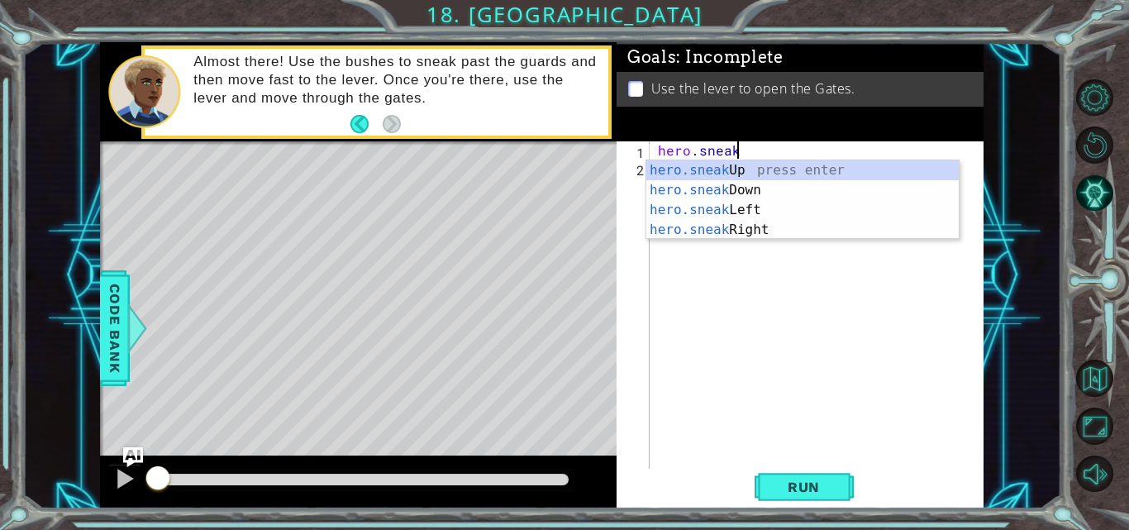
scroll to position [0, 4]
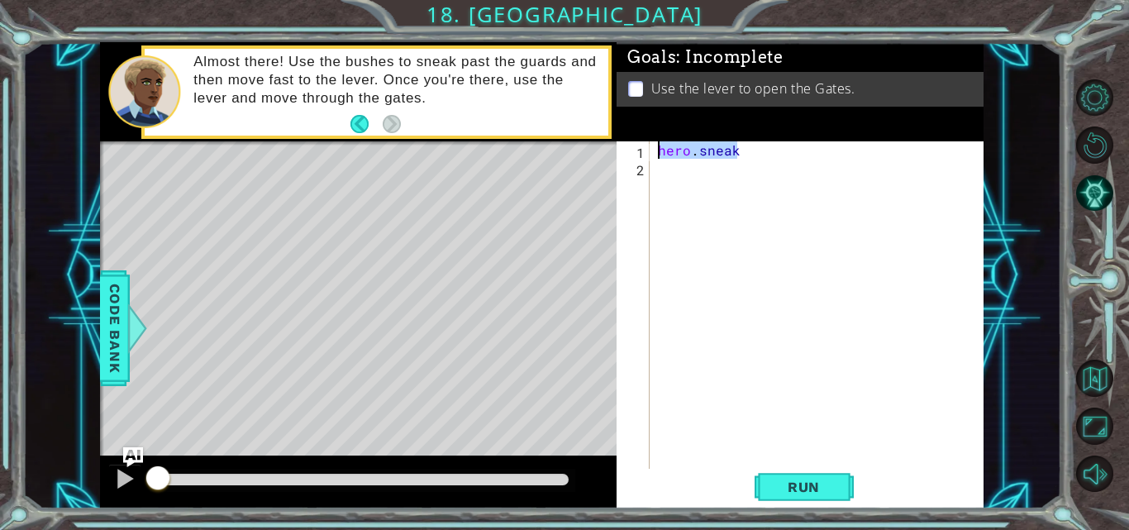
click at [872, 159] on div "hero . sneak" at bounding box center [817, 306] width 326 height 330
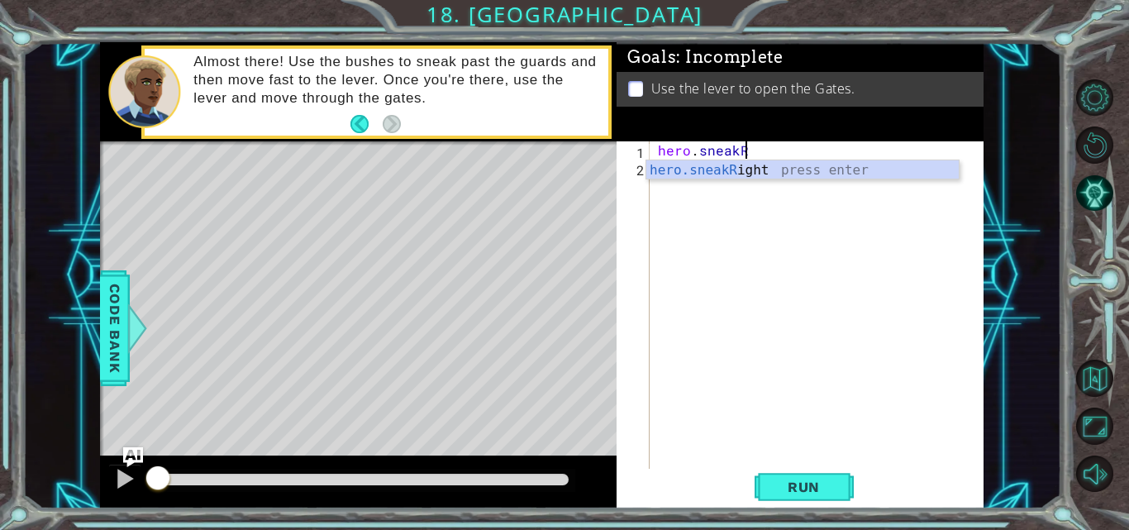
scroll to position [0, 5]
click at [846, 169] on div "hero.sneakR ight press enter" at bounding box center [802, 189] width 312 height 59
type textarea "hero.sneakRight(1)"
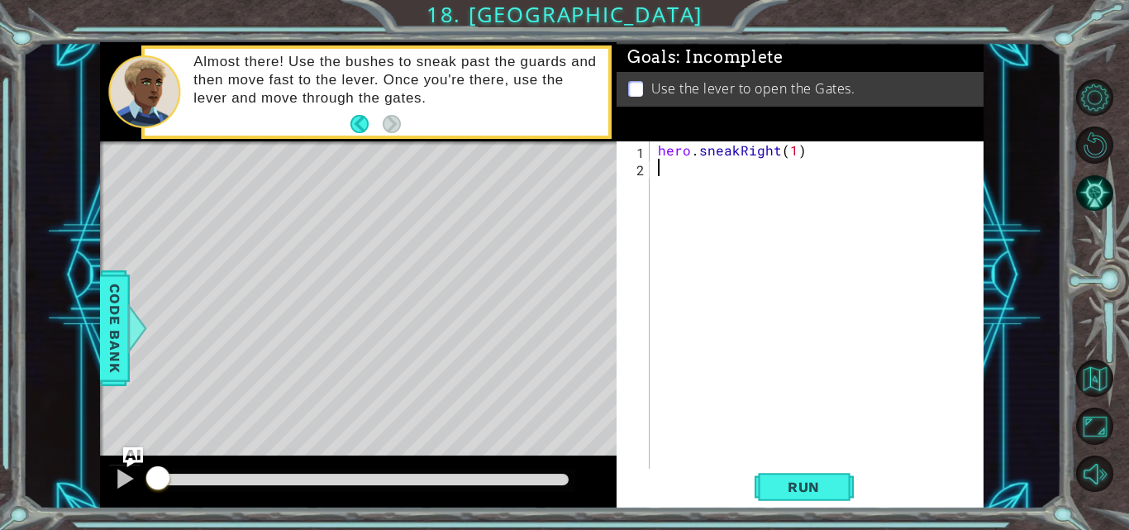
click at [802, 173] on div "hero . sneakRight ( 1 )" at bounding box center [821, 323] width 334 height 364
paste textarea "hero.sneak"
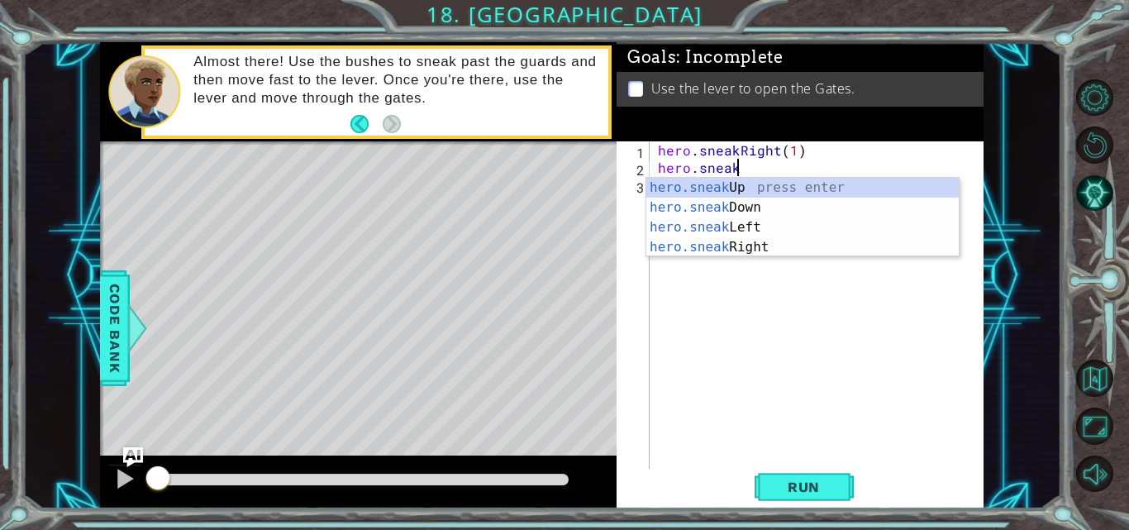
scroll to position [0, 5]
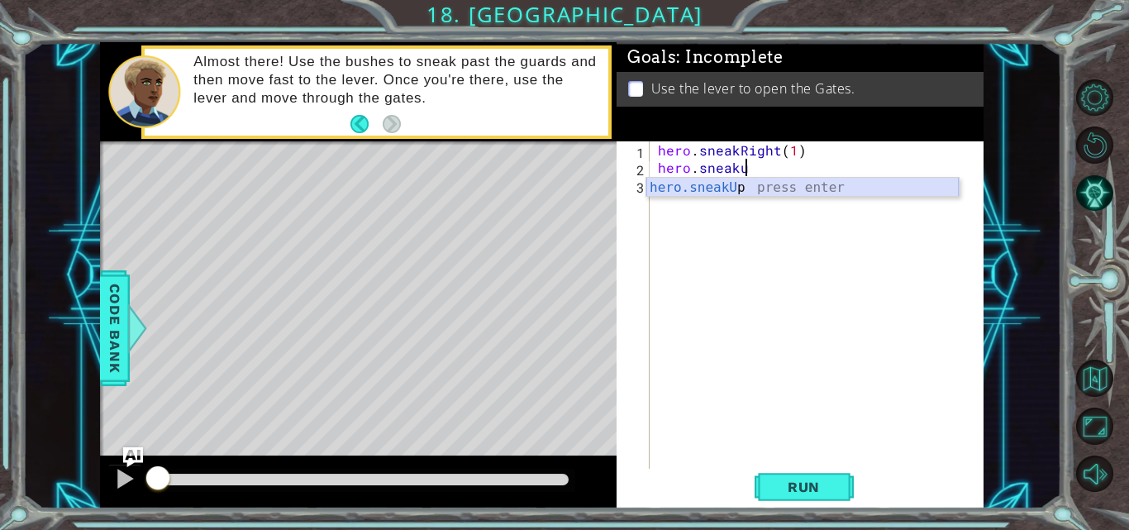
click at [786, 193] on div "hero.sneakU p press enter" at bounding box center [802, 207] width 312 height 59
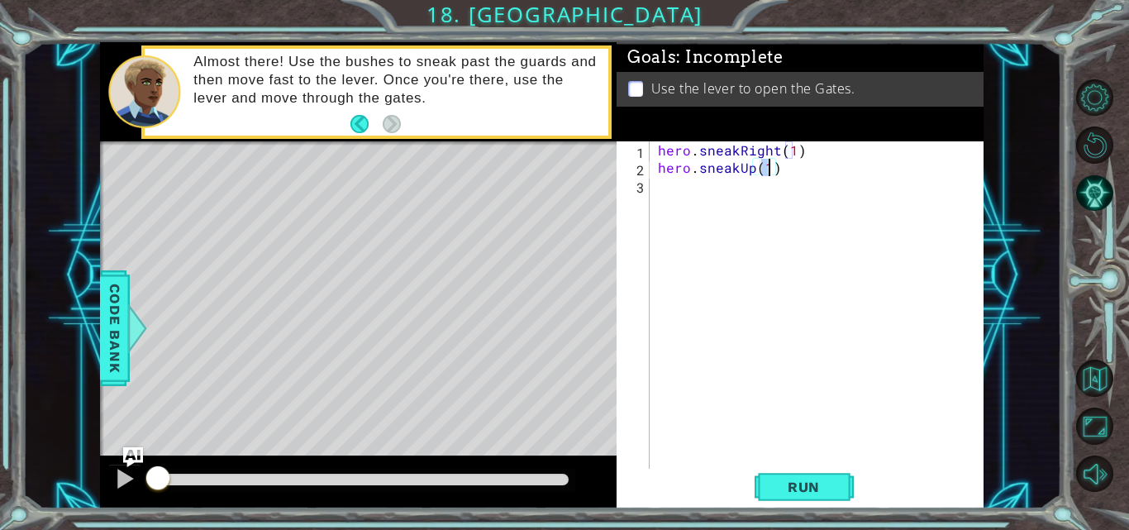
type textarea "hero.sneakUp(2)"
paste textarea "hero.sneak"
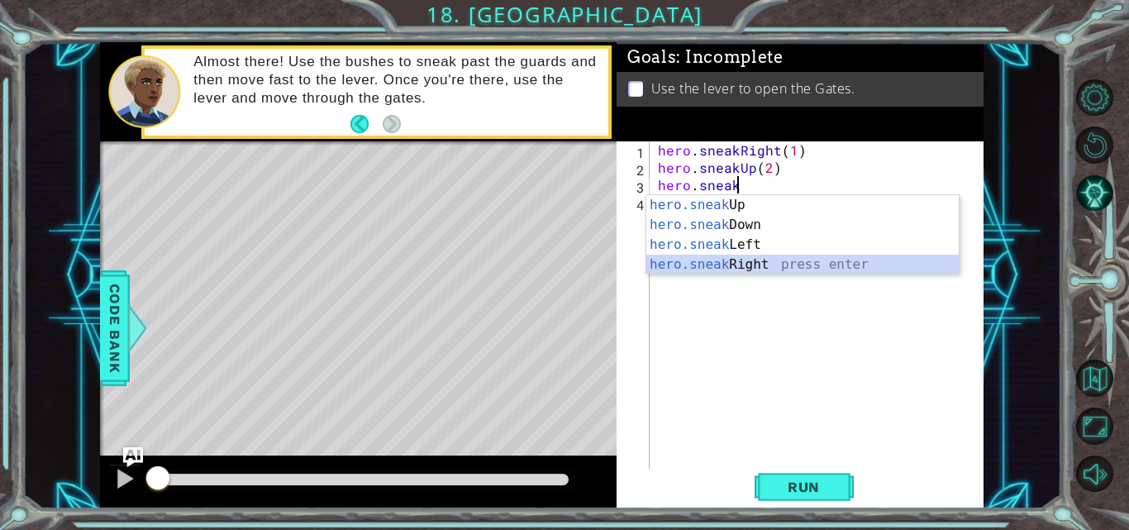
click at [742, 267] on div "hero.sneak Up press enter hero.sneak Down press enter hero.sneak Left press ent…" at bounding box center [802, 254] width 312 height 119
type textarea "hero.sneakRight(1)"
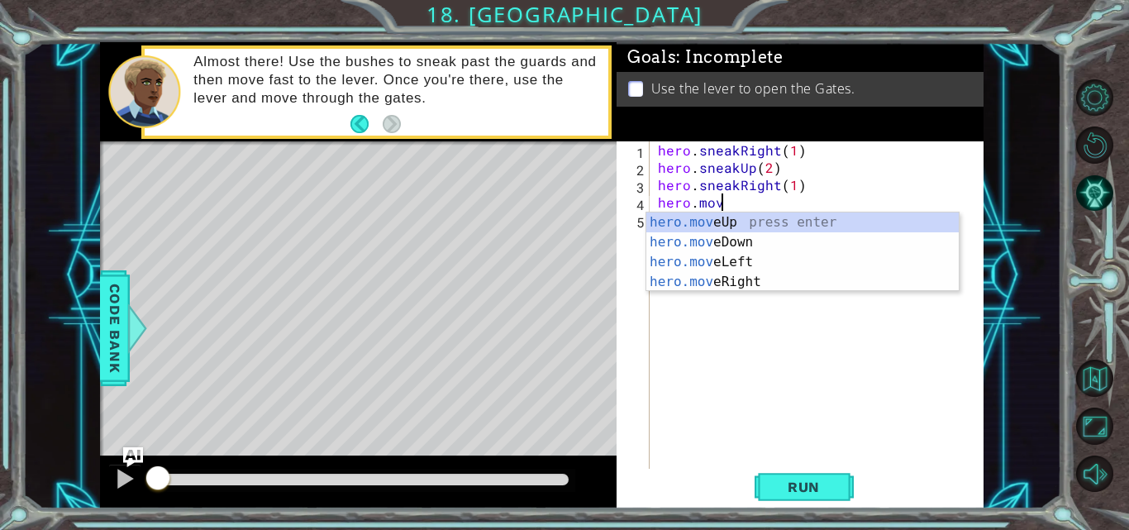
scroll to position [0, 3]
type textarea "hero.move"
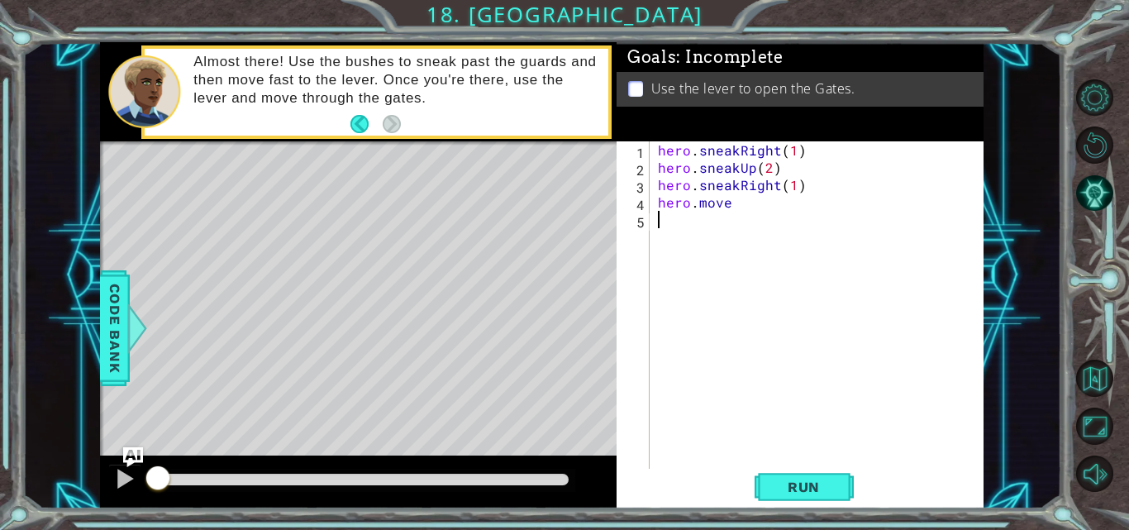
click at [806, 250] on div "hero . sneakRight ( 1 ) hero . sneakUp ( 2 ) hero . sneakRight ( 1 ) hero . move" at bounding box center [821, 323] width 334 height 364
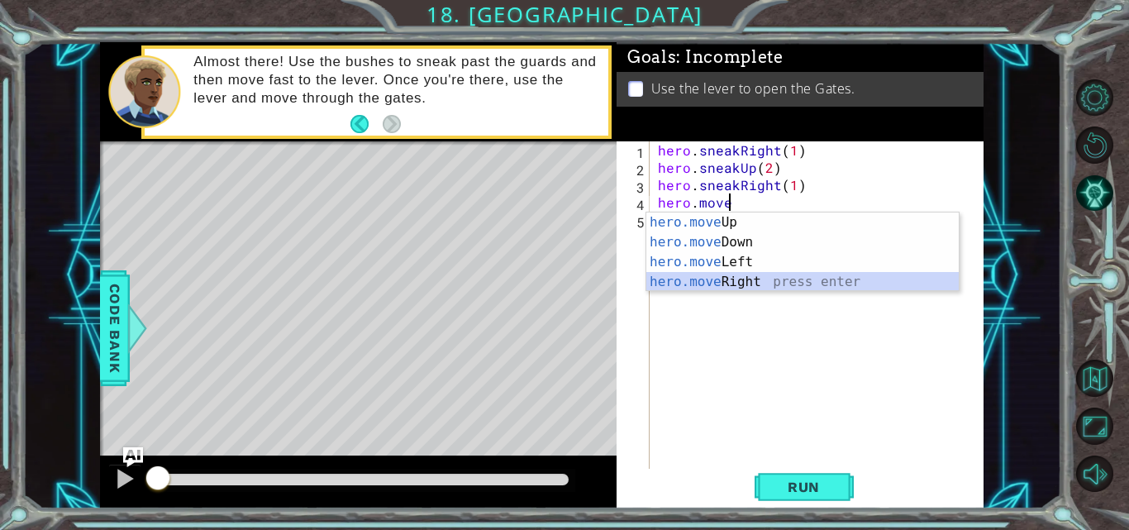
click at [769, 280] on div "hero.move Up press enter hero.move Down press enter hero.move Left press enter …" at bounding box center [802, 271] width 312 height 119
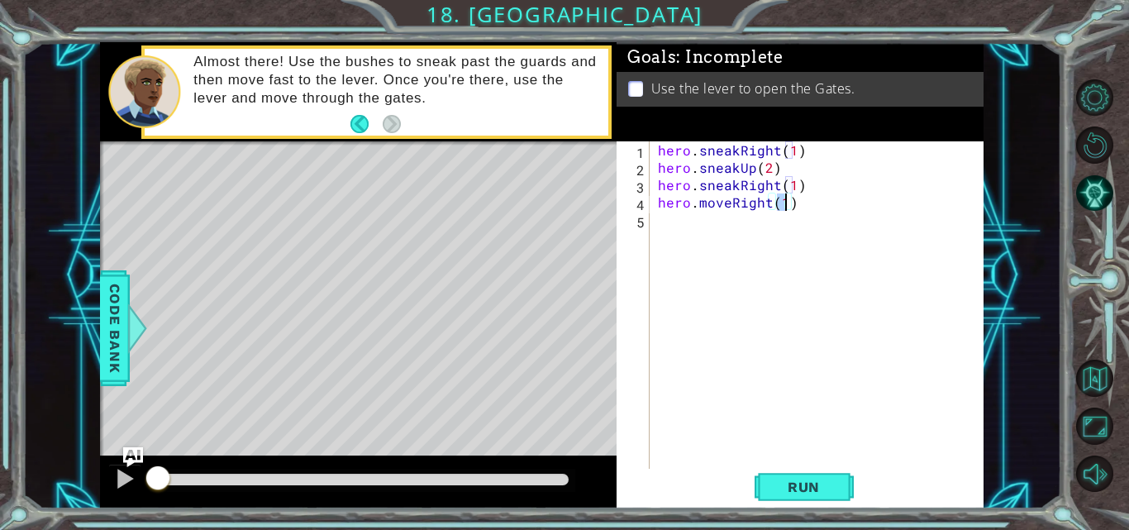
type textarea "hero.moveRight(2)"
click at [743, 247] on div "hero . sneakRight ( 1 ) hero . sneakUp ( 2 ) hero . sneakRight ( 1 ) hero . mov…" at bounding box center [821, 323] width 334 height 364
paste textarea "hero.move"
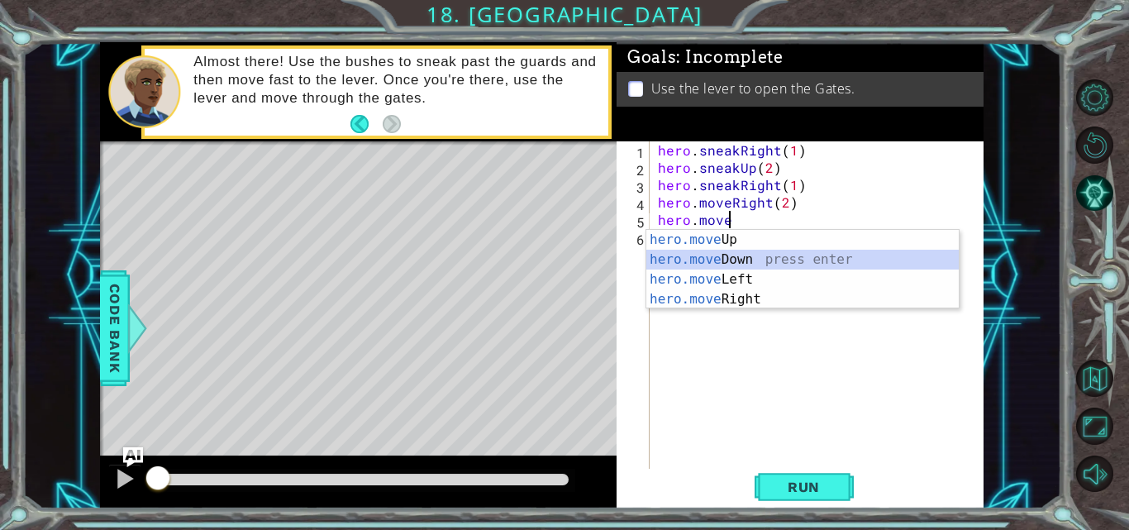
click at [754, 262] on div "hero.move Up press enter hero.move Down press enter hero.move Left press enter …" at bounding box center [802, 289] width 312 height 119
type textarea "hero.moveDown(1)"
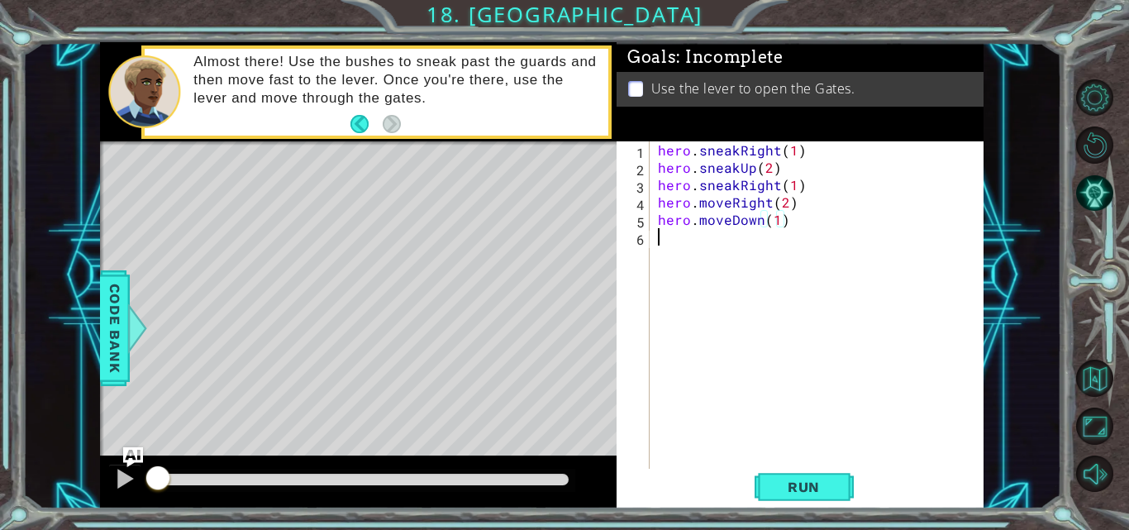
click at [754, 257] on div "hero . sneakRight ( 1 ) hero . sneakUp ( 2 ) hero . sneakRight ( 1 ) hero . mov…" at bounding box center [821, 323] width 334 height 364
paste textarea "hero.move"
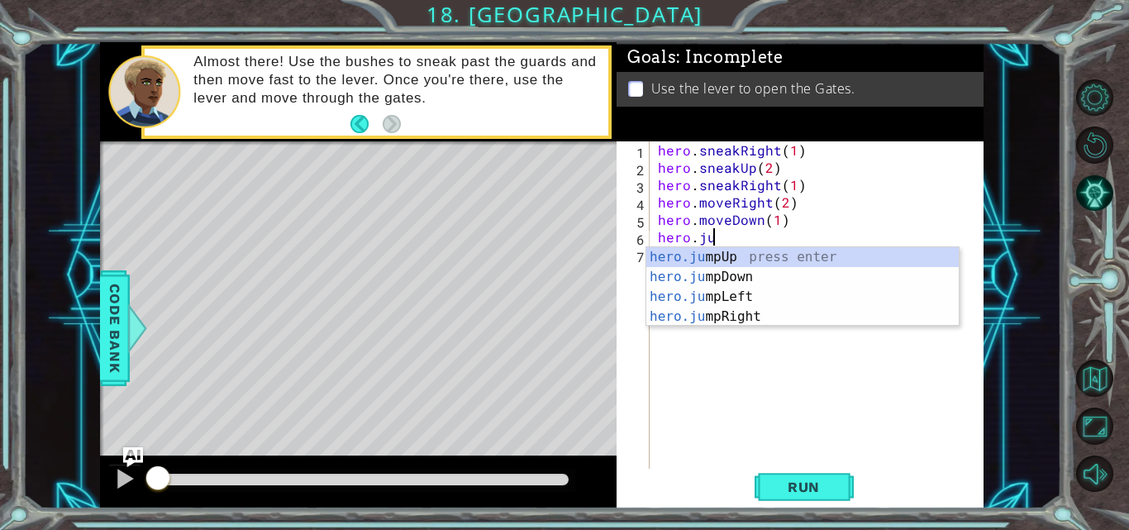
scroll to position [0, 3]
type textarea "hero.jumo"
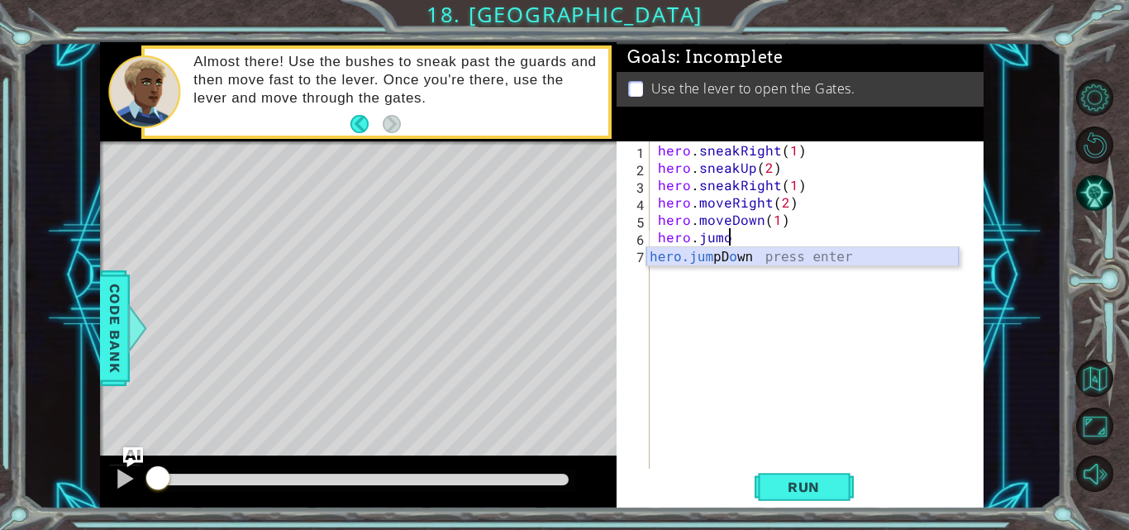
click at [745, 261] on div "hero.jum pD o wn press enter" at bounding box center [802, 276] width 312 height 59
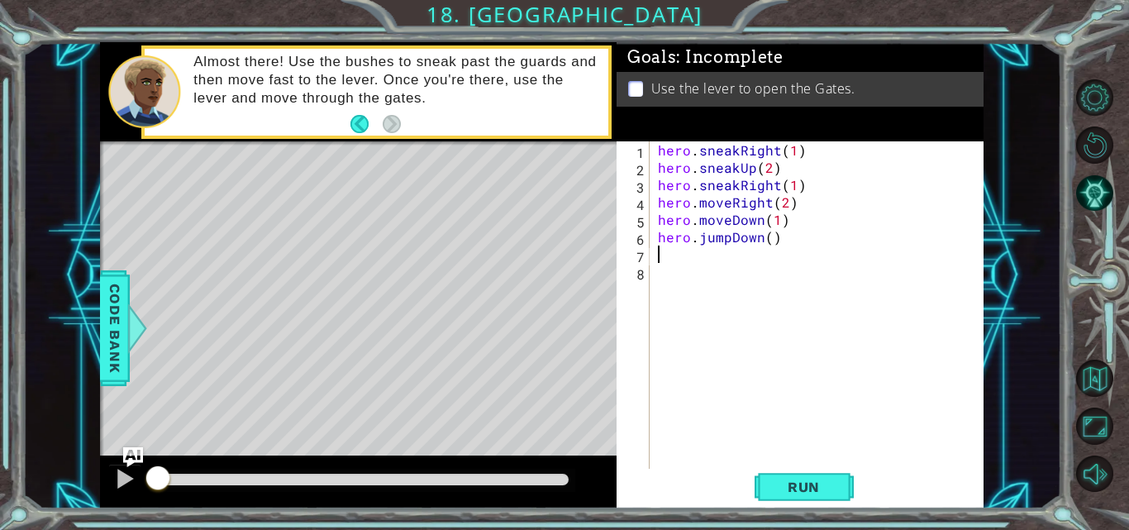
paste textarea "hero.move"
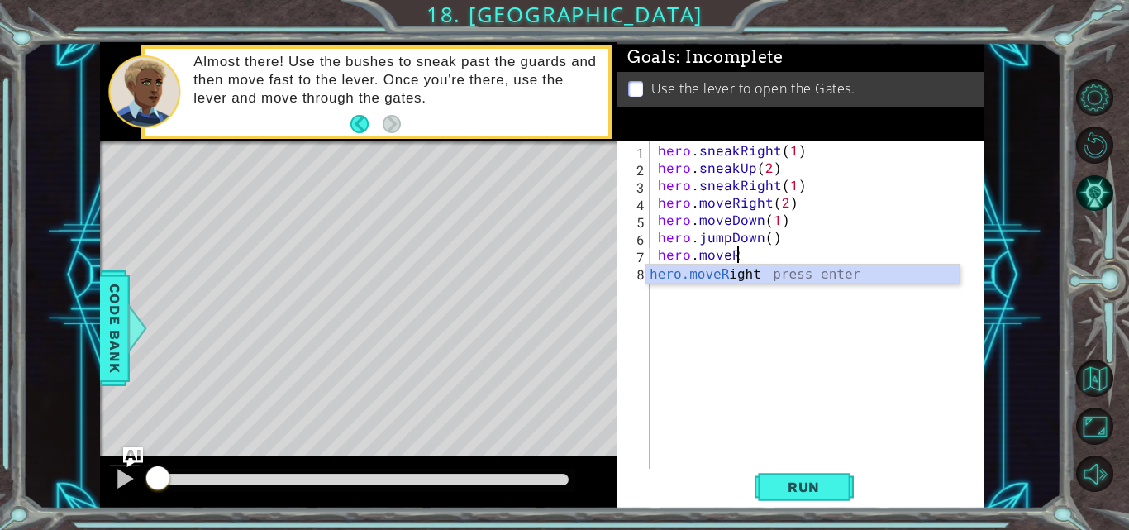
scroll to position [0, 4]
click at [744, 277] on div "hero.moveR ight press enter" at bounding box center [802, 293] width 312 height 59
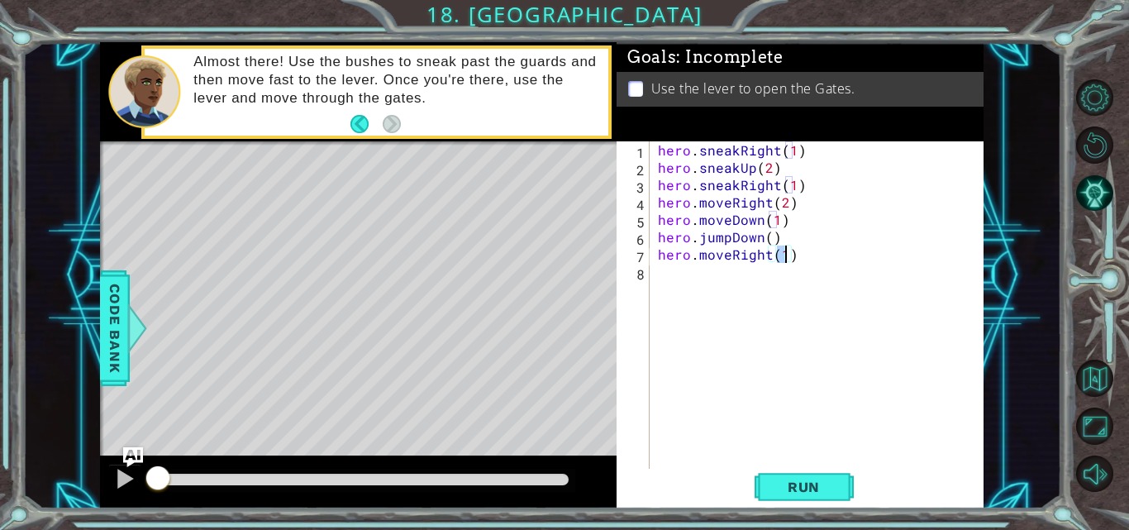
type textarea "hero.moveRight(2)"
click at [744, 277] on div "hero . sneakRight ( 1 ) hero . sneakUp ( 2 ) hero . sneakRight ( 1 ) hero . mov…" at bounding box center [821, 323] width 334 height 364
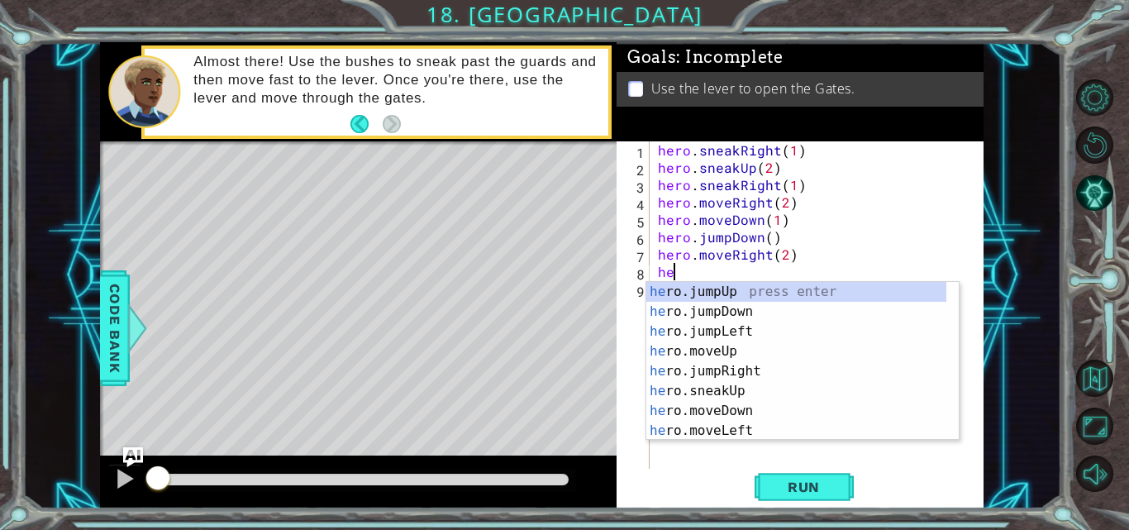
type textarea "her"
click at [722, 284] on div "her o.jumpUp press enter her o.jumpDown press enter her o.jumpLeft press enter …" at bounding box center [796, 381] width 300 height 198
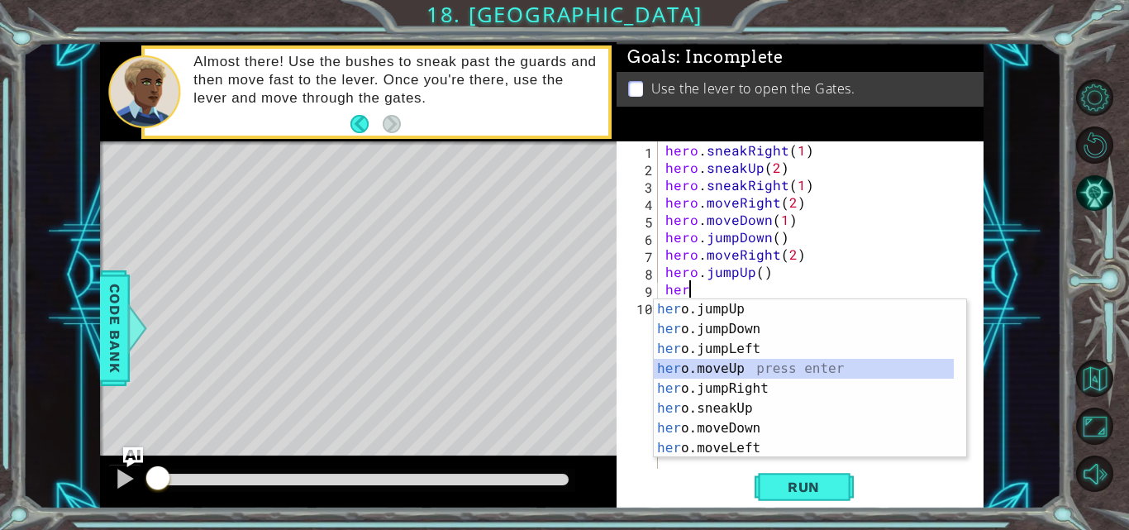
click at [716, 371] on div "her o.jumpUp press enter her o.jumpDown press enter her o.jumpLeft press enter …" at bounding box center [804, 398] width 300 height 198
type textarea "hero.moveUp(1)"
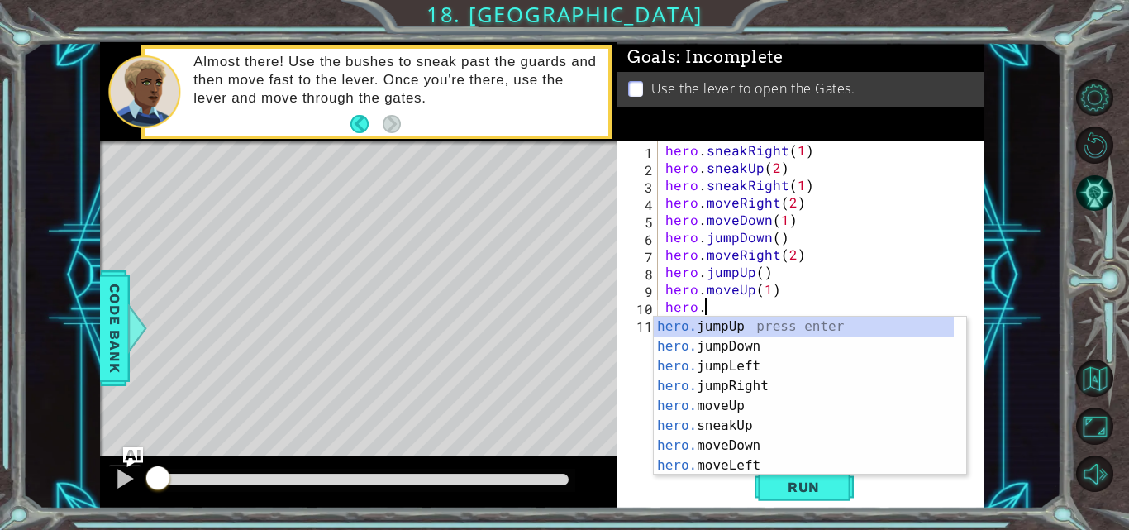
scroll to position [0, 2]
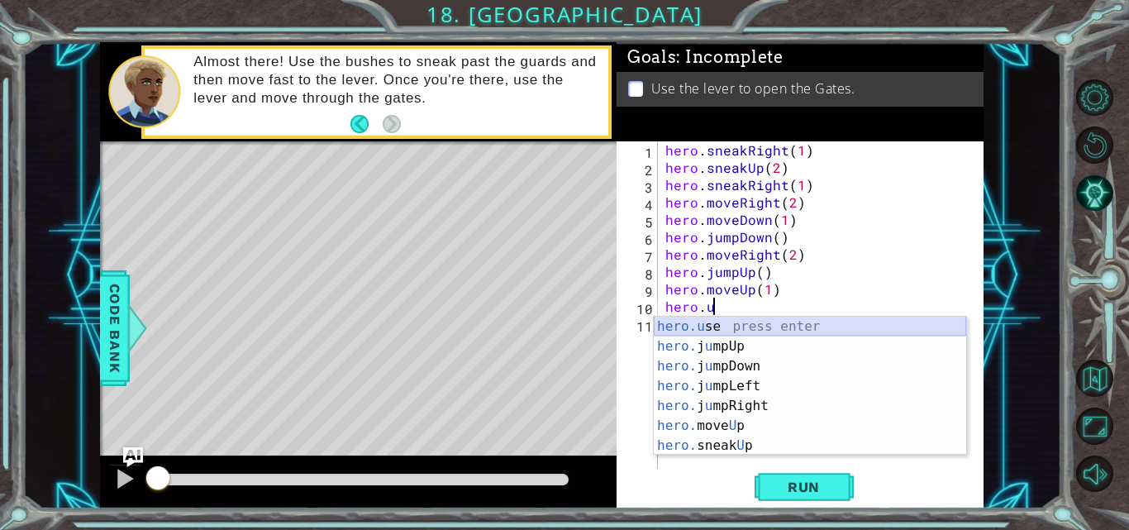
click at [820, 325] on div "hero.u se press enter hero. j u mpUp press enter hero. j u mpDown press enter h…" at bounding box center [810, 405] width 312 height 178
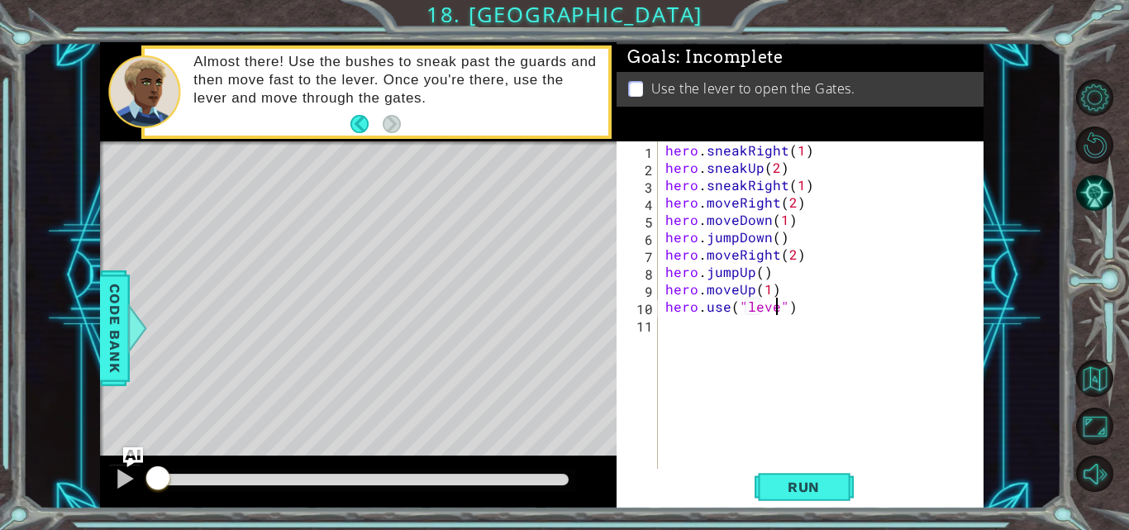
scroll to position [0, 7]
click at [772, 475] on button "Run" at bounding box center [803, 487] width 99 height 36
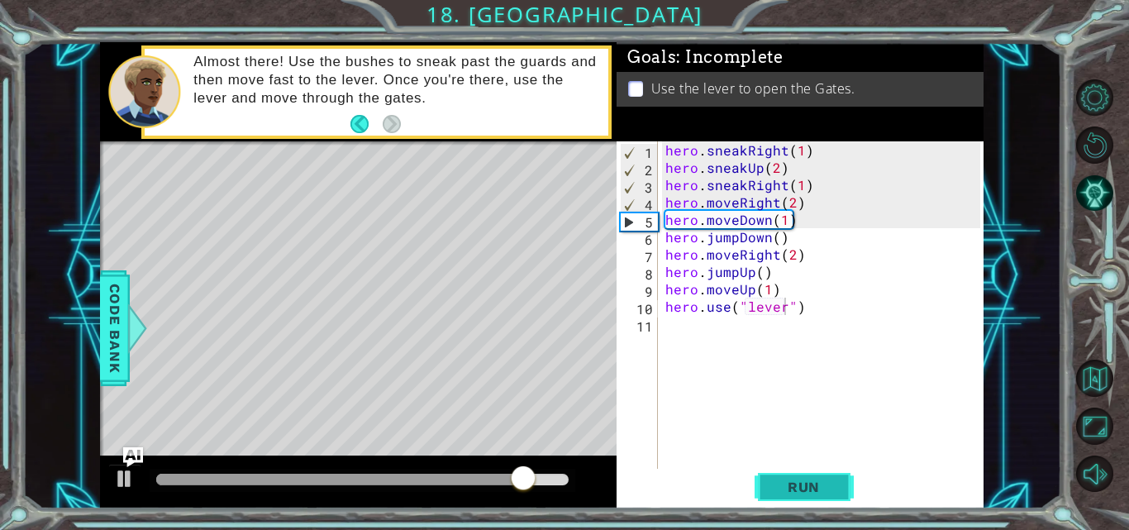
click at [800, 497] on button "Run" at bounding box center [803, 487] width 99 height 36
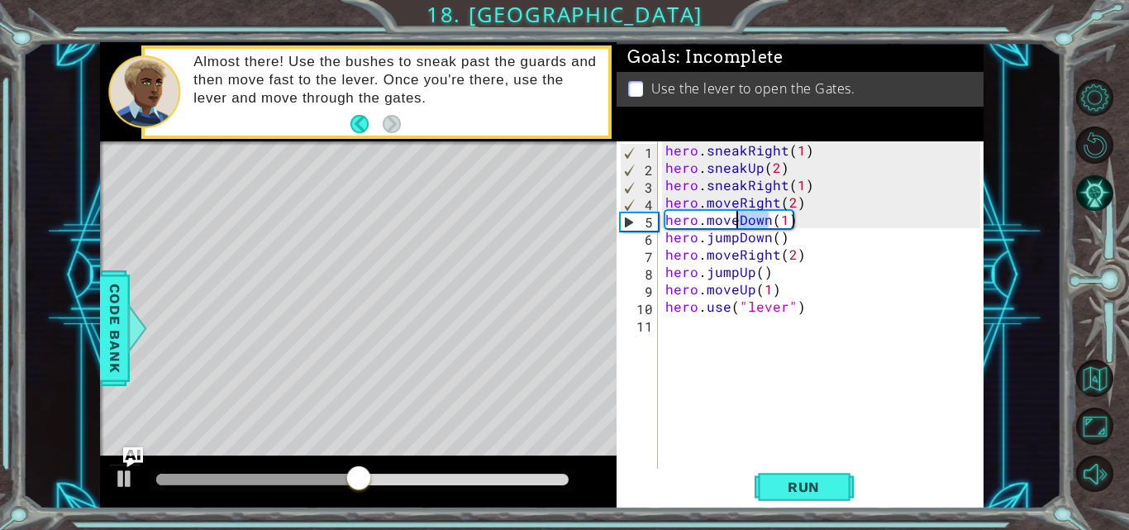
drag, startPoint x: 768, startPoint y: 224, endPoint x: 739, endPoint y: 227, distance: 29.9
click at [739, 227] on div "hero . sneakRight ( 1 ) hero . sneakUp ( 2 ) hero . sneakRight ( 1 ) hero . mov…" at bounding box center [825, 323] width 326 height 364
click at [791, 202] on div "hero . sneakRight ( 1 ) hero . sneakUp ( 2 ) hero . sneakRight ( 1 ) hero . mov…" at bounding box center [825, 323] width 326 height 364
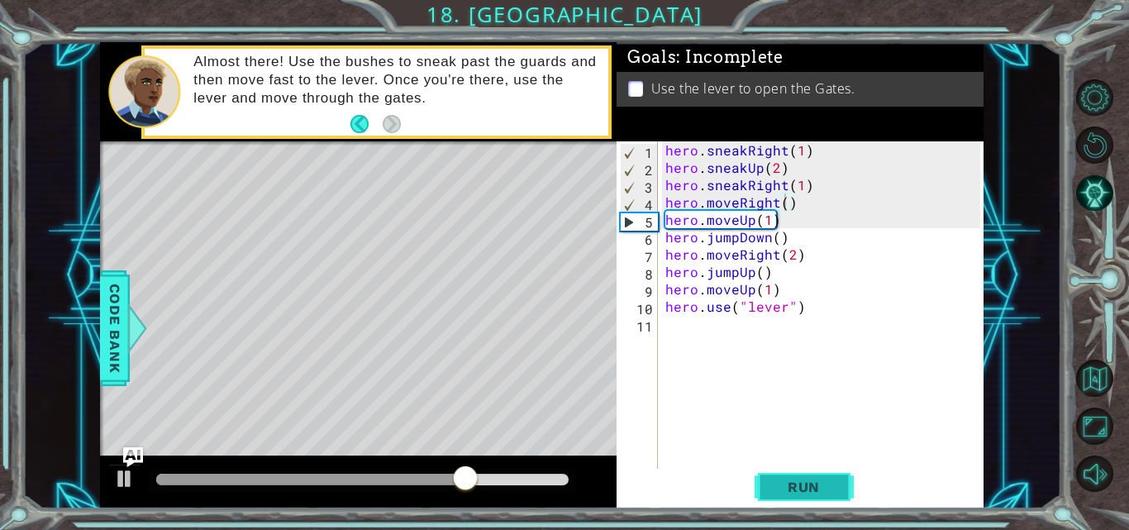
click at [794, 484] on span "Run" at bounding box center [803, 486] width 65 height 17
click at [733, 220] on div "hero . sneakRight ( 1 ) hero . sneakUp ( 2 ) hero . sneakRight ( 1 ) hero . mov…" at bounding box center [825, 323] width 326 height 364
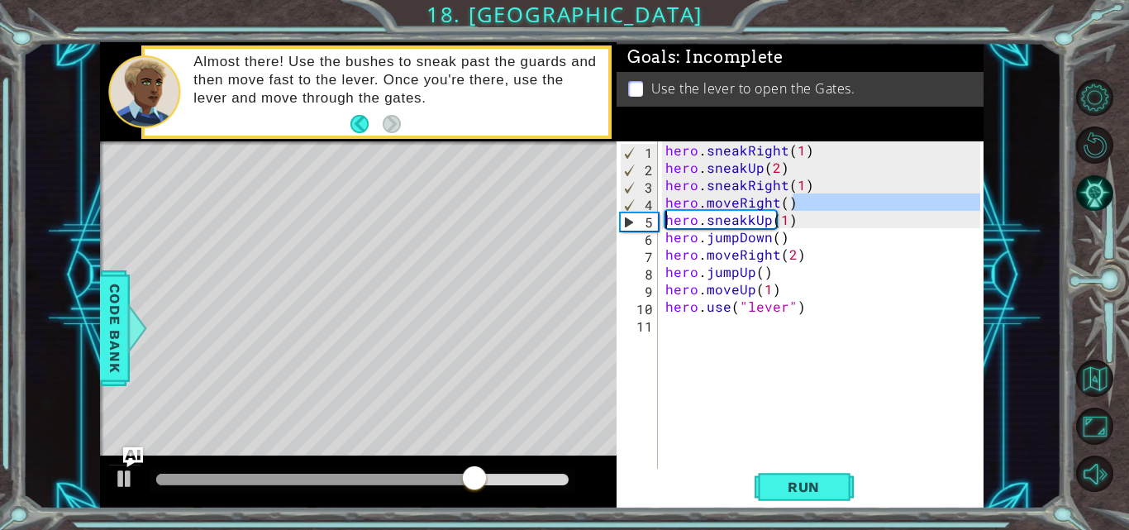
drag, startPoint x: 798, startPoint y: 203, endPoint x: 655, endPoint y: 212, distance: 143.2
click at [655, 212] on div "hero.sneakkUp(1) 1 2 3 4 5 6 7 8 9 10 11 hero . sneakRight ( 1 ) hero . sneakUp…" at bounding box center [798, 306] width 364 height 330
type textarea "hero.moveRight()"
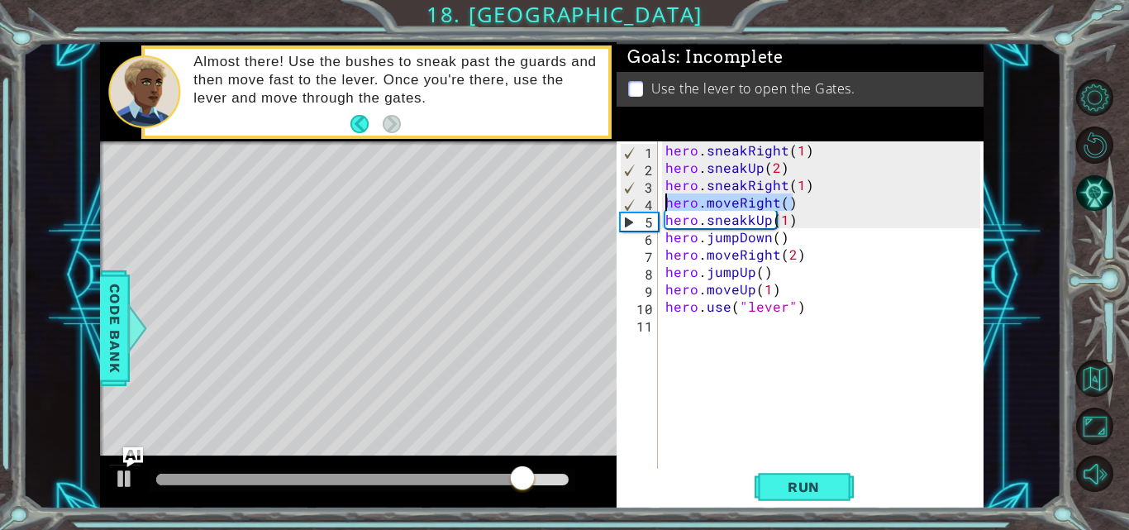
scroll to position [0, 0]
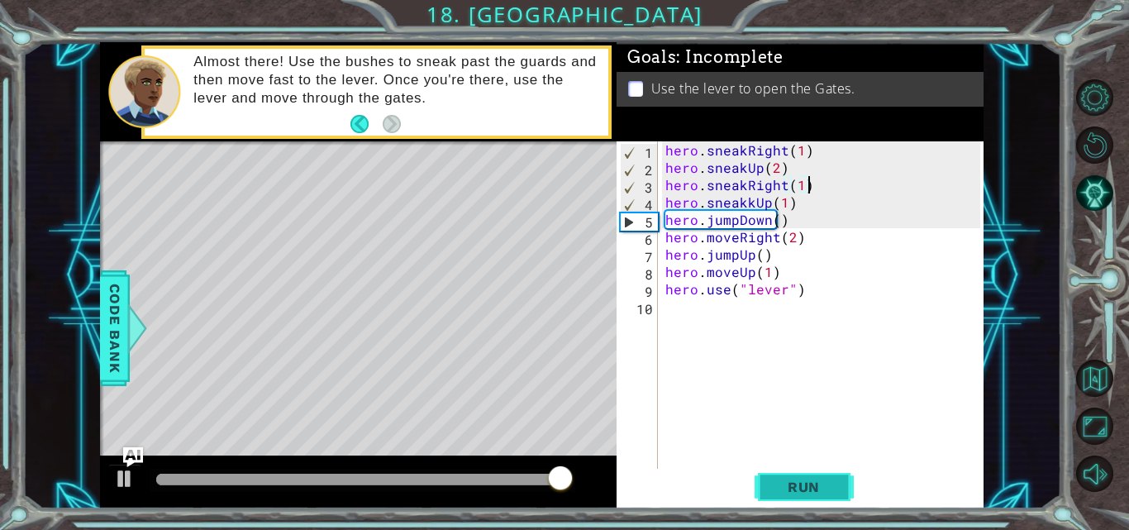
click at [820, 488] on span "Run" at bounding box center [803, 486] width 65 height 17
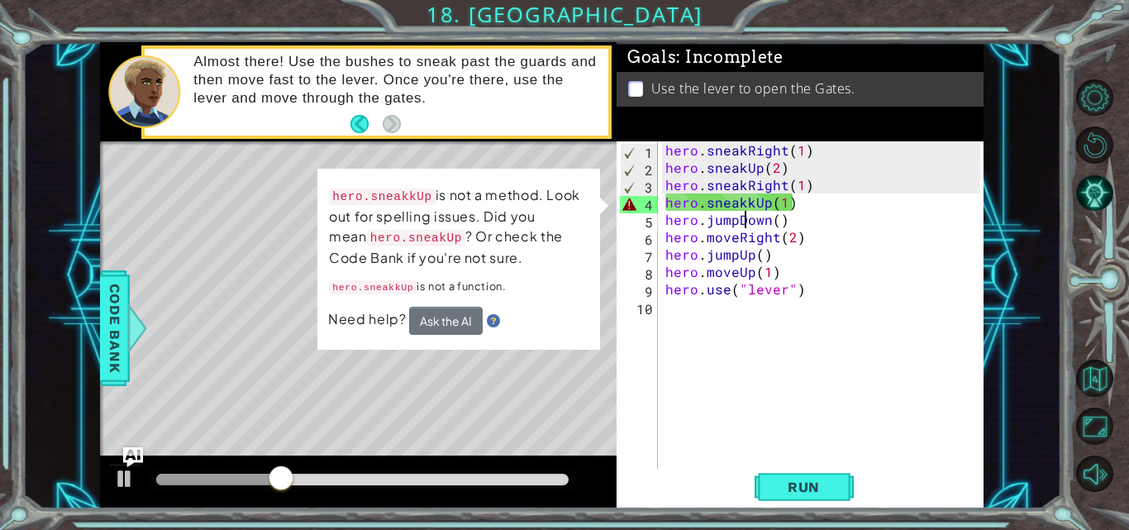
click at [741, 213] on div "hero . sneakRight ( 1 ) hero . sneakUp ( 2 ) hero . sneakRight ( 1 ) hero . sne…" at bounding box center [825, 323] width 326 height 364
click at [742, 202] on div "hero . sneakRight ( 1 ) hero . sneakUp ( 2 ) hero . sneakRight ( 1 ) hero . sne…" at bounding box center [825, 323] width 326 height 364
type textarea "hero.sneakUp(1)"
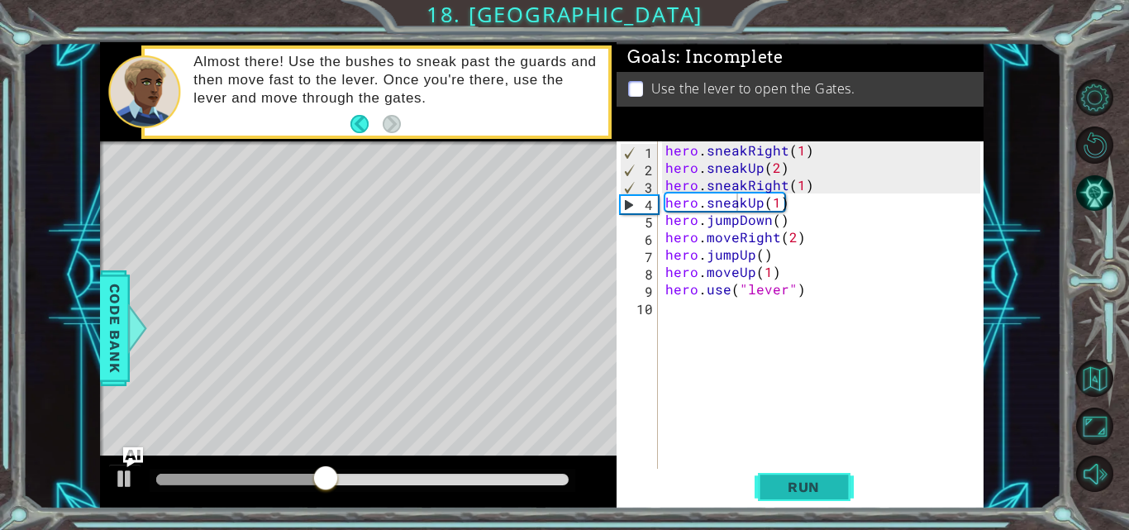
click at [825, 492] on span "Run" at bounding box center [803, 486] width 65 height 17
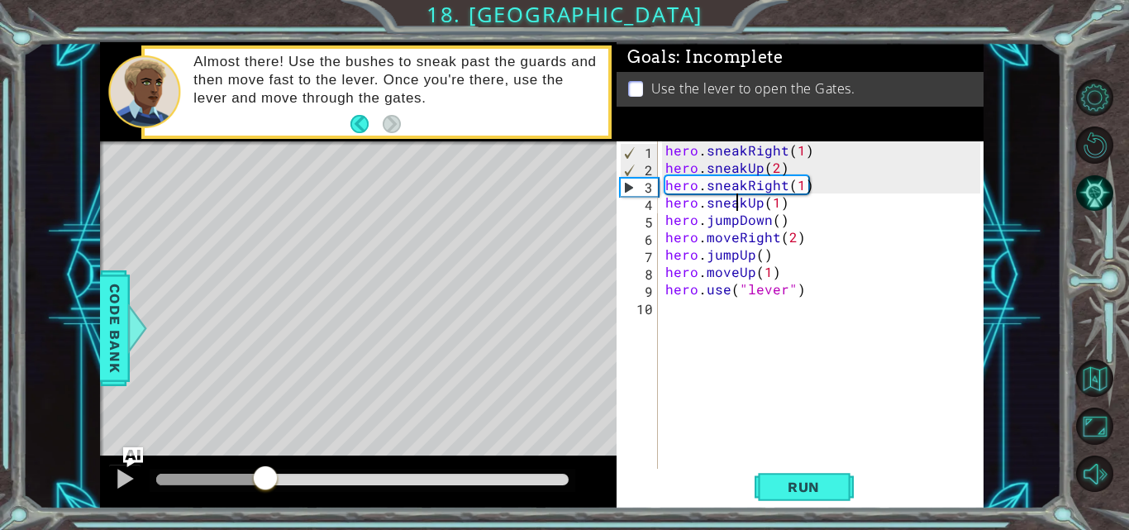
click at [265, 476] on div at bounding box center [362, 479] width 412 height 12
click at [119, 478] on div at bounding box center [124, 478] width 21 height 21
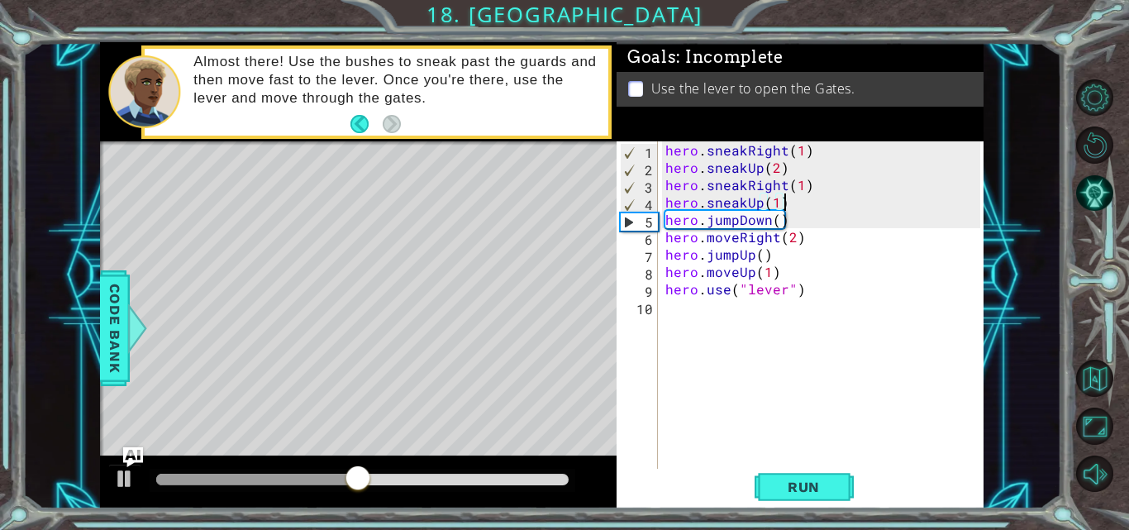
click at [799, 202] on div "hero . sneakRight ( 1 ) hero . sneakUp ( 2 ) hero . sneakRight ( 1 ) hero . sne…" at bounding box center [825, 323] width 326 height 364
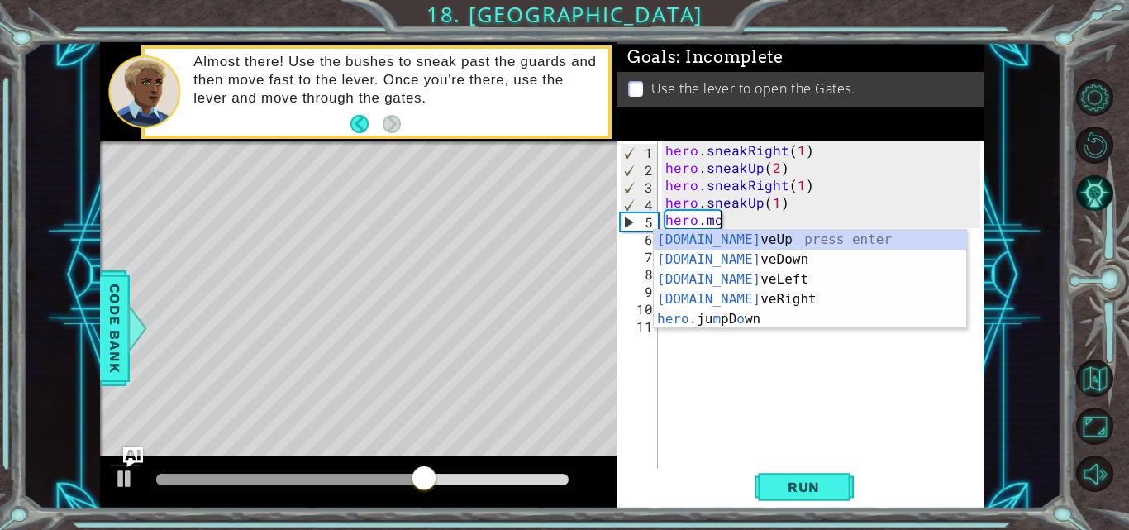
scroll to position [0, 3]
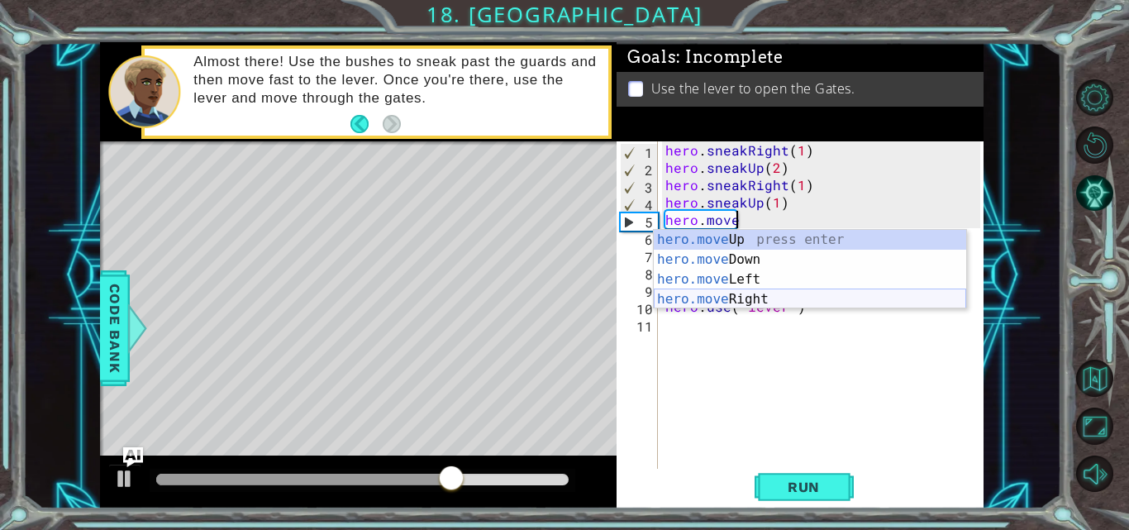
click at [759, 302] on div "hero.move Up press enter hero.move Down press enter hero.move Left press enter …" at bounding box center [810, 289] width 312 height 119
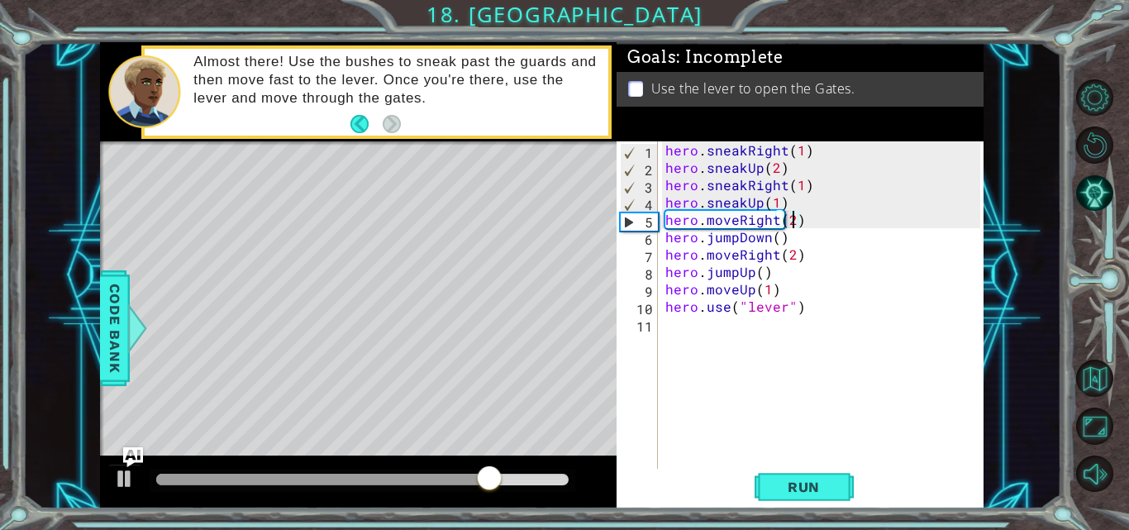
scroll to position [0, 7]
type textarea "hero.moveRight(2)"
click at [792, 492] on span "Run" at bounding box center [803, 486] width 65 height 17
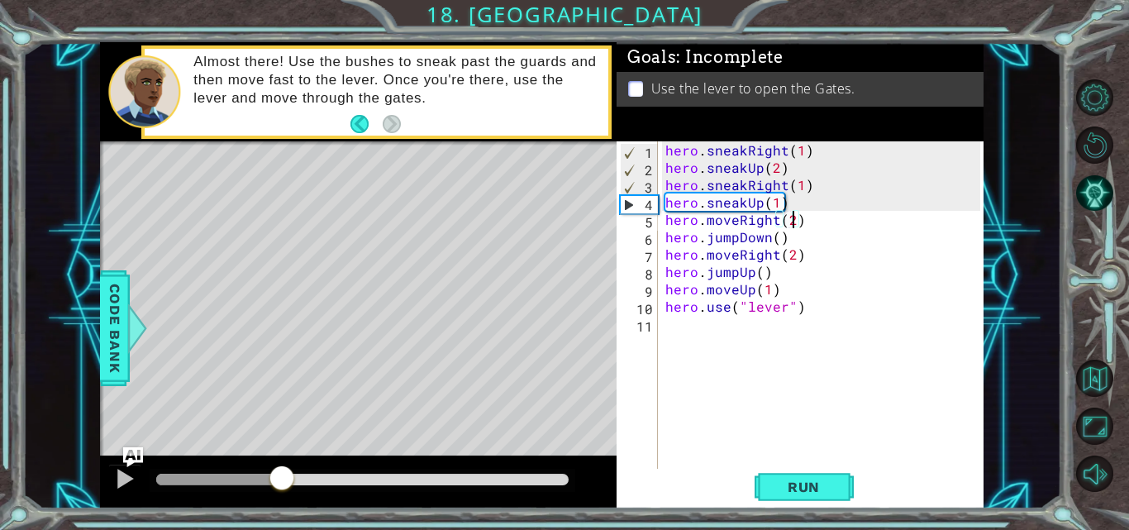
click at [282, 478] on div at bounding box center [362, 479] width 412 height 12
click at [122, 475] on div at bounding box center [124, 478] width 21 height 21
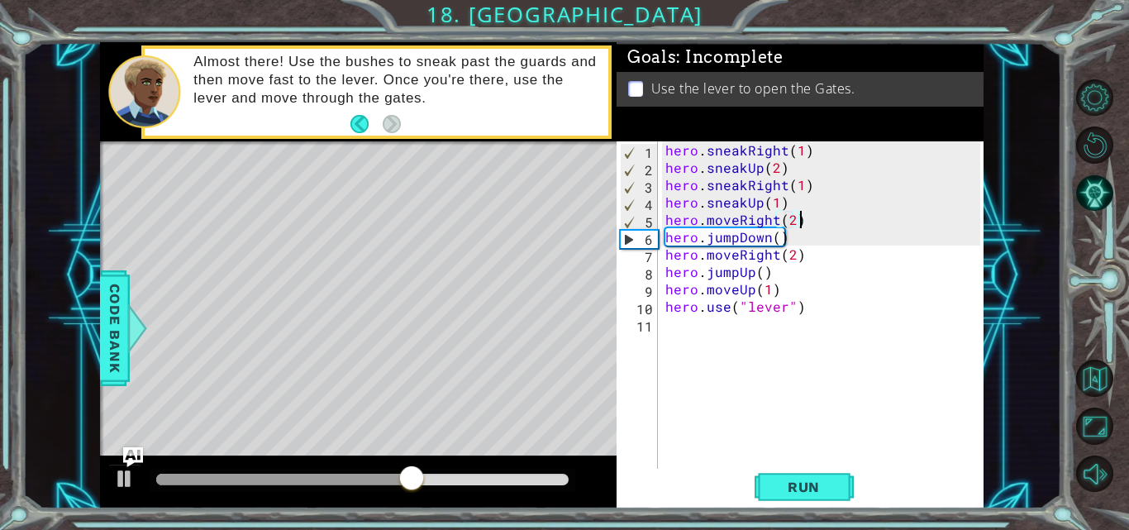
click at [809, 222] on div "hero . sneakRight ( 1 ) hero . sneakUp ( 2 ) hero . sneakRight ( 1 ) hero . sne…" at bounding box center [825, 323] width 326 height 364
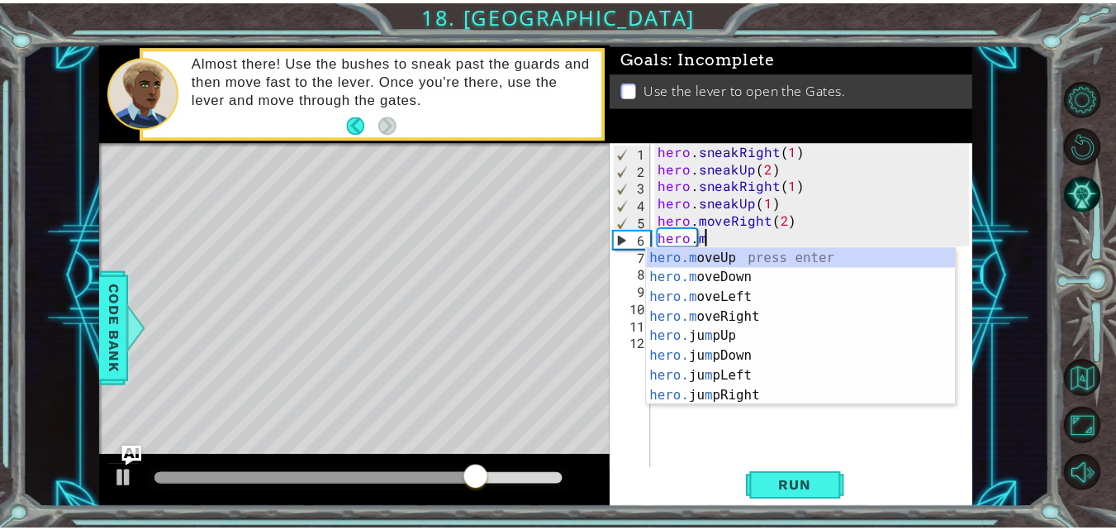
scroll to position [0, 2]
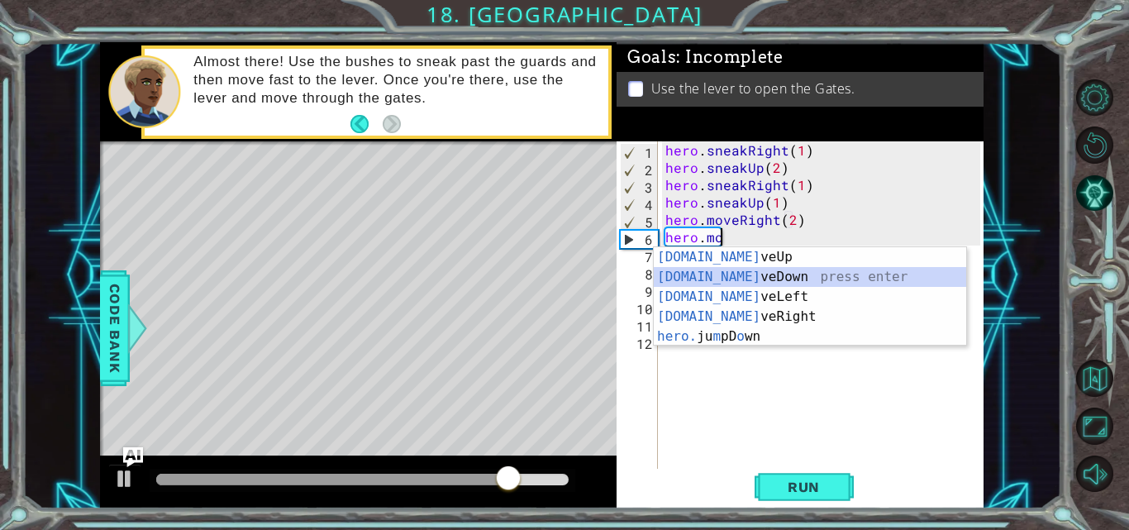
click at [763, 275] on div "hero.mo veUp press enter hero.mo veDown press enter hero.mo veLeft press enter …" at bounding box center [810, 316] width 312 height 139
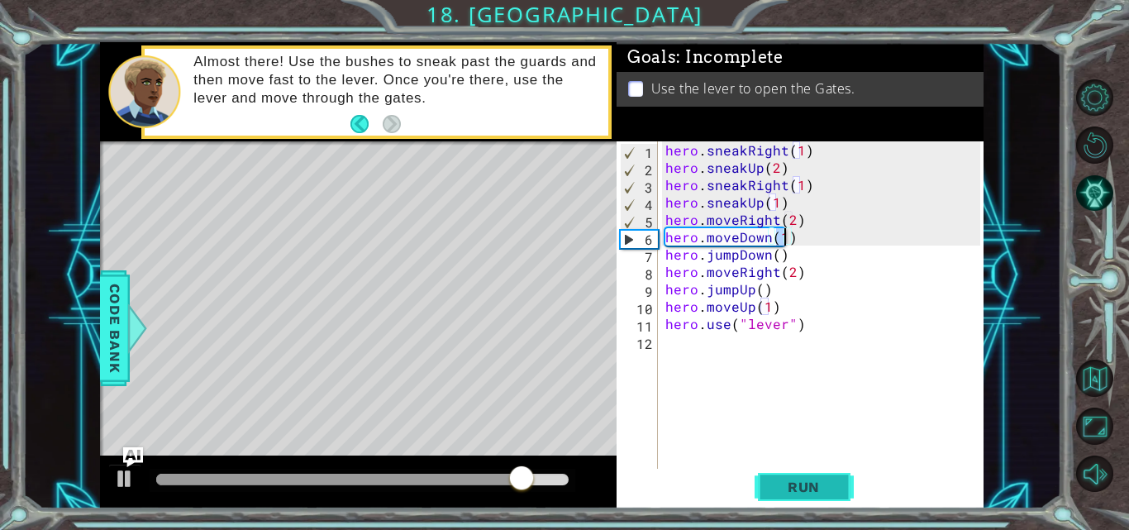
type textarea "hero.moveDown(1)"
click at [792, 492] on span "Run" at bounding box center [803, 486] width 65 height 17
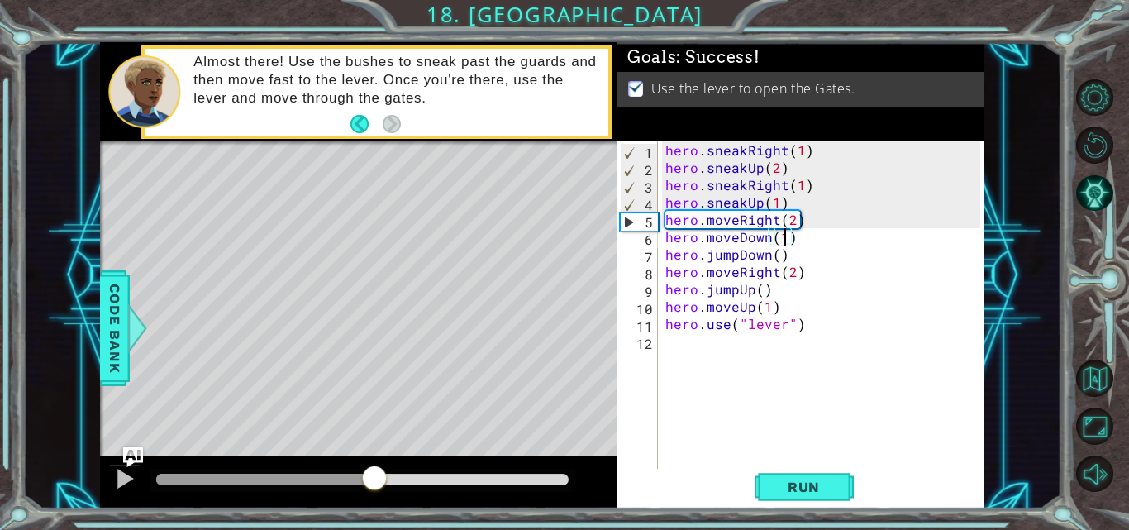
drag, startPoint x: 288, startPoint y: 478, endPoint x: 394, endPoint y: 479, distance: 106.6
click at [389, 479] on div at bounding box center [374, 479] width 30 height 30
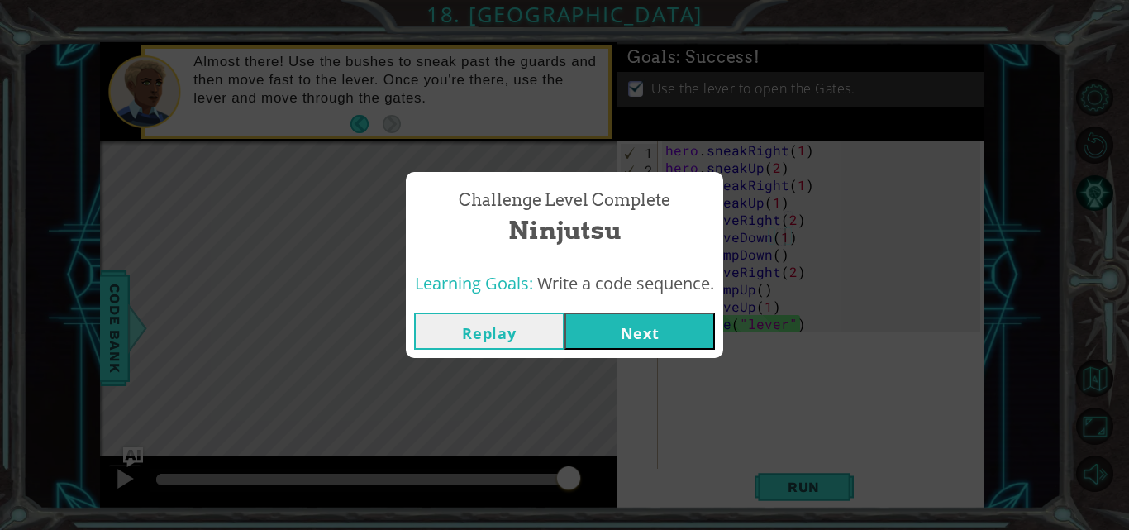
click at [626, 332] on button "Next" at bounding box center [639, 330] width 150 height 37
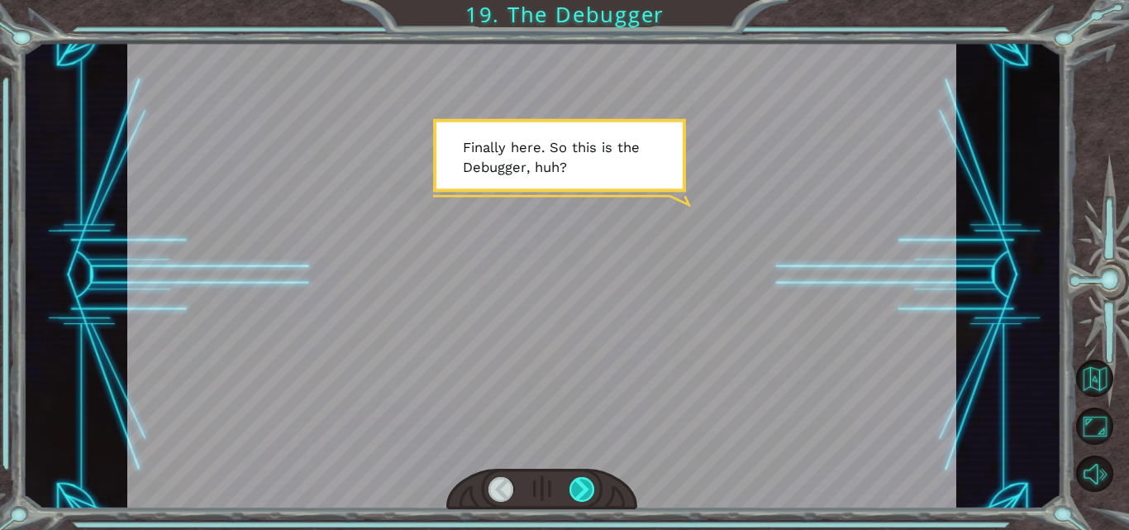
click at [570, 488] on div at bounding box center [582, 489] width 26 height 25
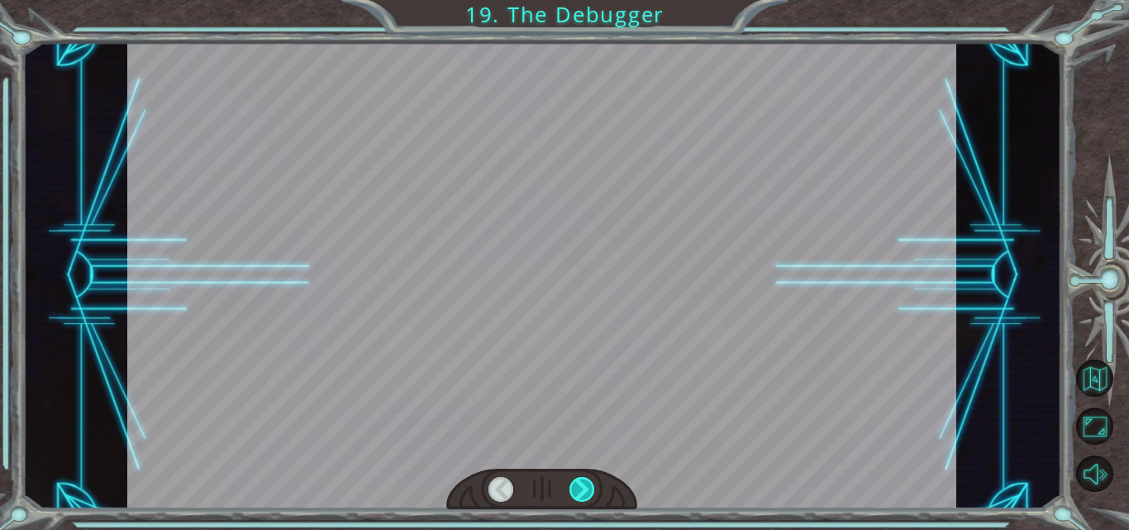
click at [576, 482] on div at bounding box center [582, 489] width 26 height 25
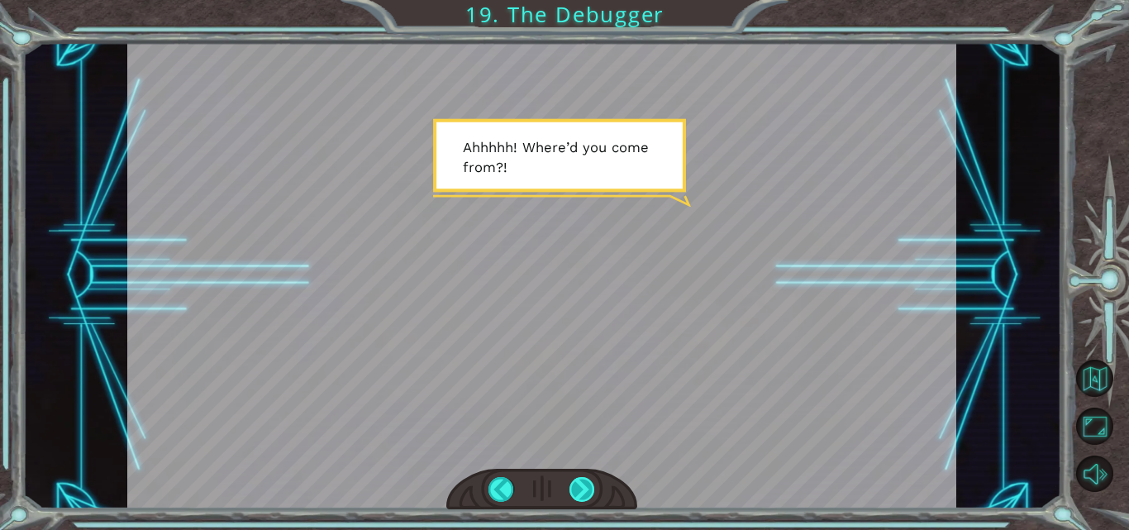
click at [576, 482] on div at bounding box center [582, 489] width 26 height 25
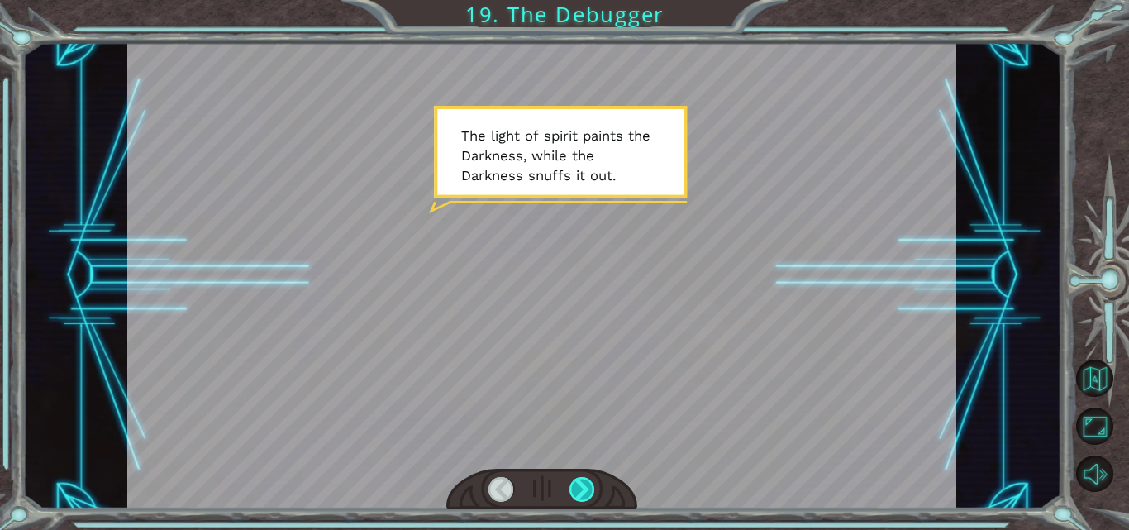
click at [584, 485] on div at bounding box center [582, 489] width 26 height 25
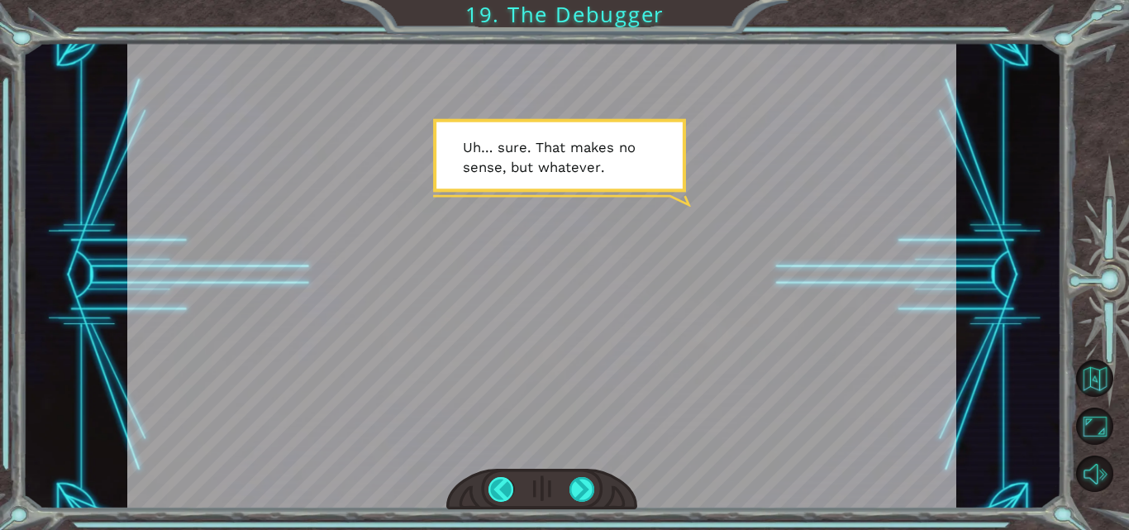
click at [507, 491] on div at bounding box center [501, 489] width 26 height 25
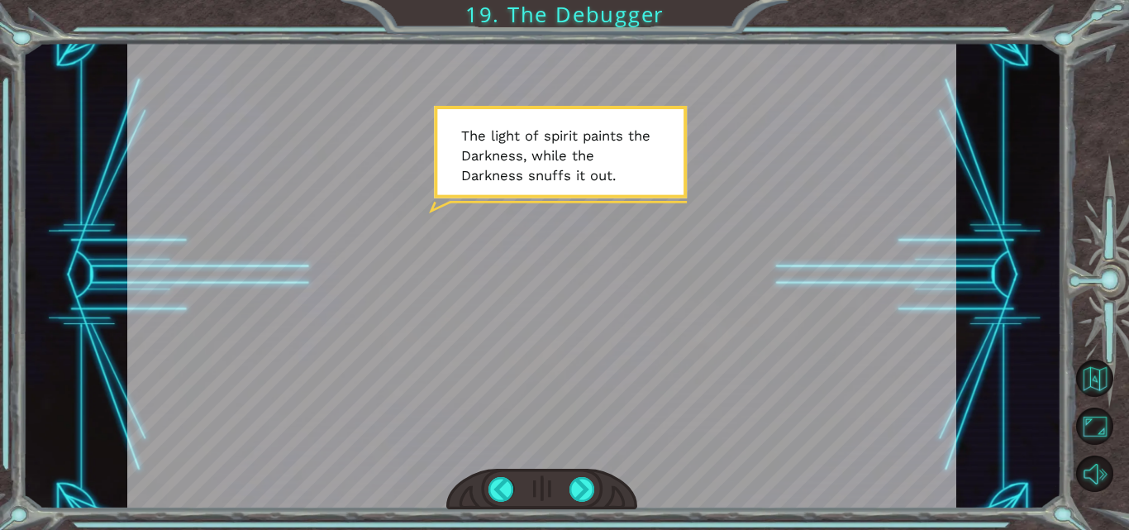
drag, startPoint x: 458, startPoint y: 131, endPoint x: 630, endPoint y: 170, distance: 177.0
click at [630, 170] on div at bounding box center [541, 275] width 829 height 466
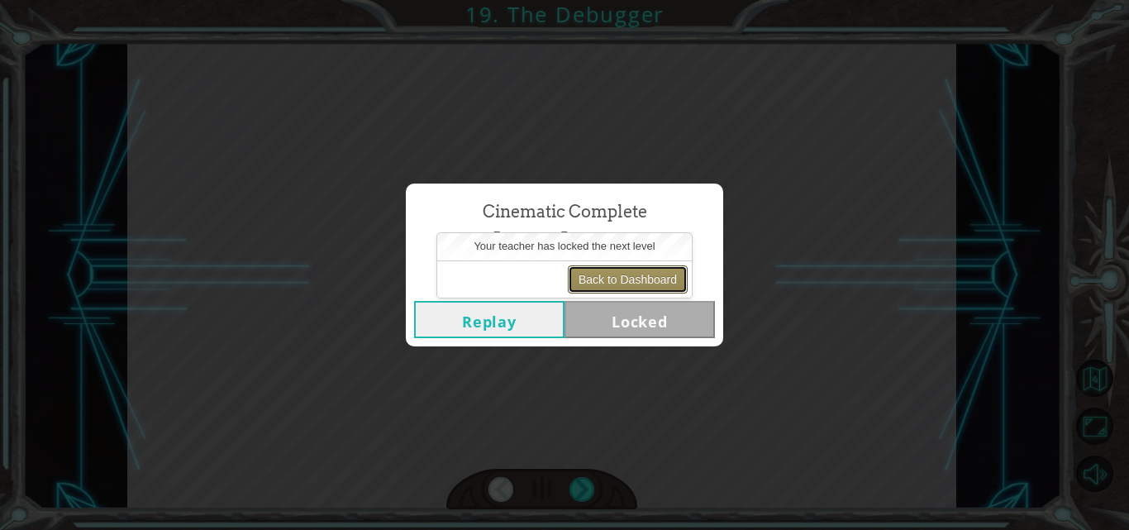
click at [636, 275] on button "Back to Dashboard" at bounding box center [628, 279] width 120 height 28
